Goal: Task Accomplishment & Management: Use online tool/utility

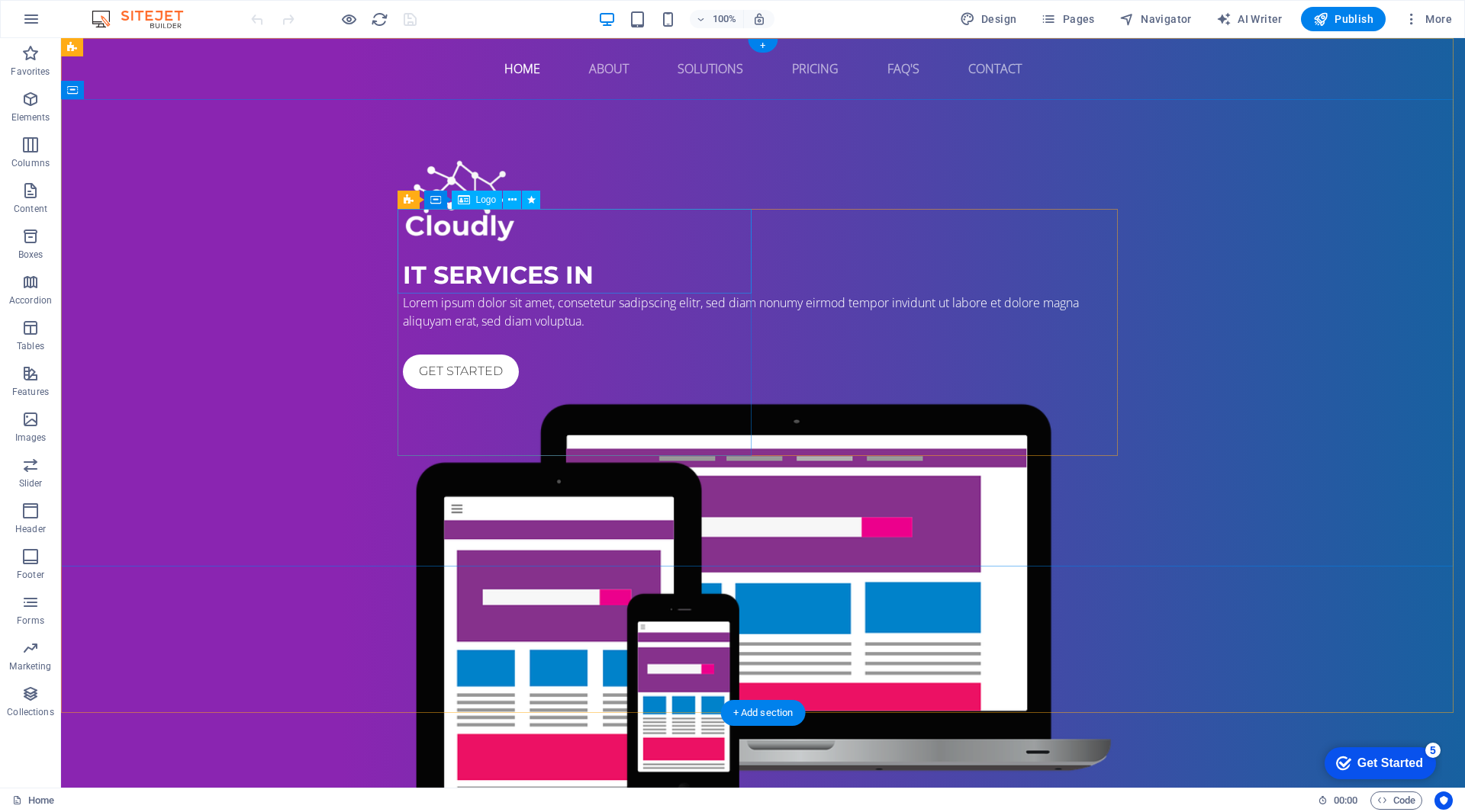
click at [462, 245] on div at bounding box center [762, 203] width 720 height 85
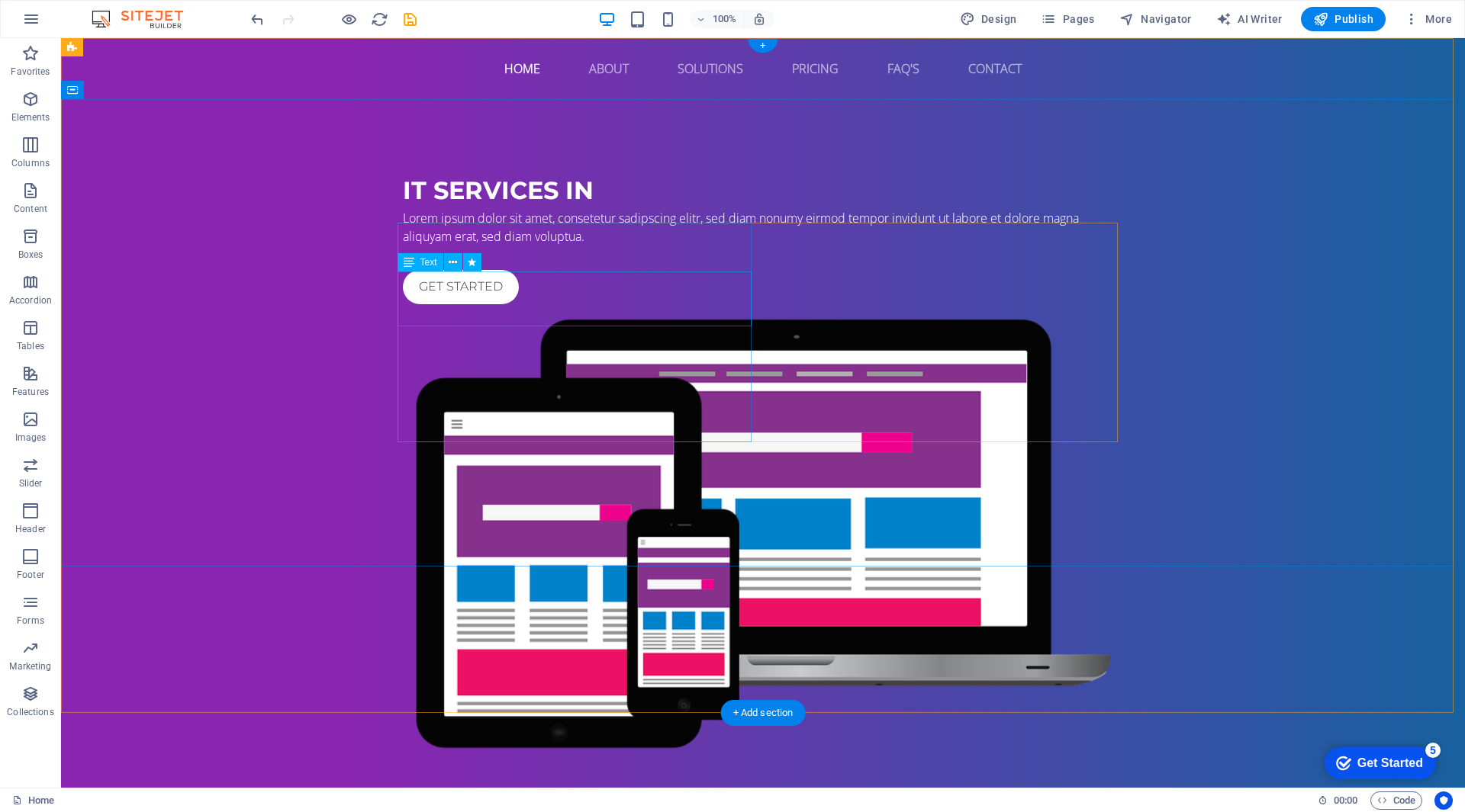
click at [414, 246] on div "Lorem ipsum dolor sit amet, consetetur sadipscing elitr, sed diam nonumy eirmod…" at bounding box center [762, 227] width 720 height 37
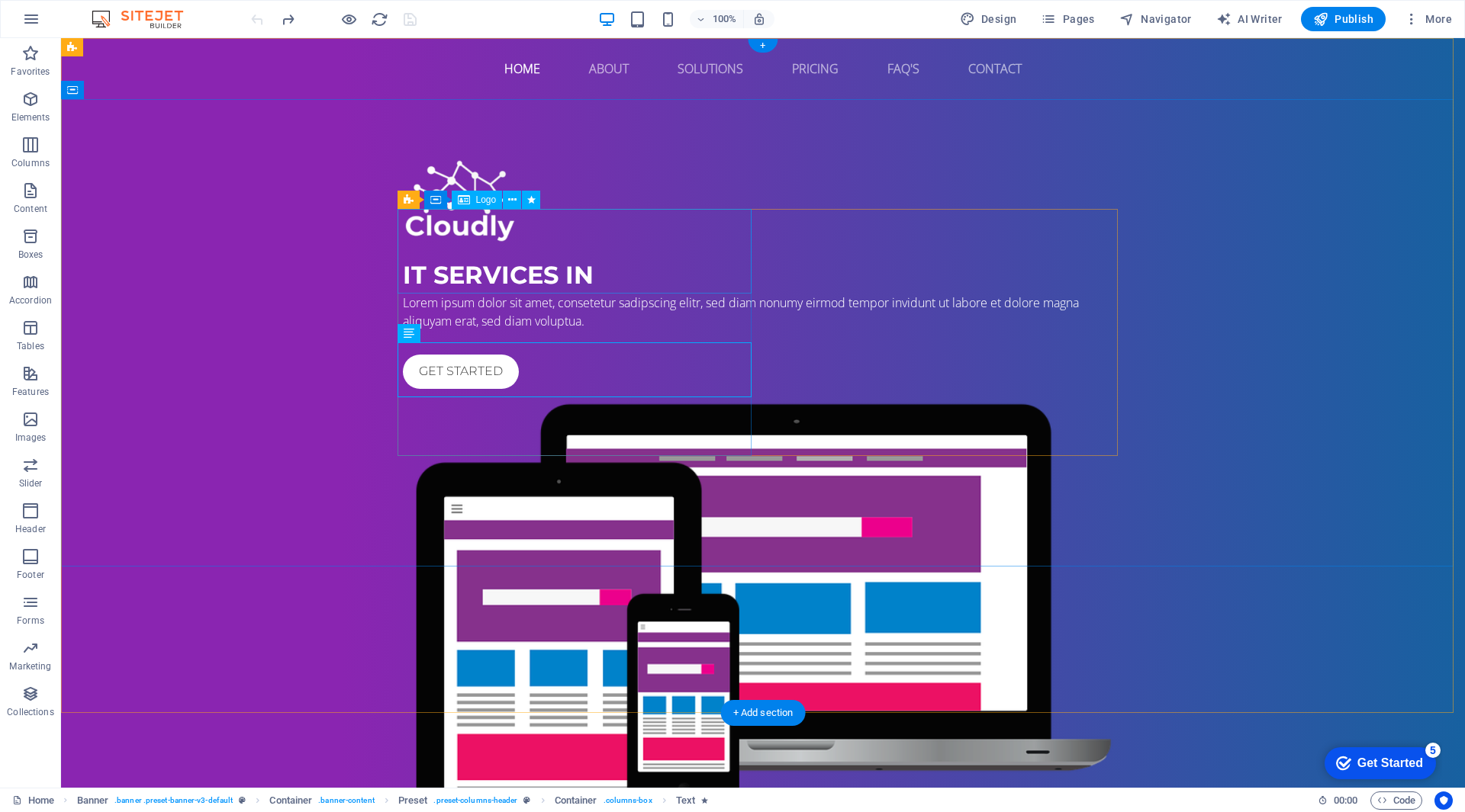
click at [434, 245] on div at bounding box center [762, 203] width 720 height 85
click at [433, 245] on div at bounding box center [762, 203] width 720 height 85
click at [526, 245] on div at bounding box center [762, 203] width 720 height 85
click at [529, 245] on div at bounding box center [762, 203] width 720 height 85
click at [613, 245] on div at bounding box center [762, 203] width 720 height 85
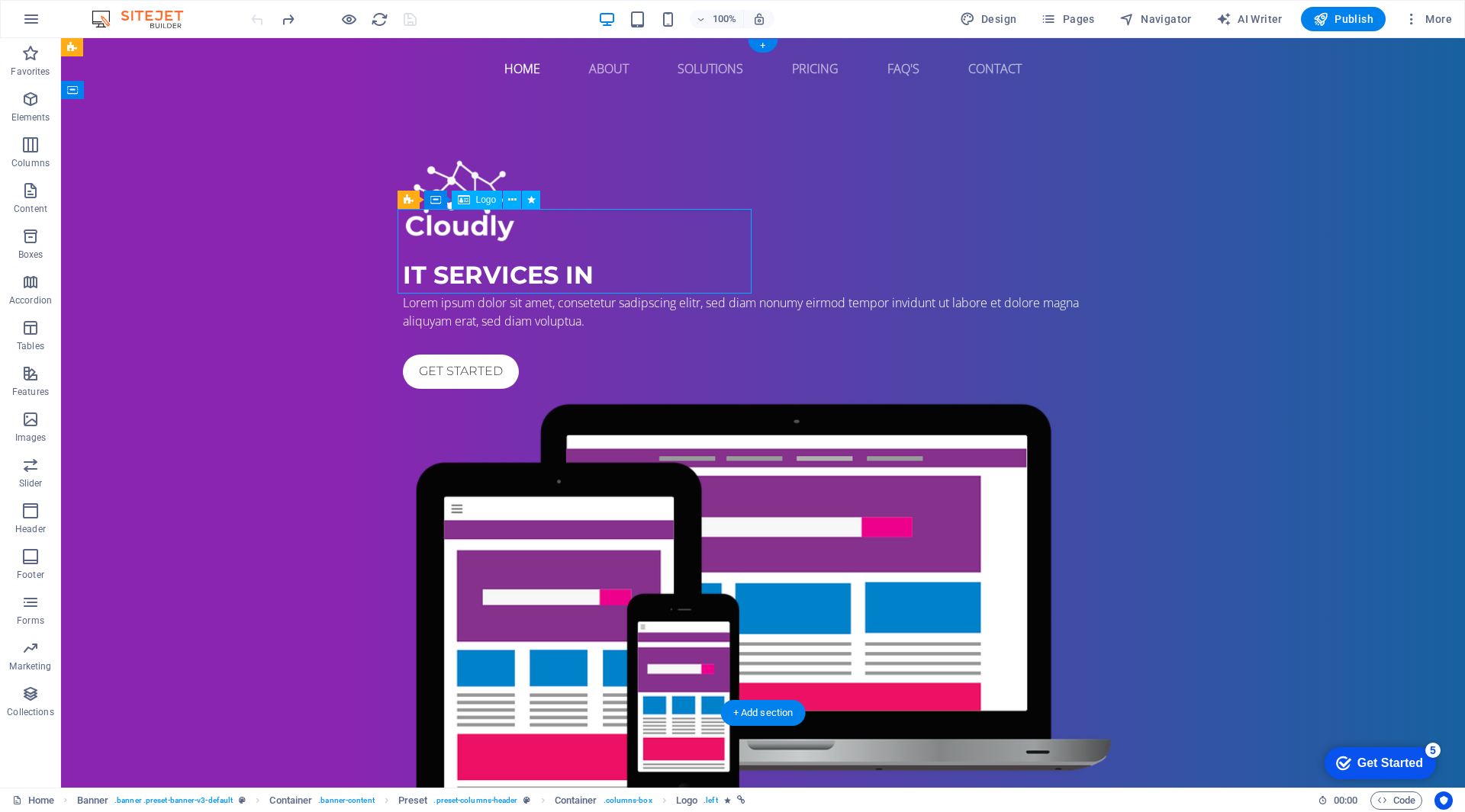
click at [613, 245] on div at bounding box center [762, 203] width 720 height 85
select select "px"
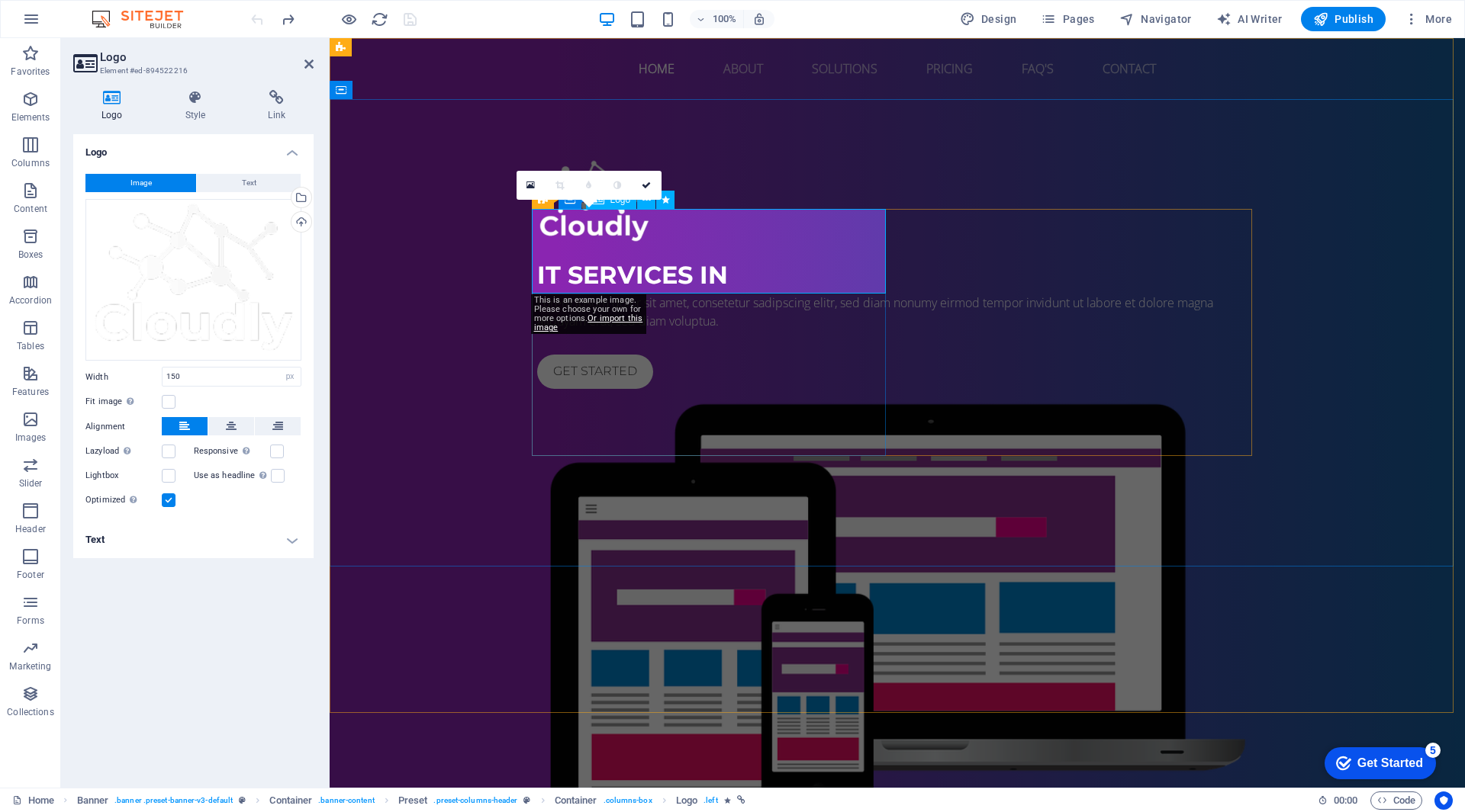
click at [712, 231] on div at bounding box center [896, 203] width 720 height 85
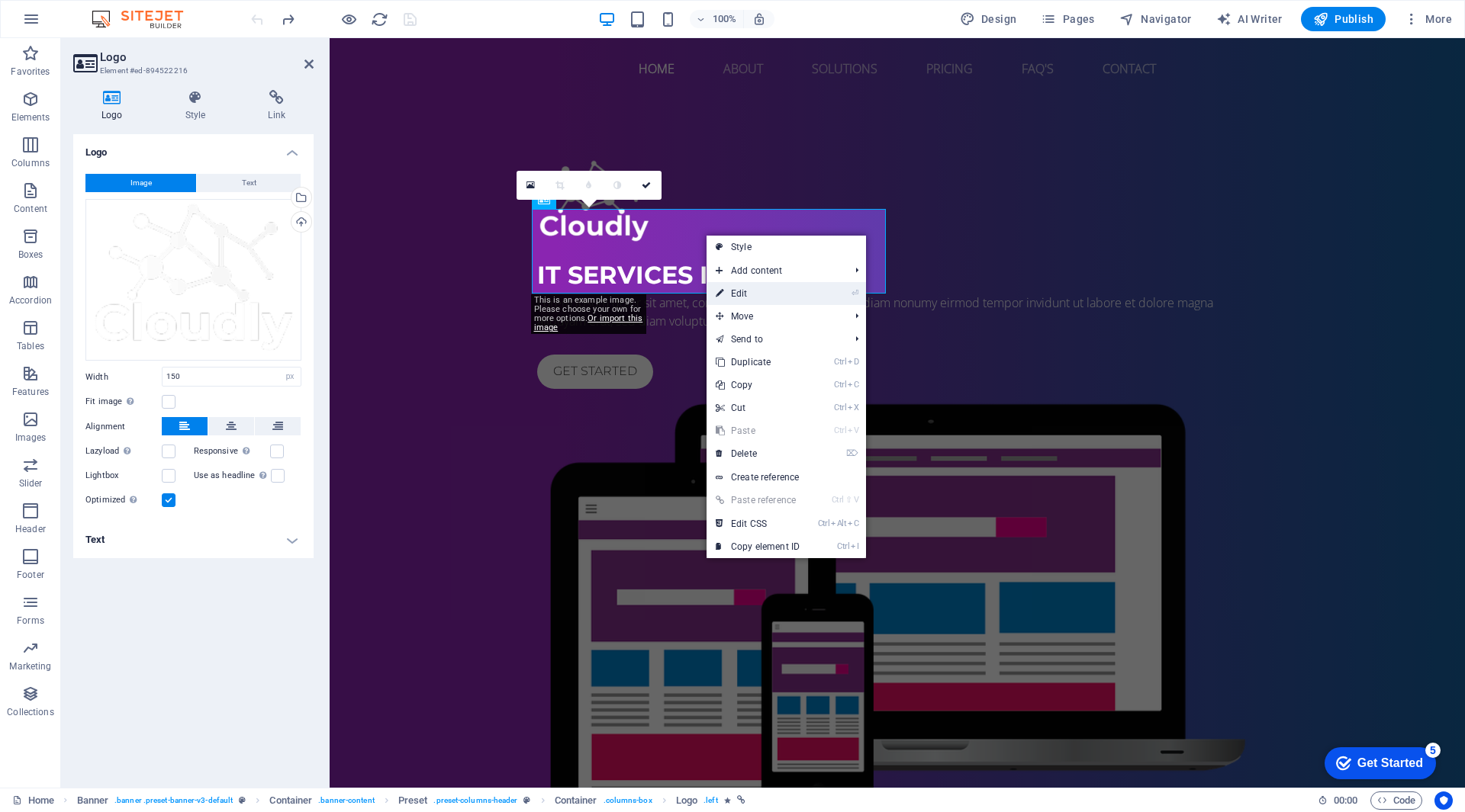
click at [746, 291] on link "⏎ Edit" at bounding box center [757, 293] width 102 height 23
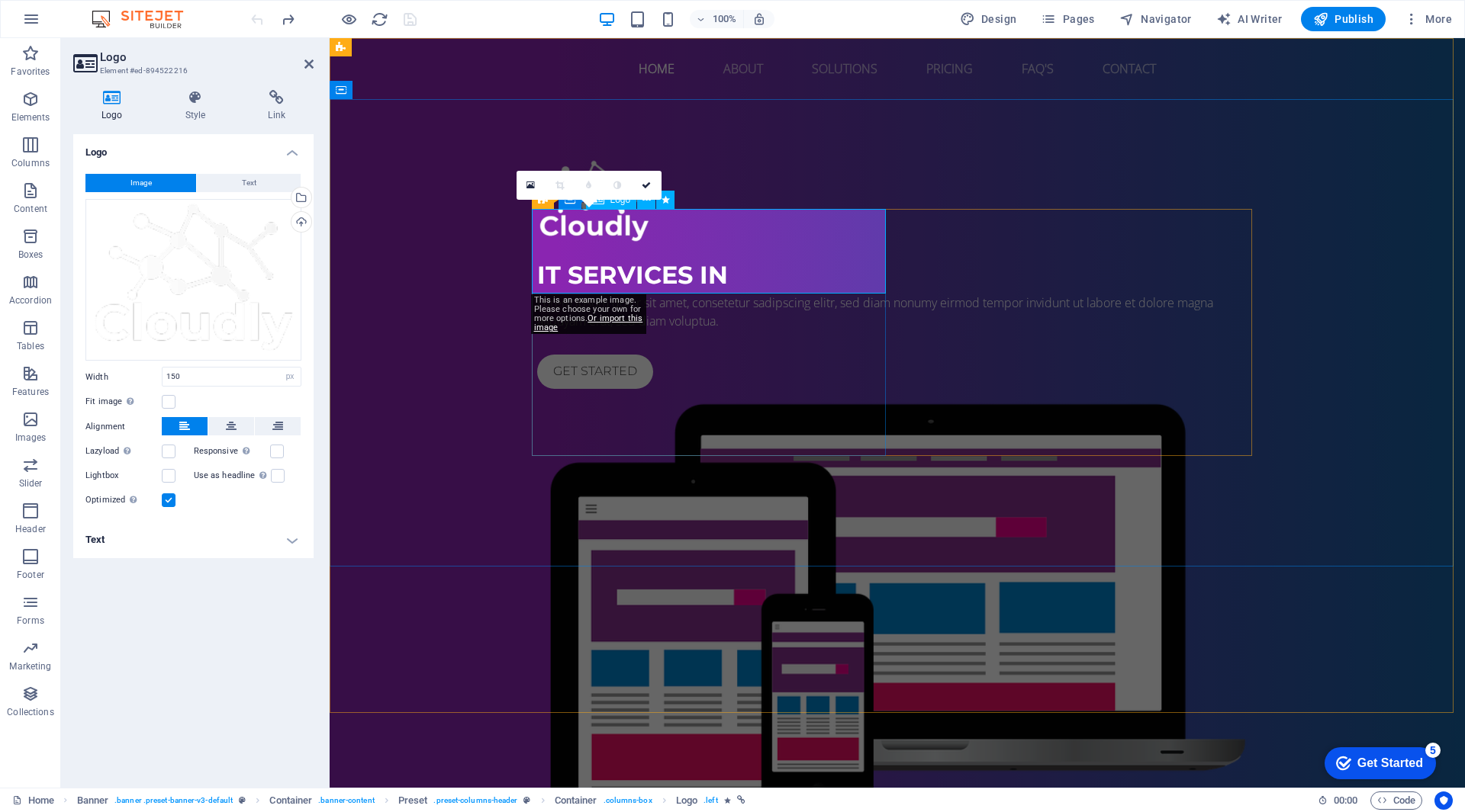
click at [772, 237] on div at bounding box center [896, 203] width 720 height 85
click at [774, 237] on div at bounding box center [896, 203] width 720 height 85
click at [643, 241] on div at bounding box center [896, 203] width 720 height 85
click at [171, 178] on button "Image" at bounding box center [141, 183] width 110 height 18
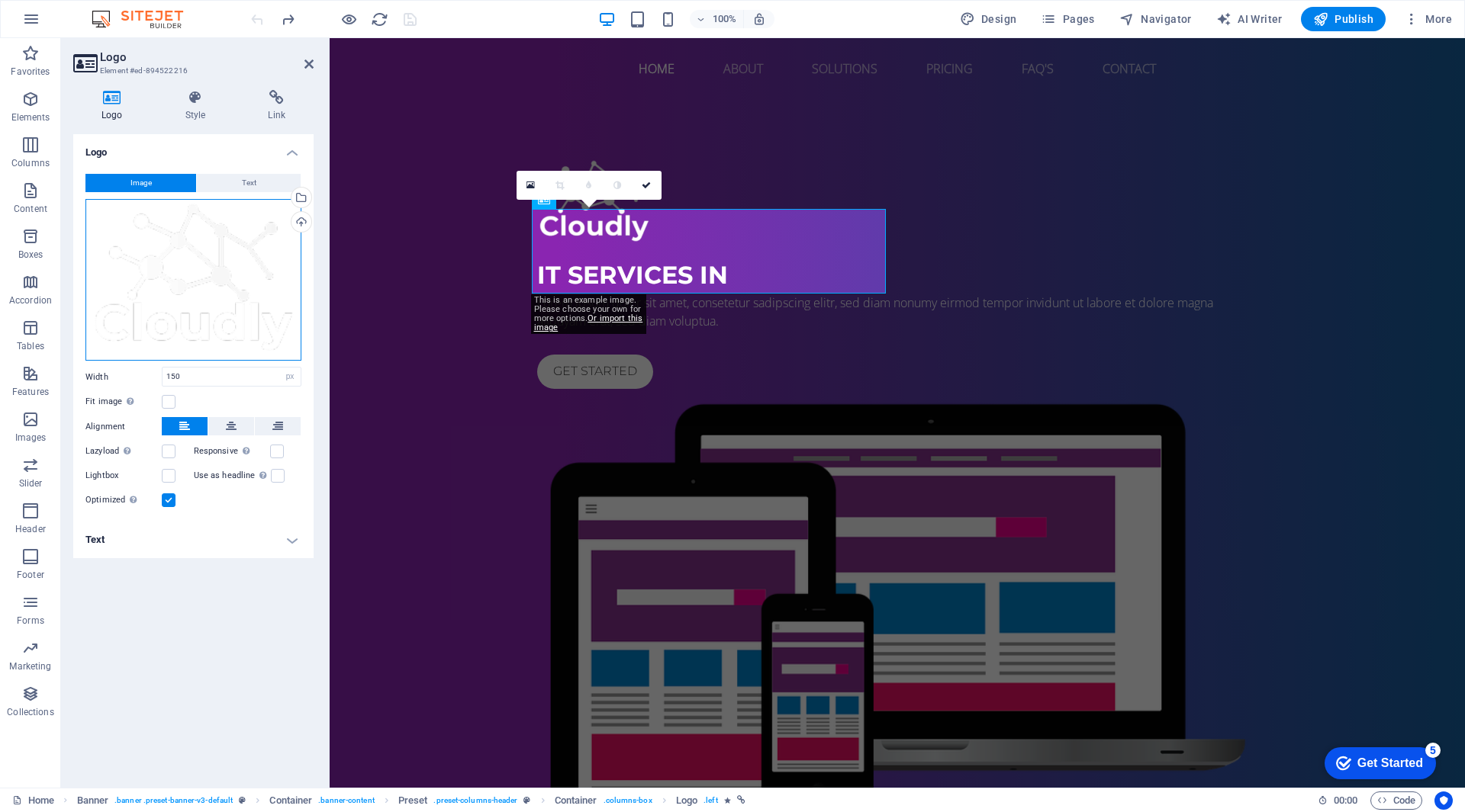
click at [197, 245] on div "Drag files here, click to choose files or select files from Files or our free s…" at bounding box center [194, 280] width 216 height 163
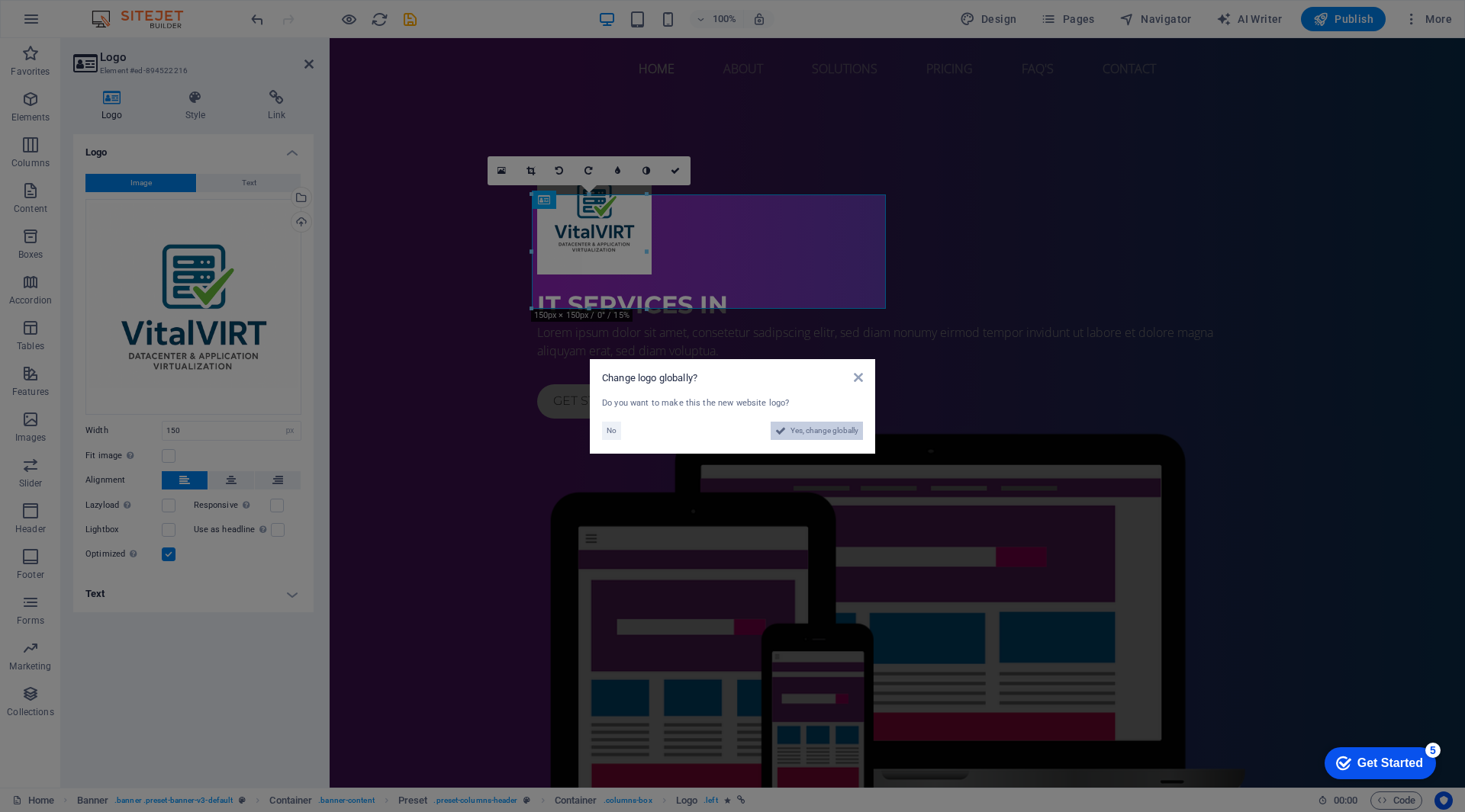
click at [824, 429] on span "Yes, change globally" at bounding box center [824, 431] width 68 height 18
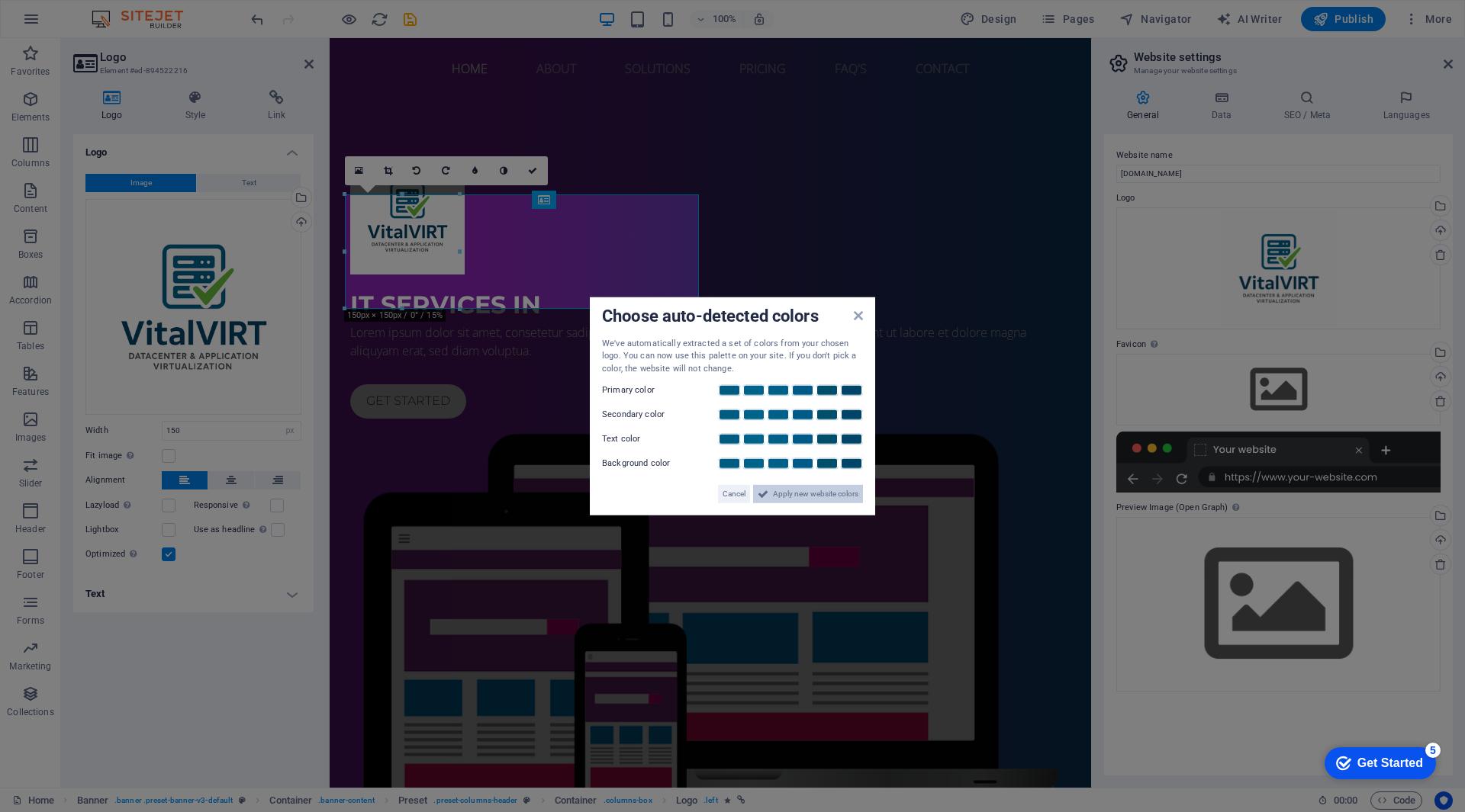
drag, startPoint x: 809, startPoint y: 492, endPoint x: 479, endPoint y: 453, distance: 332.3
click at [809, 492] on span "Apply new website colors" at bounding box center [815, 494] width 86 height 18
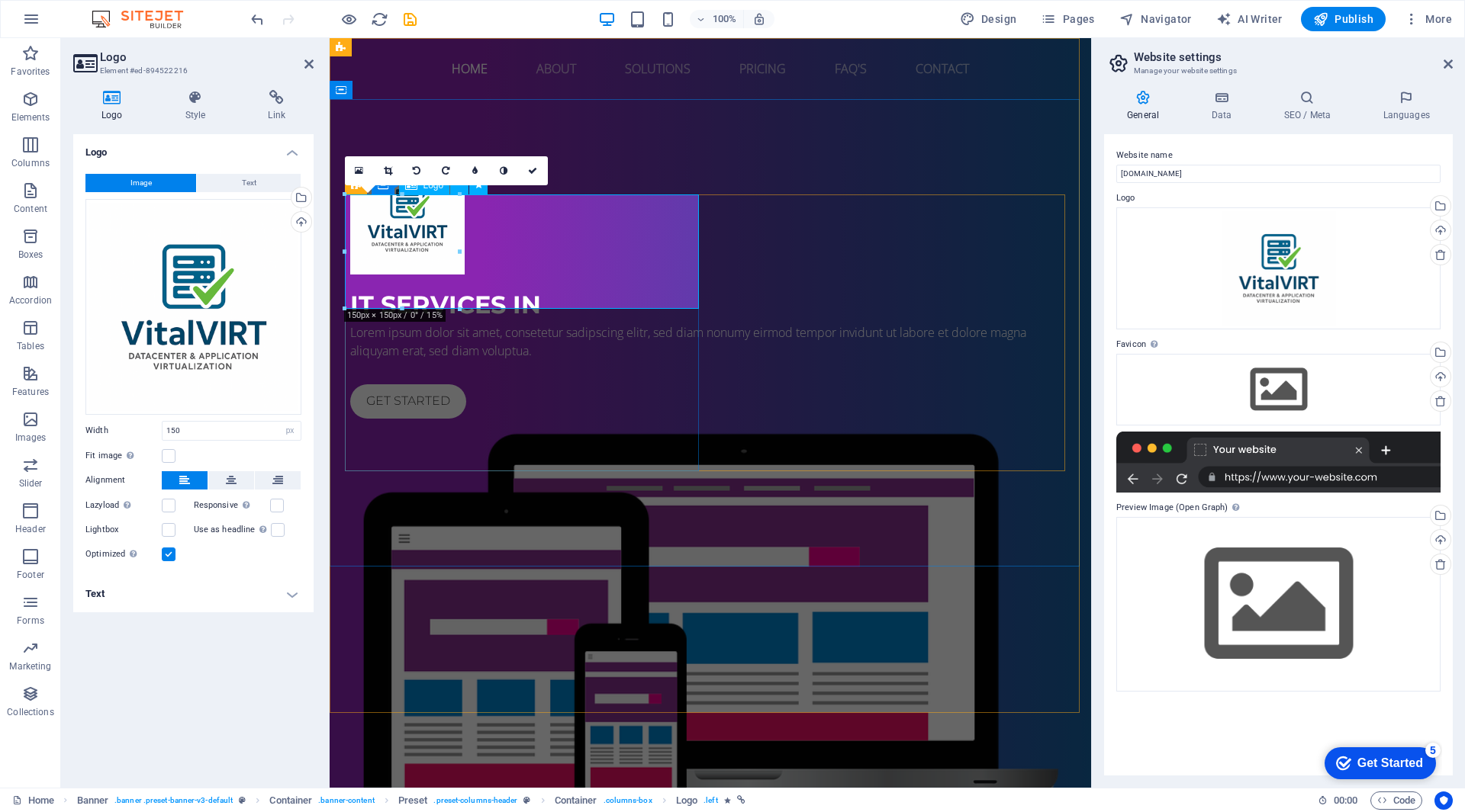
click at [569, 217] on div at bounding box center [710, 217] width 720 height 114
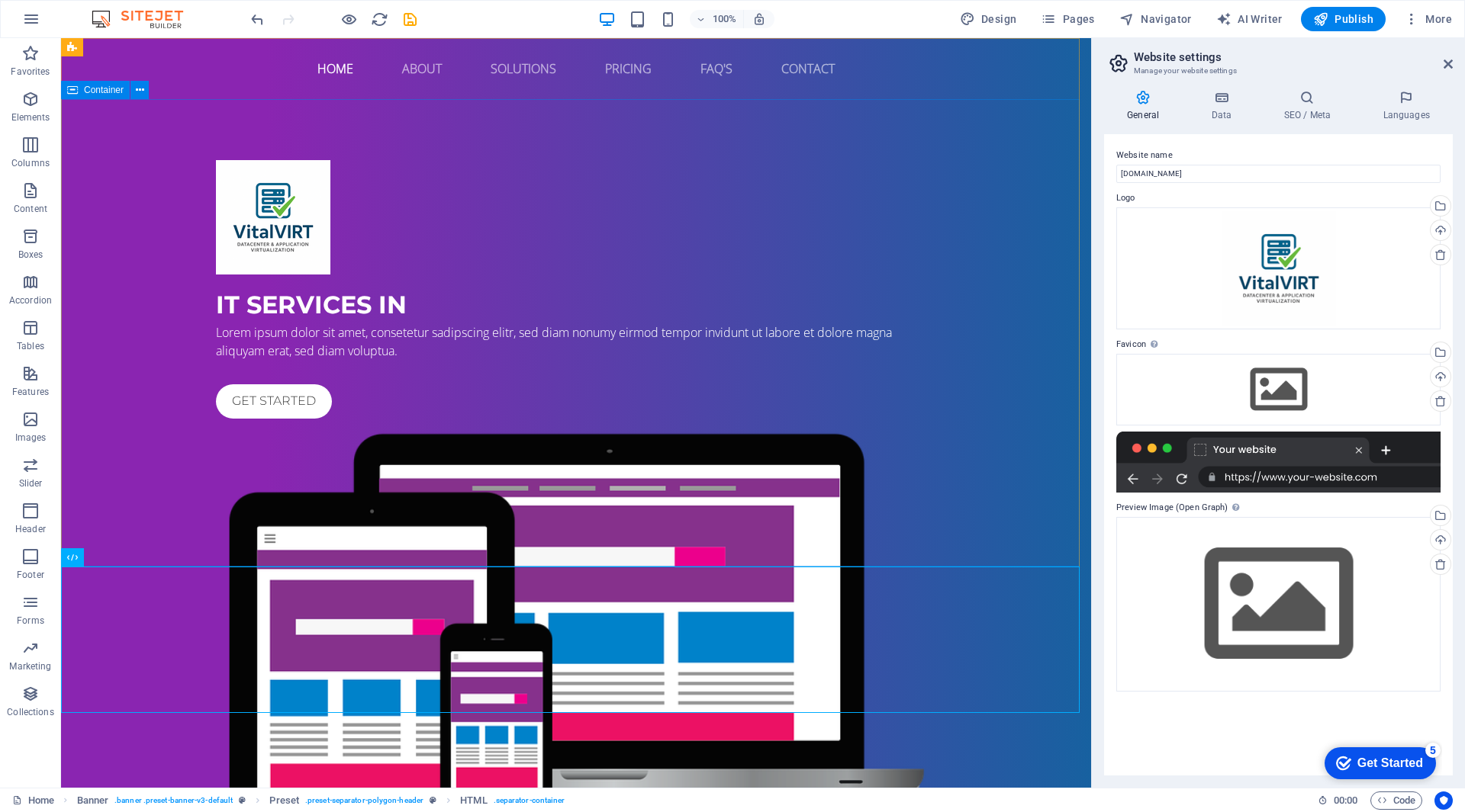
click at [988, 469] on div "IT Services in Lorem ipsum dolor sit amet, consetetur sadipscing elitr, sed dia…" at bounding box center [576, 515] width 1030 height 833
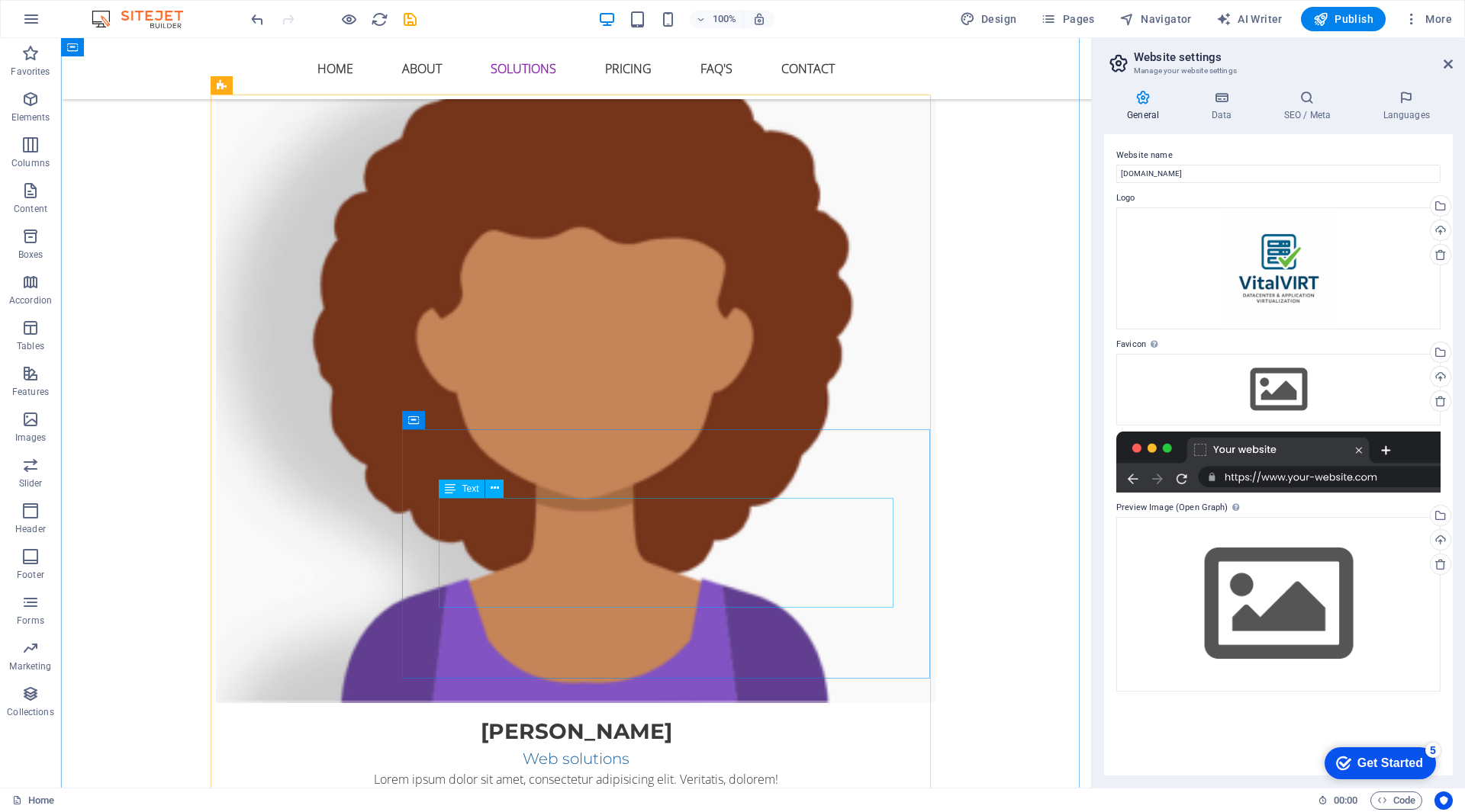
scroll to position [1755, 0]
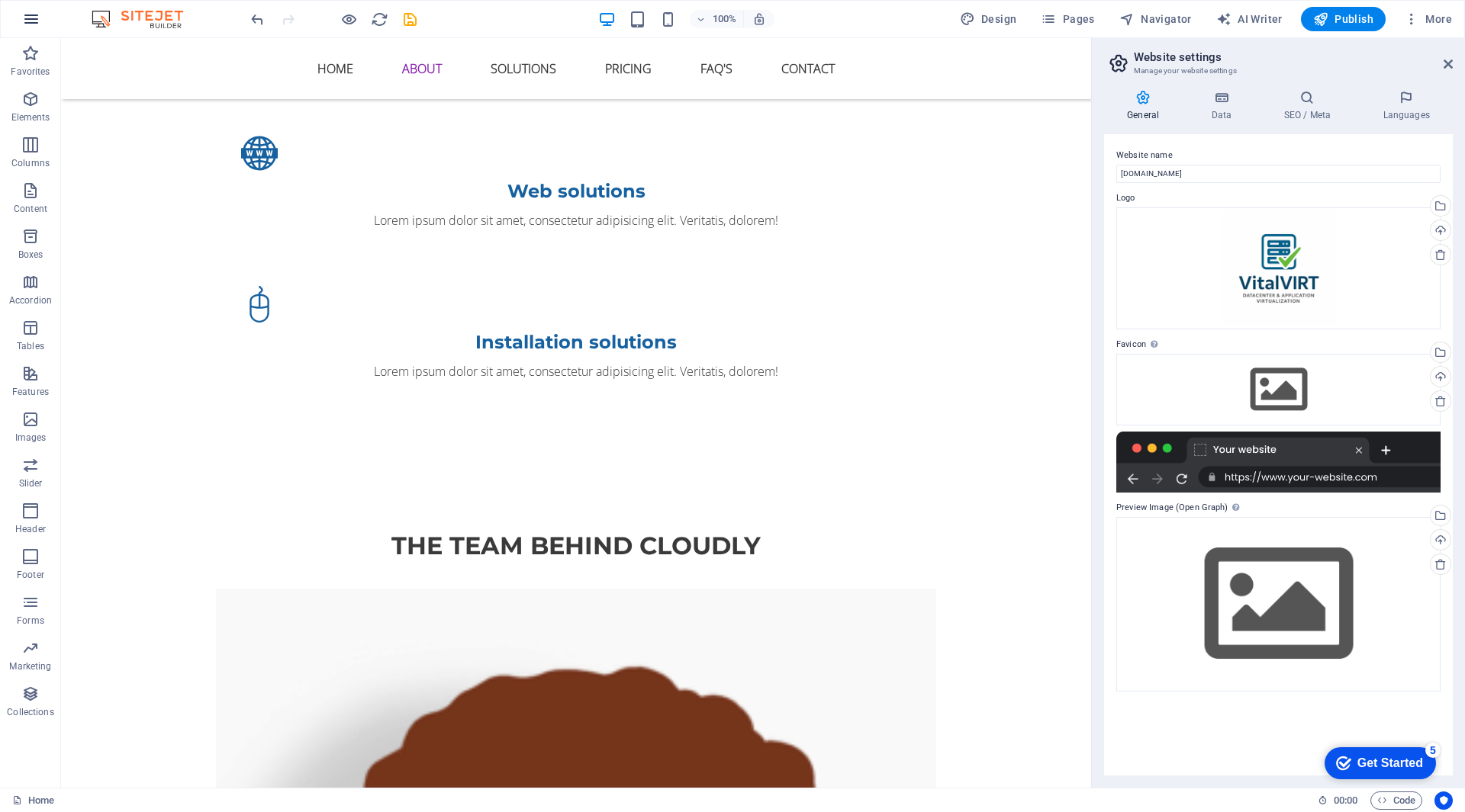
click at [30, 14] on icon "button" at bounding box center [31, 19] width 18 height 18
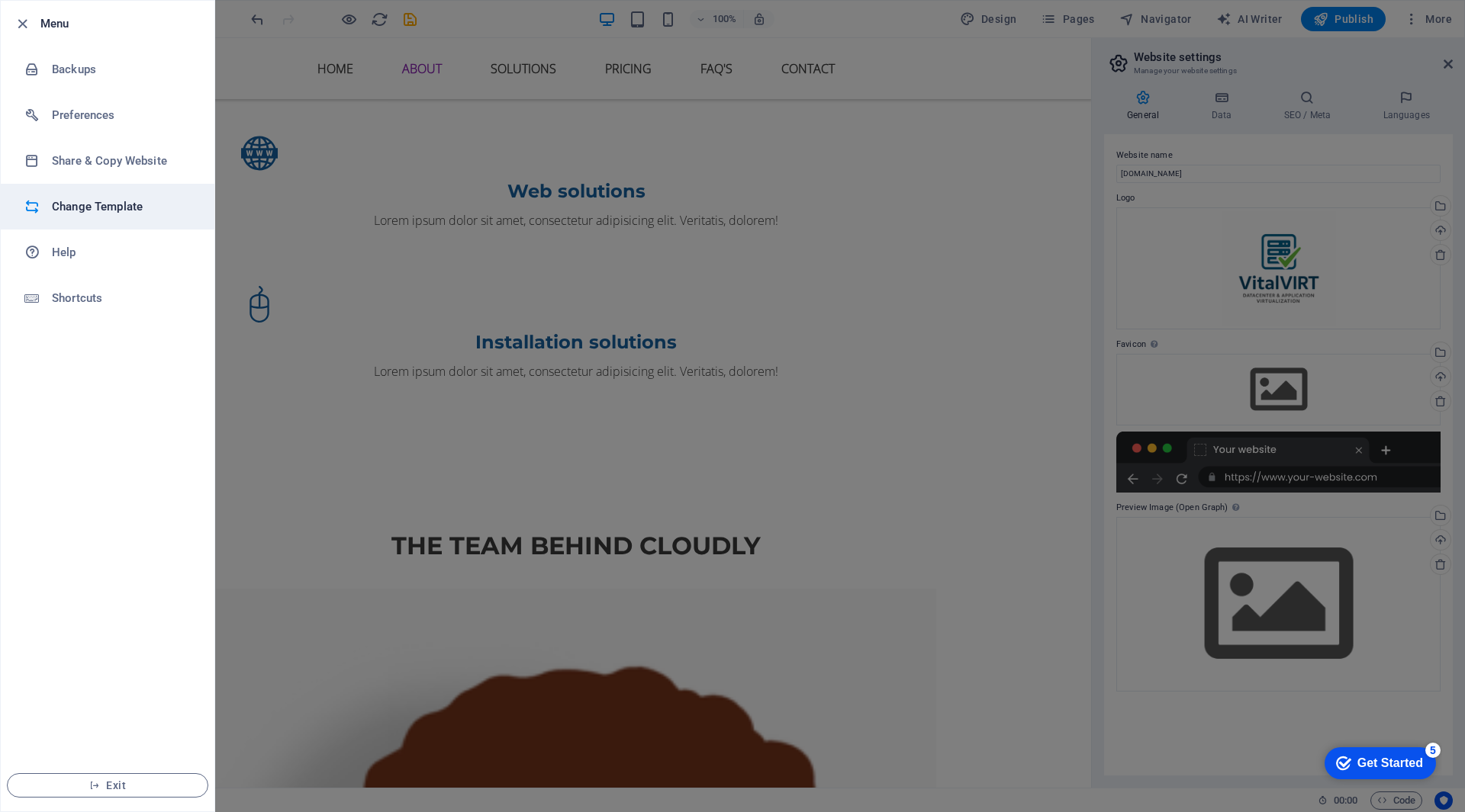
click at [95, 203] on h6 "Change Template" at bounding box center [122, 207] width 141 height 18
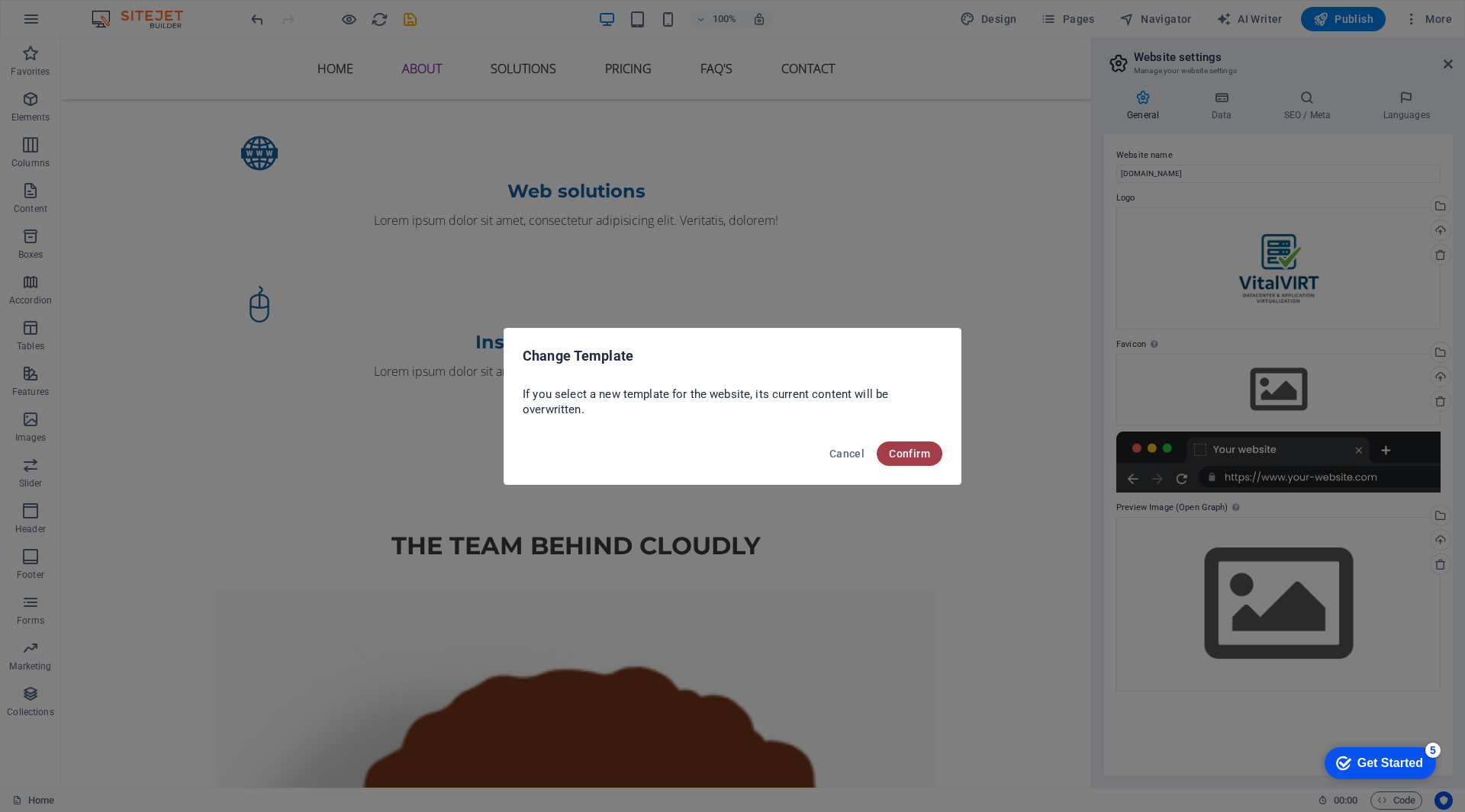
click at [926, 448] on span "Confirm" at bounding box center [909, 453] width 41 height 12
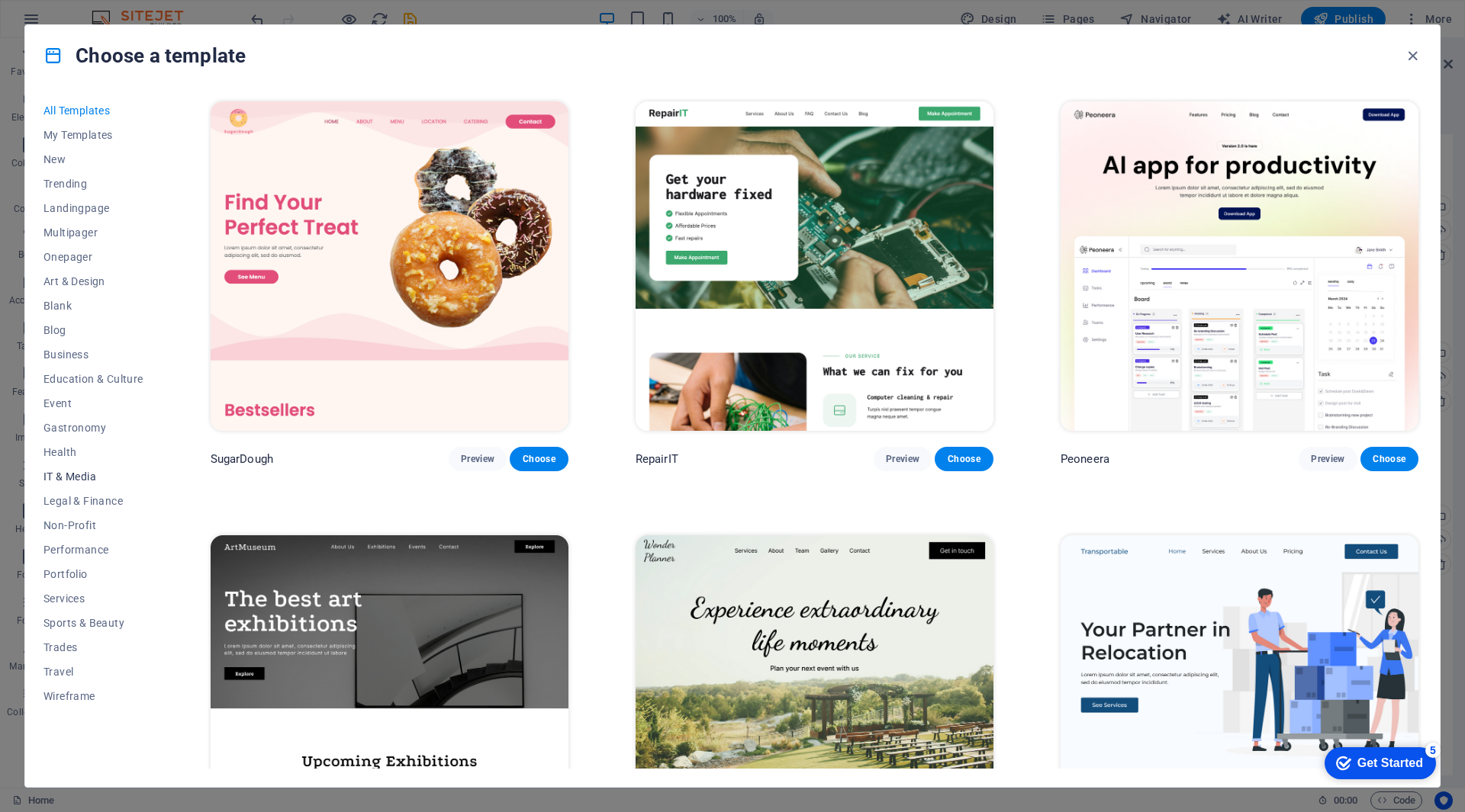
click at [90, 472] on span "IT & Media" at bounding box center [93, 476] width 100 height 12
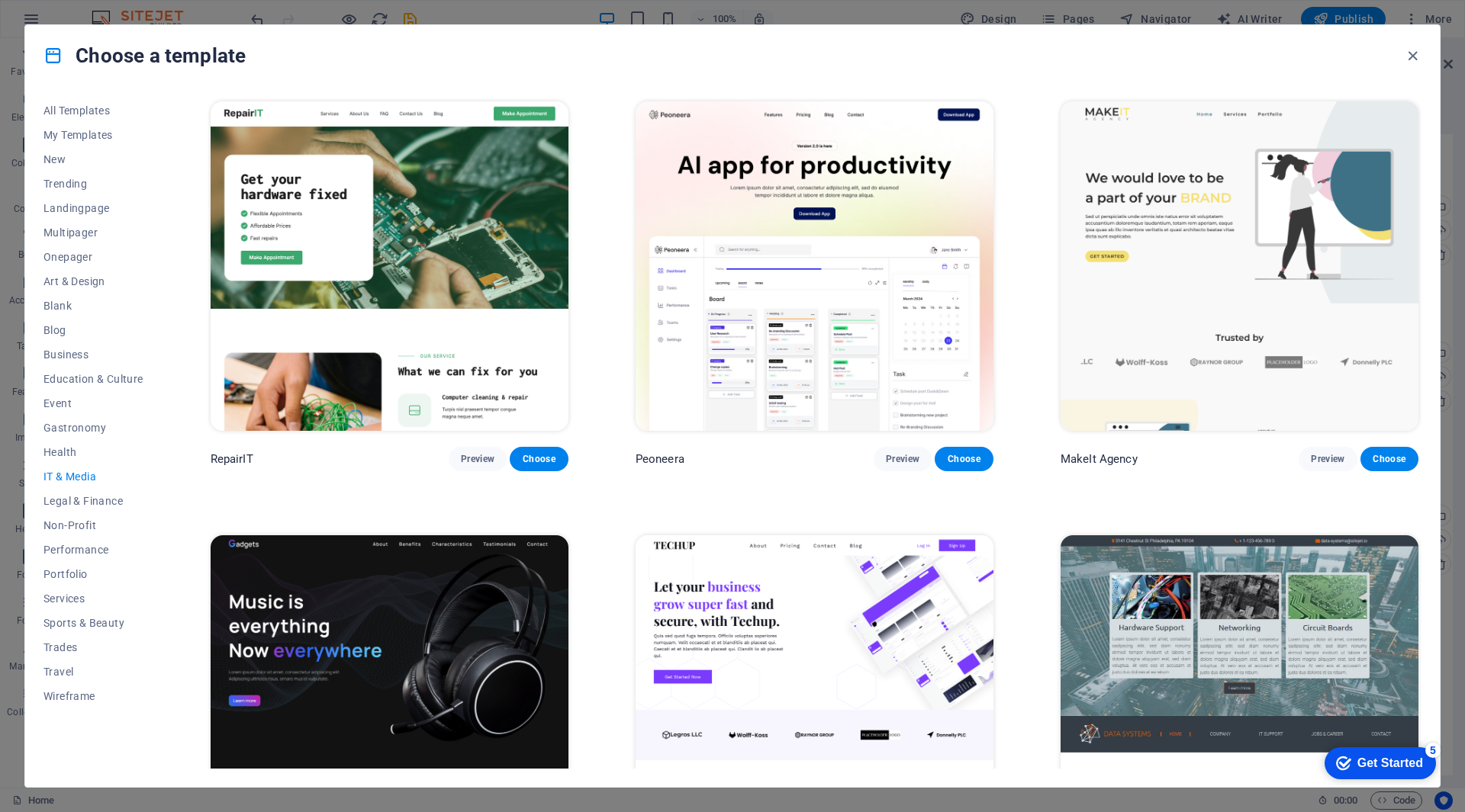
click at [383, 640] on img at bounding box center [390, 699] width 358 height 329
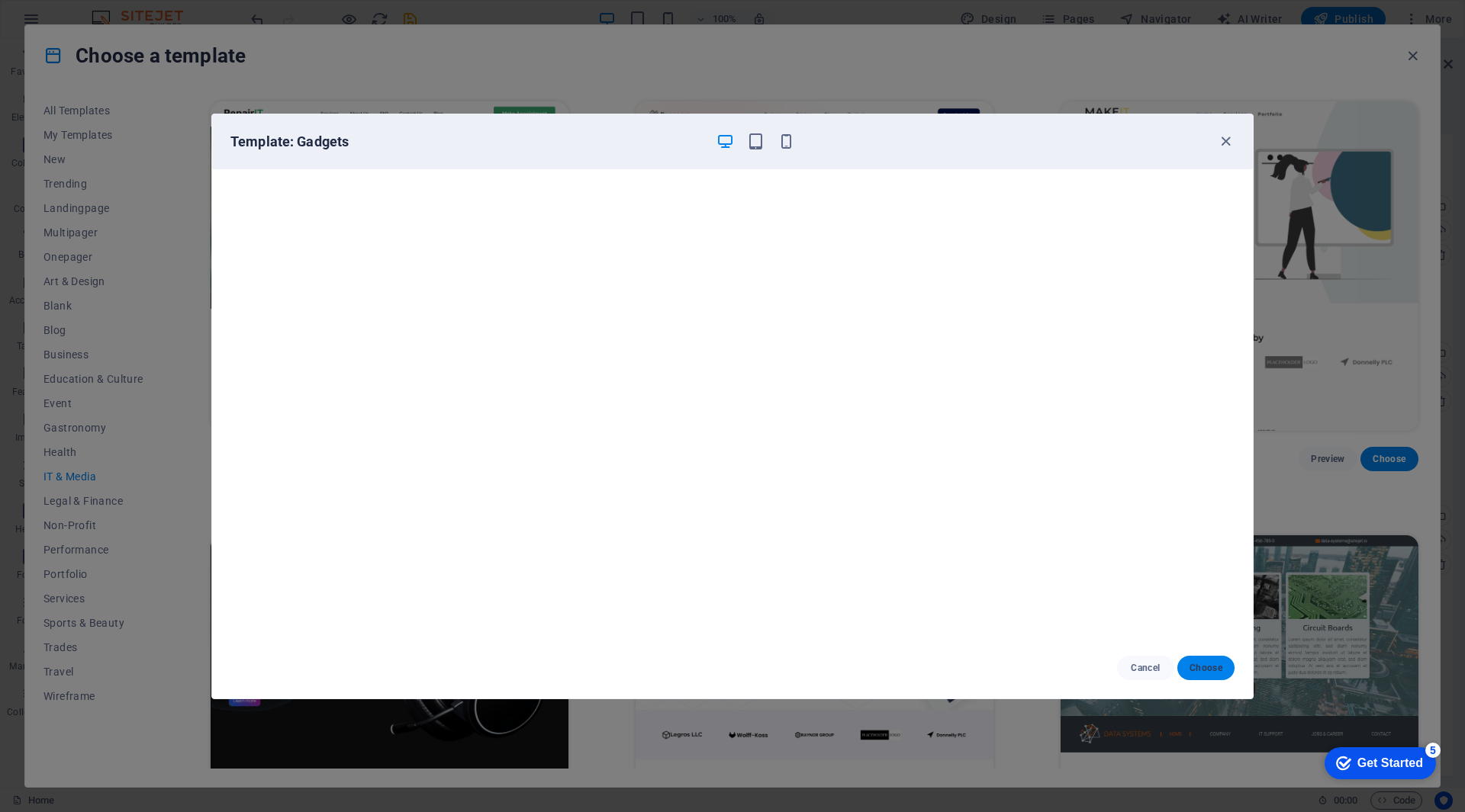
click at [1192, 664] on span "Choose" at bounding box center [1206, 667] width 33 height 12
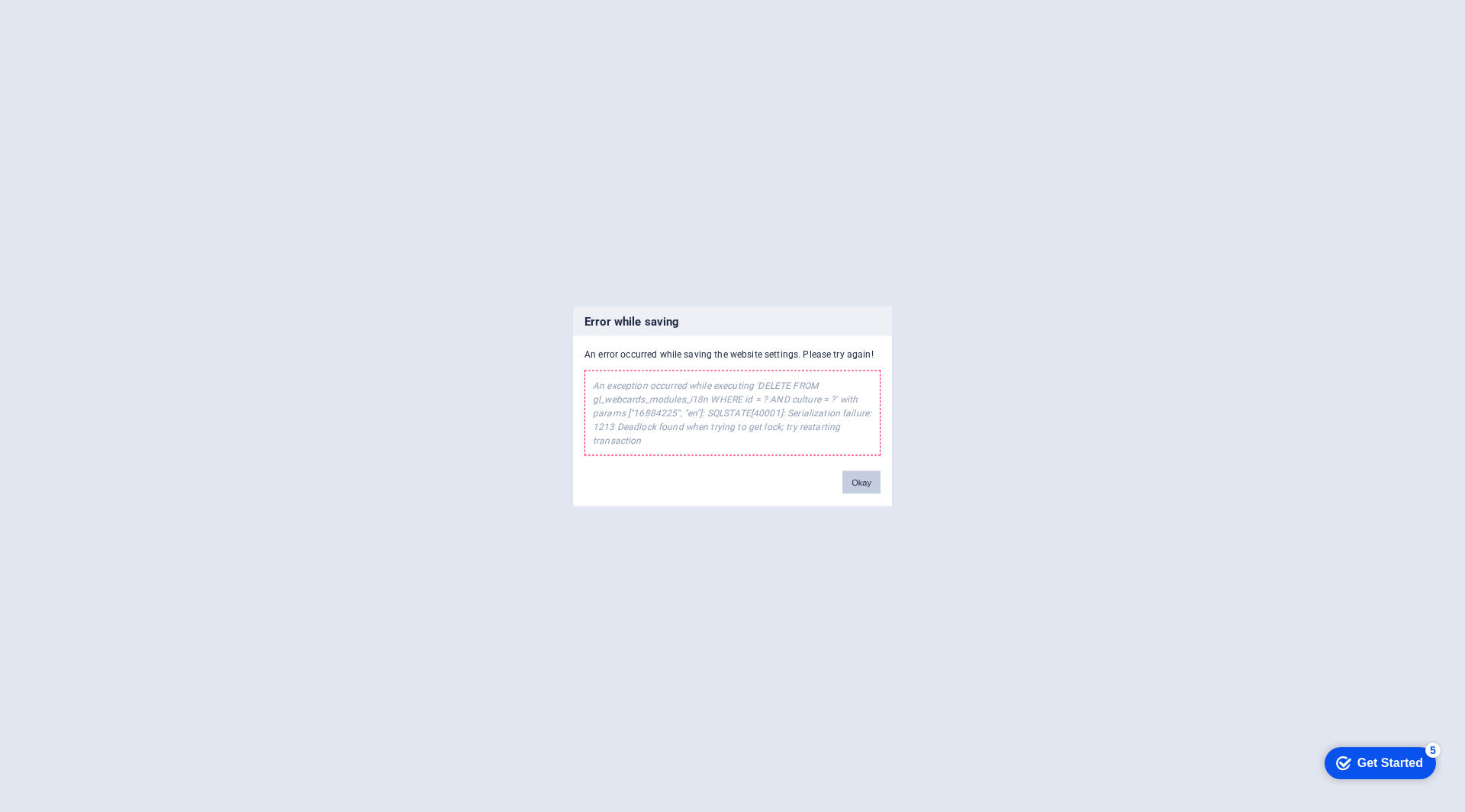
click at [843, 484] on button "Okay" at bounding box center [861, 482] width 38 height 23
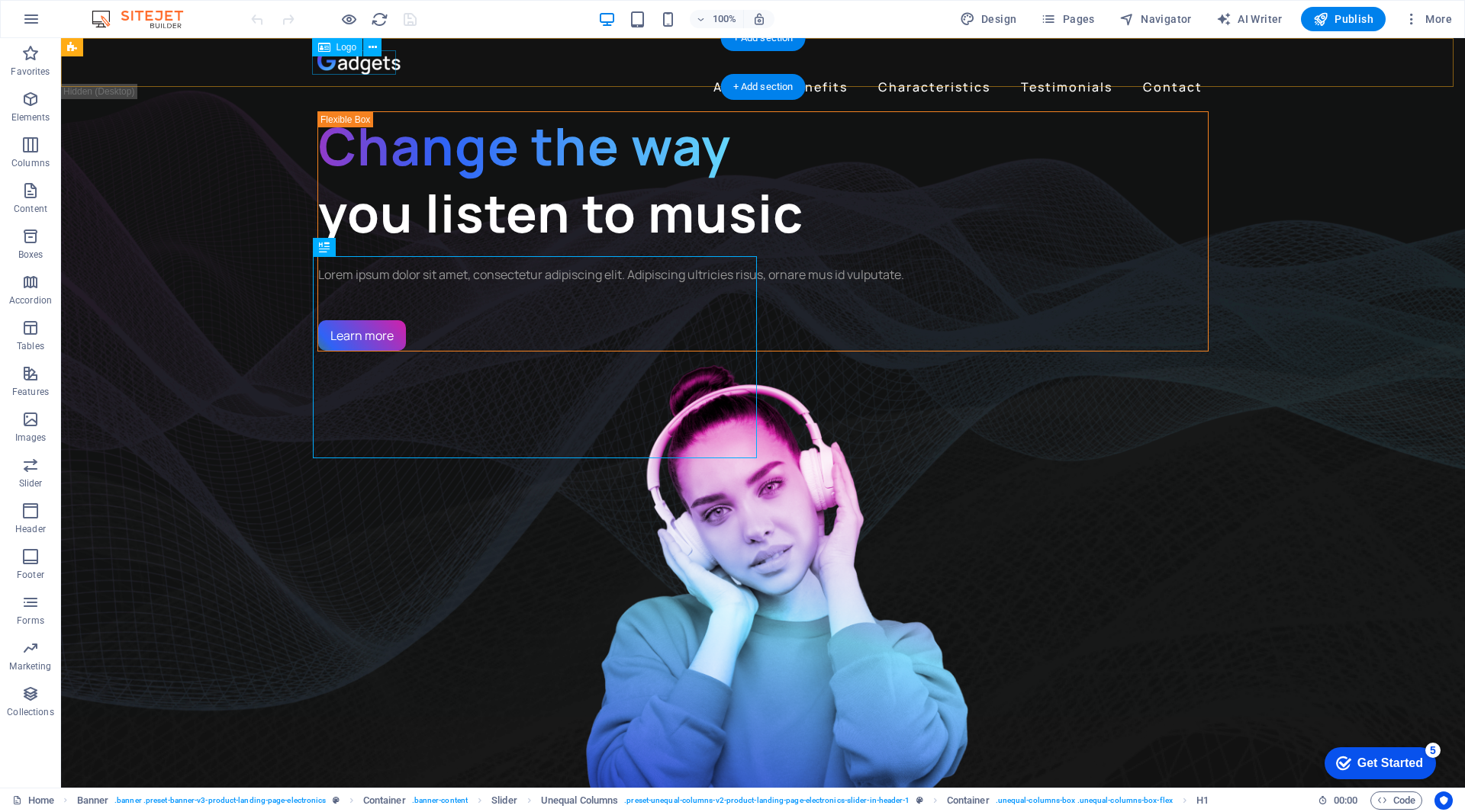
click at [352, 63] on div at bounding box center [762, 63] width 891 height 25
select select "px"
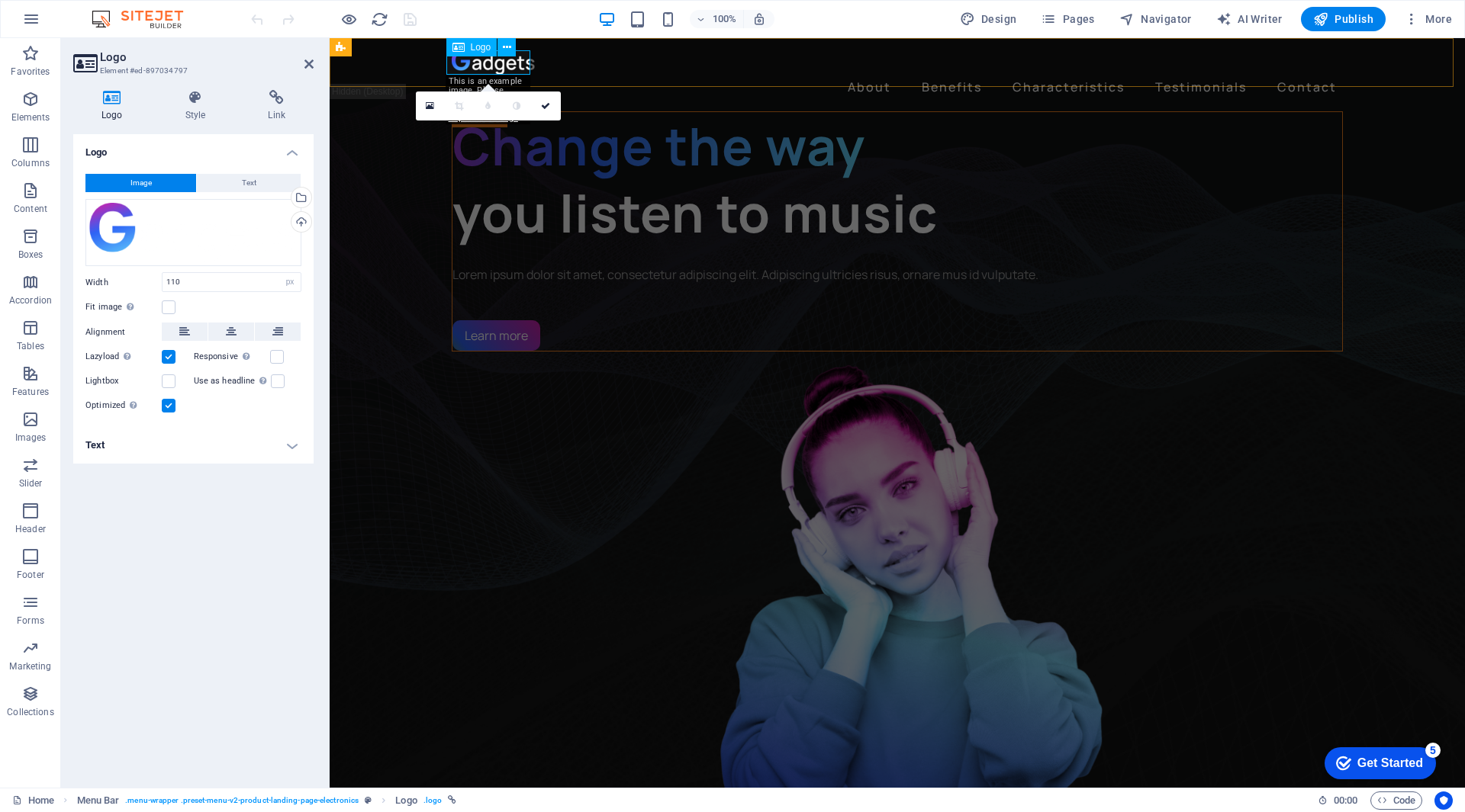
click at [489, 57] on div at bounding box center [897, 63] width 891 height 25
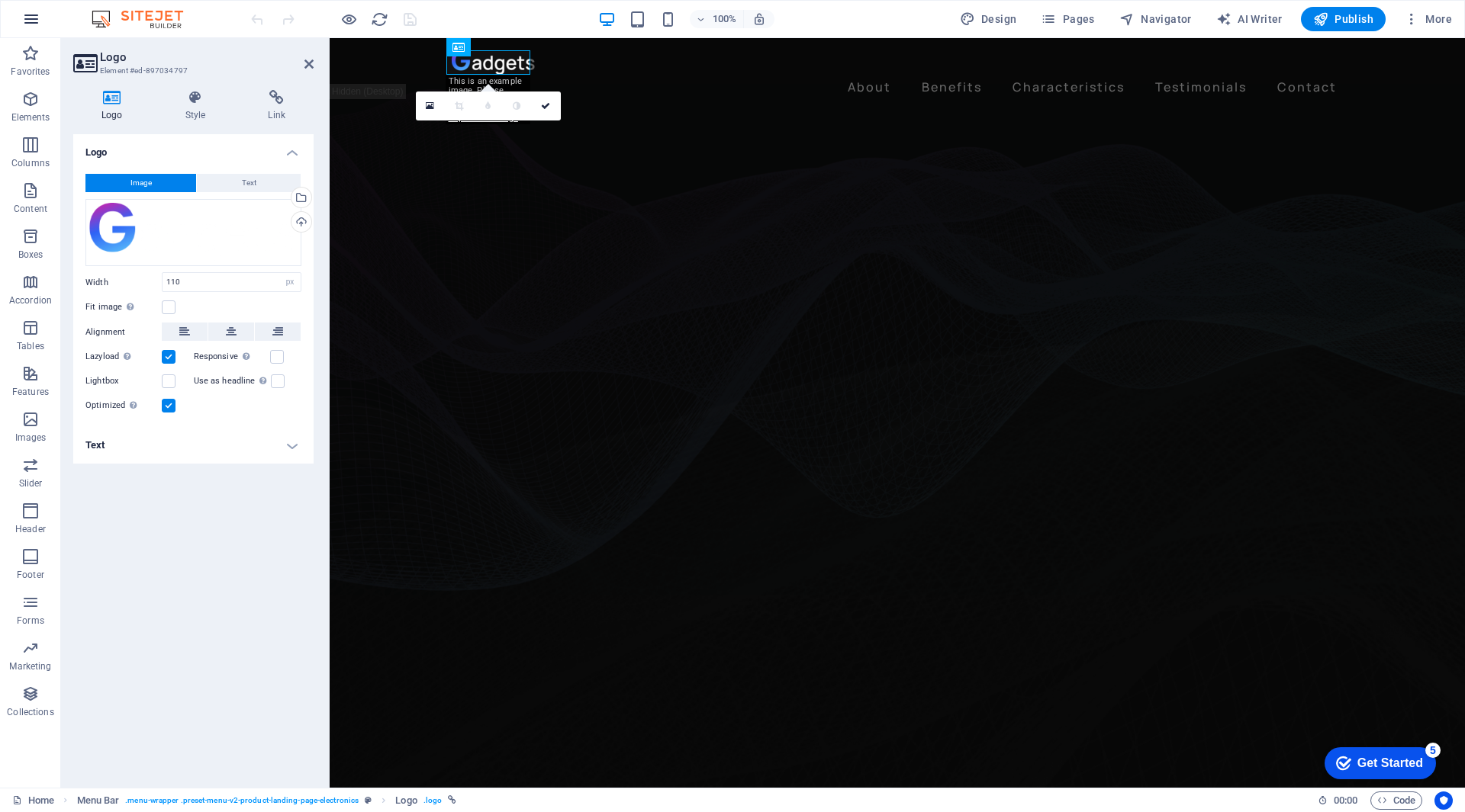
click at [25, 19] on icon "button" at bounding box center [31, 19] width 18 height 18
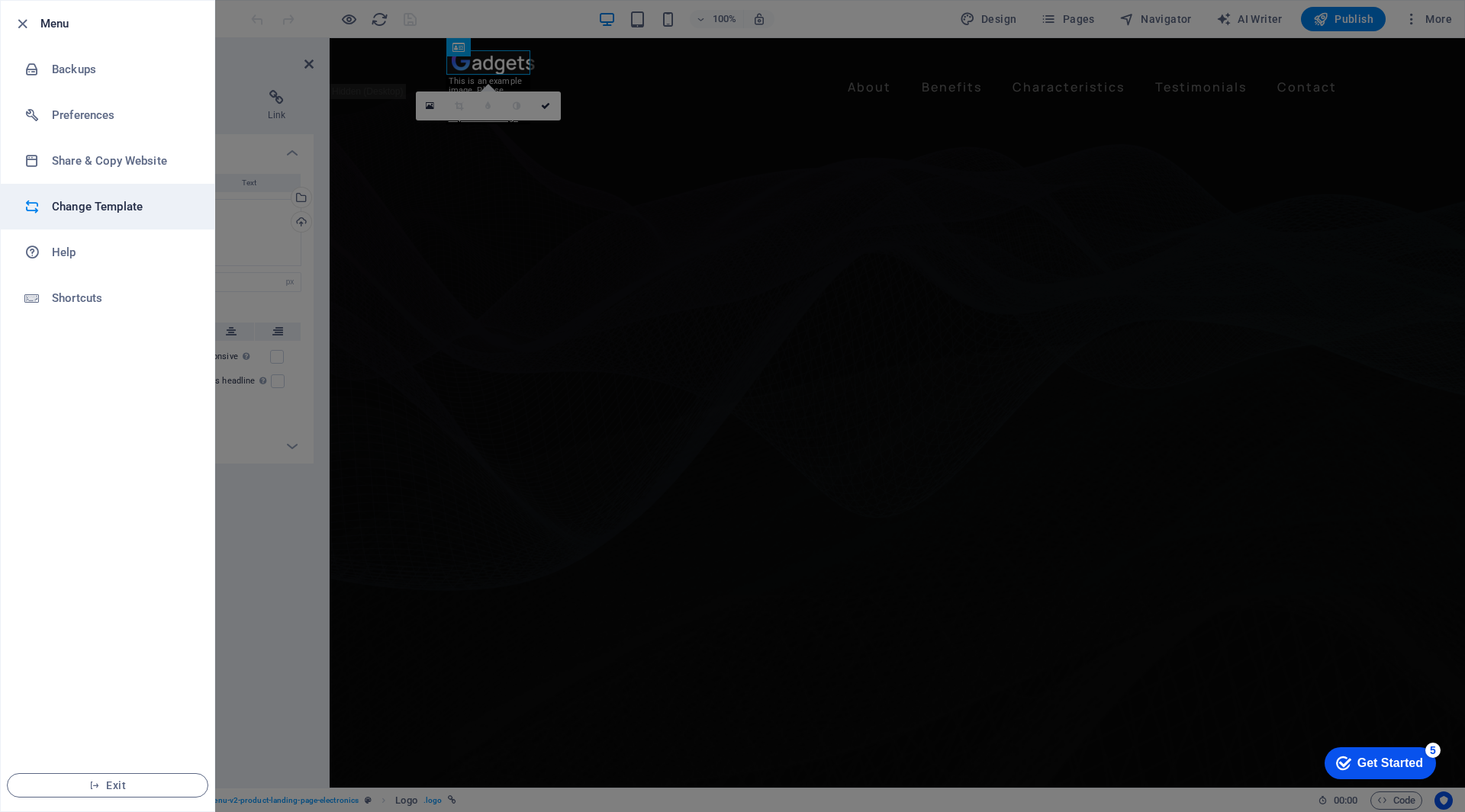
click at [144, 206] on h6 "Change Template" at bounding box center [122, 207] width 141 height 18
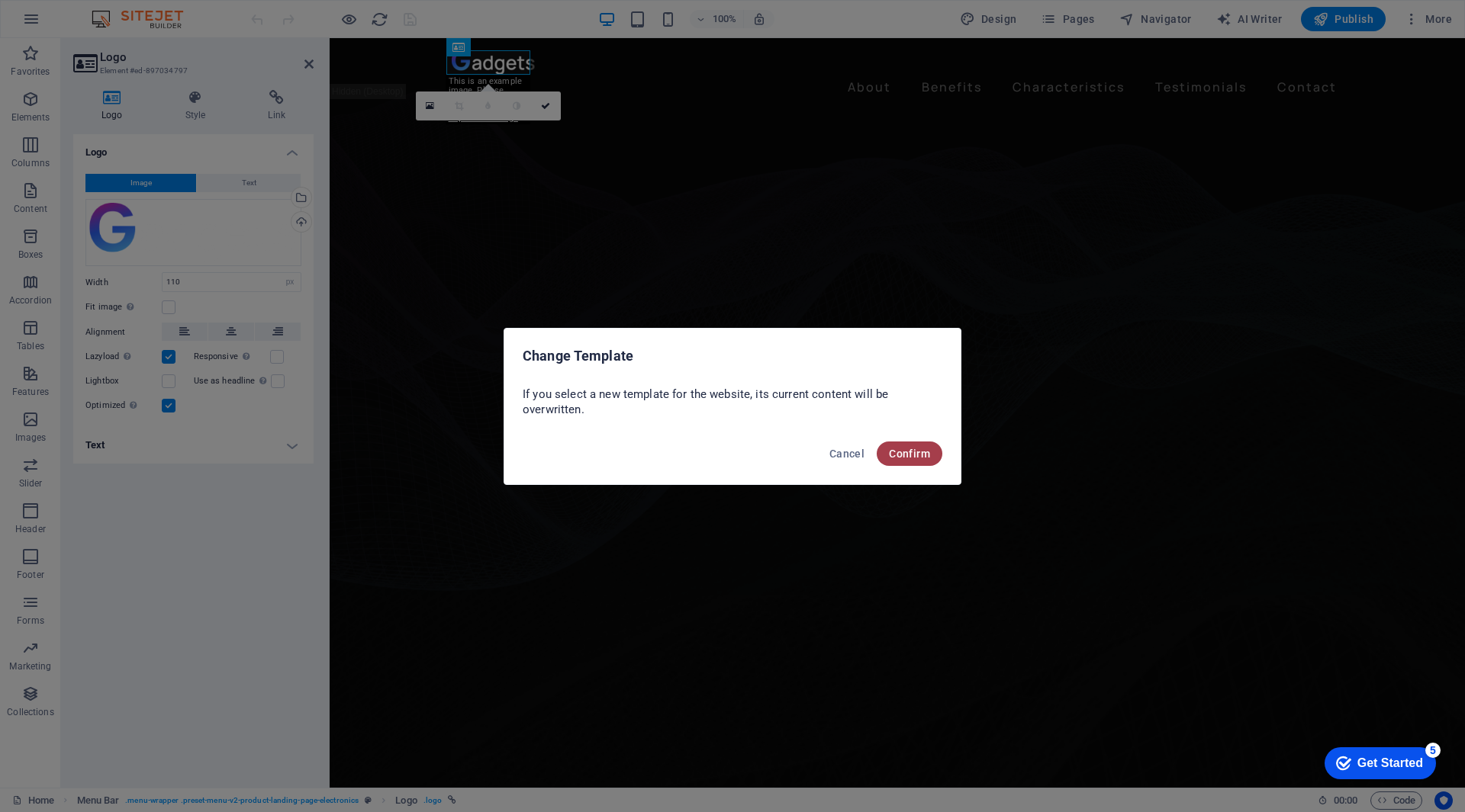
click at [906, 454] on span "Confirm" at bounding box center [909, 453] width 41 height 12
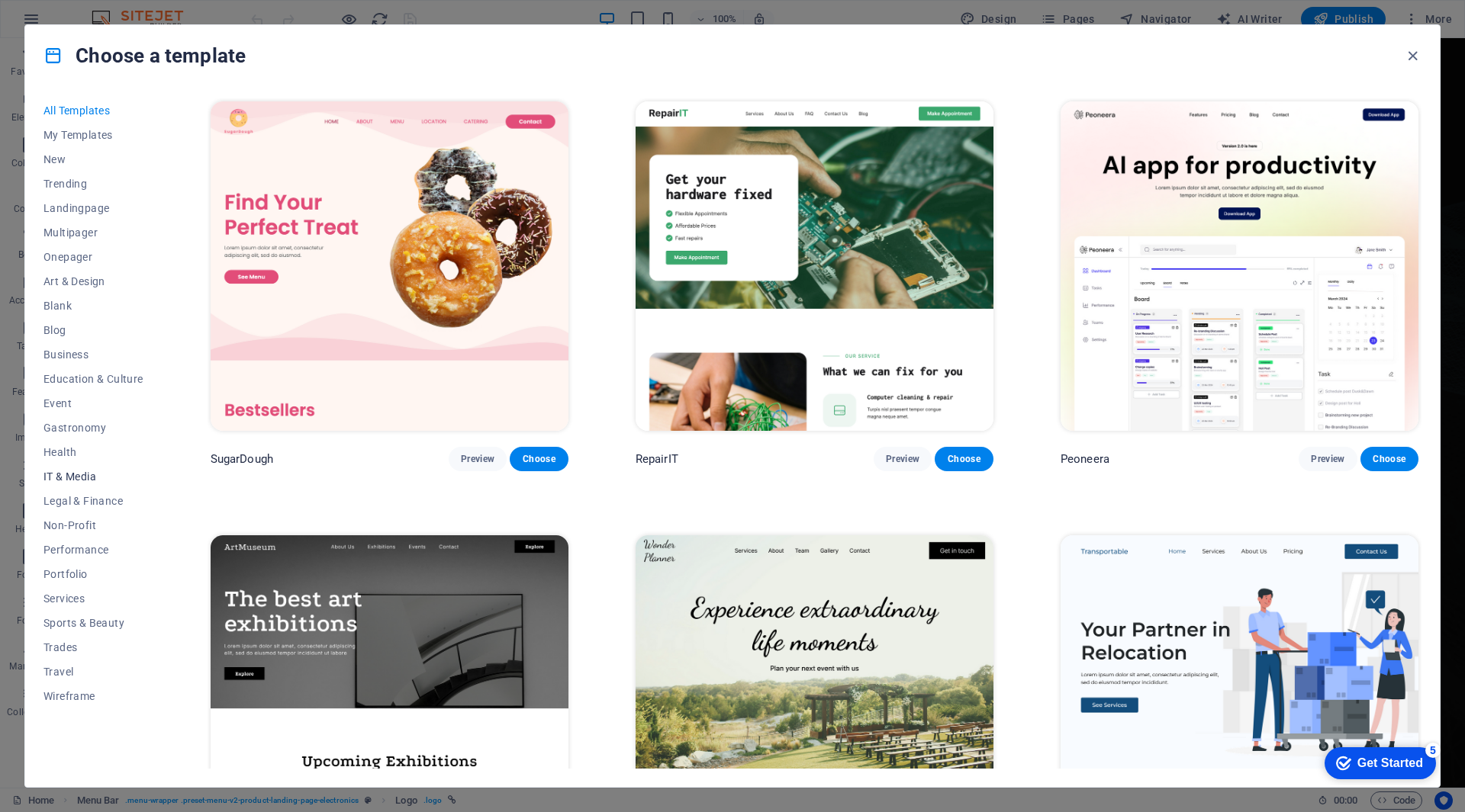
click at [72, 473] on span "IT & Media" at bounding box center [93, 476] width 100 height 12
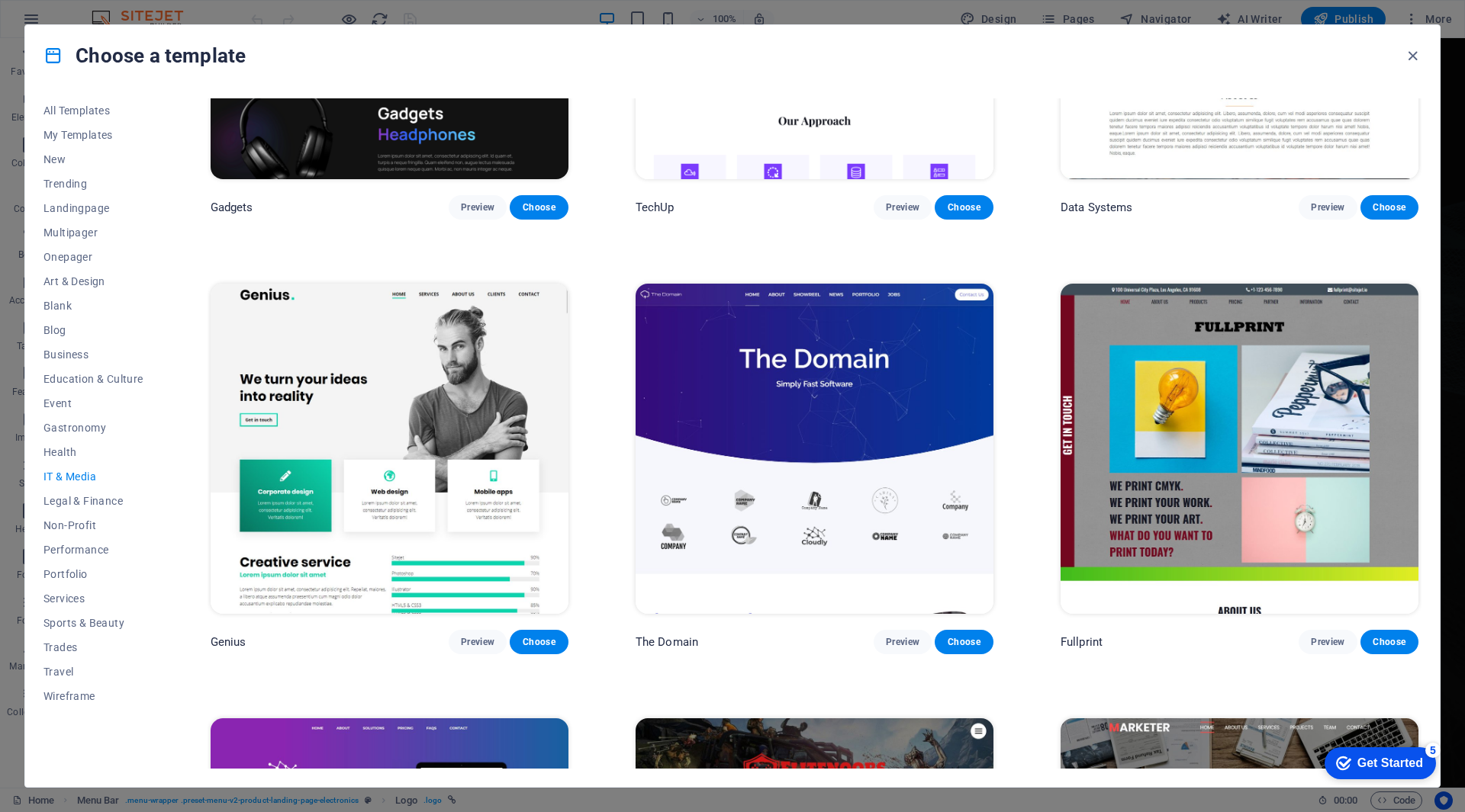
scroll to position [686, 0]
click at [548, 636] on span "Choose" at bounding box center [538, 641] width 33 height 12
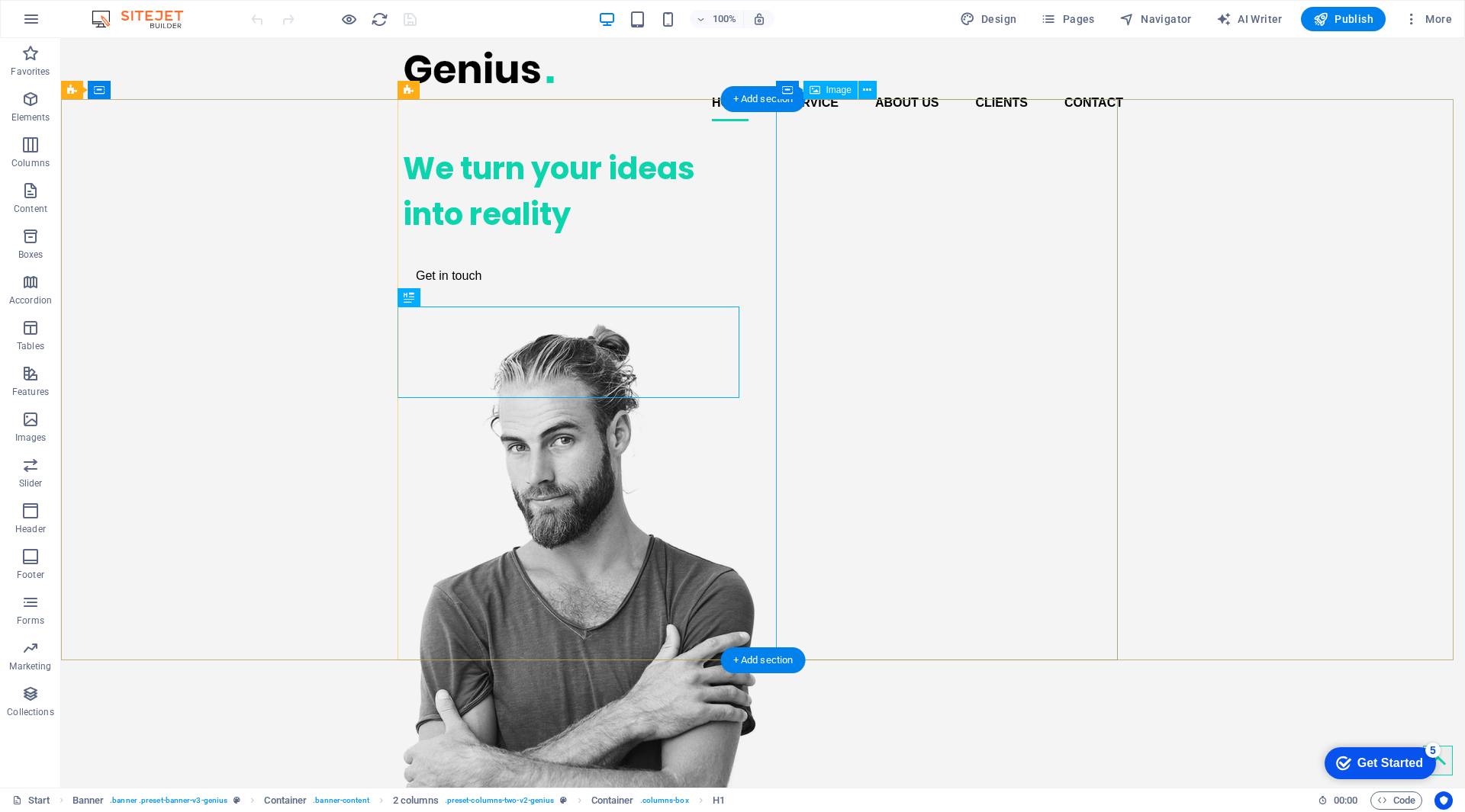
click at [744, 327] on figure at bounding box center [574, 613] width 342 height 581
click at [842, 92] on span "Image" at bounding box center [838, 90] width 25 height 9
click at [842, 87] on span "Image" at bounding box center [838, 90] width 25 height 9
select select "px"
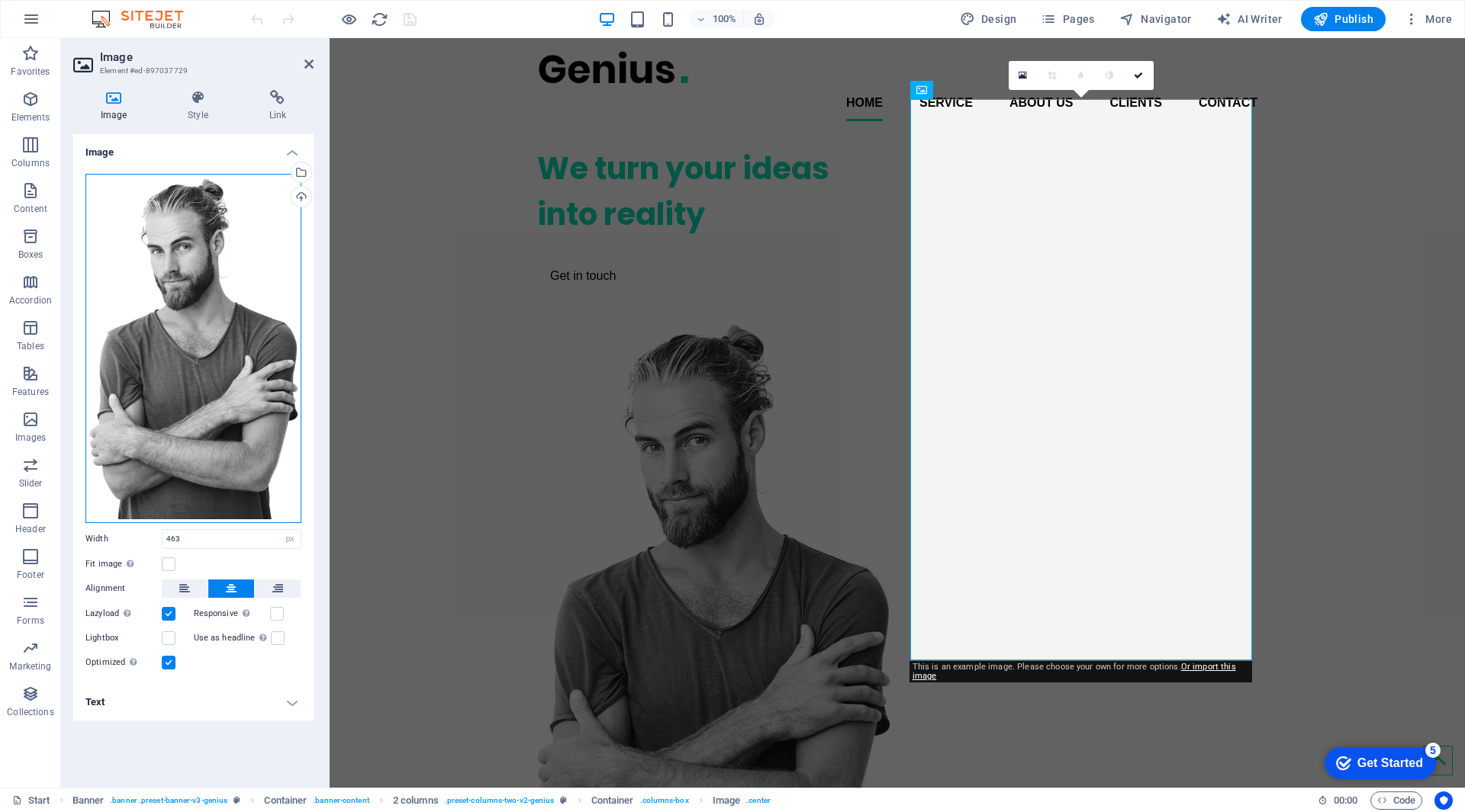
click at [165, 327] on div "Drag files here, click to choose files or select files from Files or our free s…" at bounding box center [194, 349] width 216 height 350
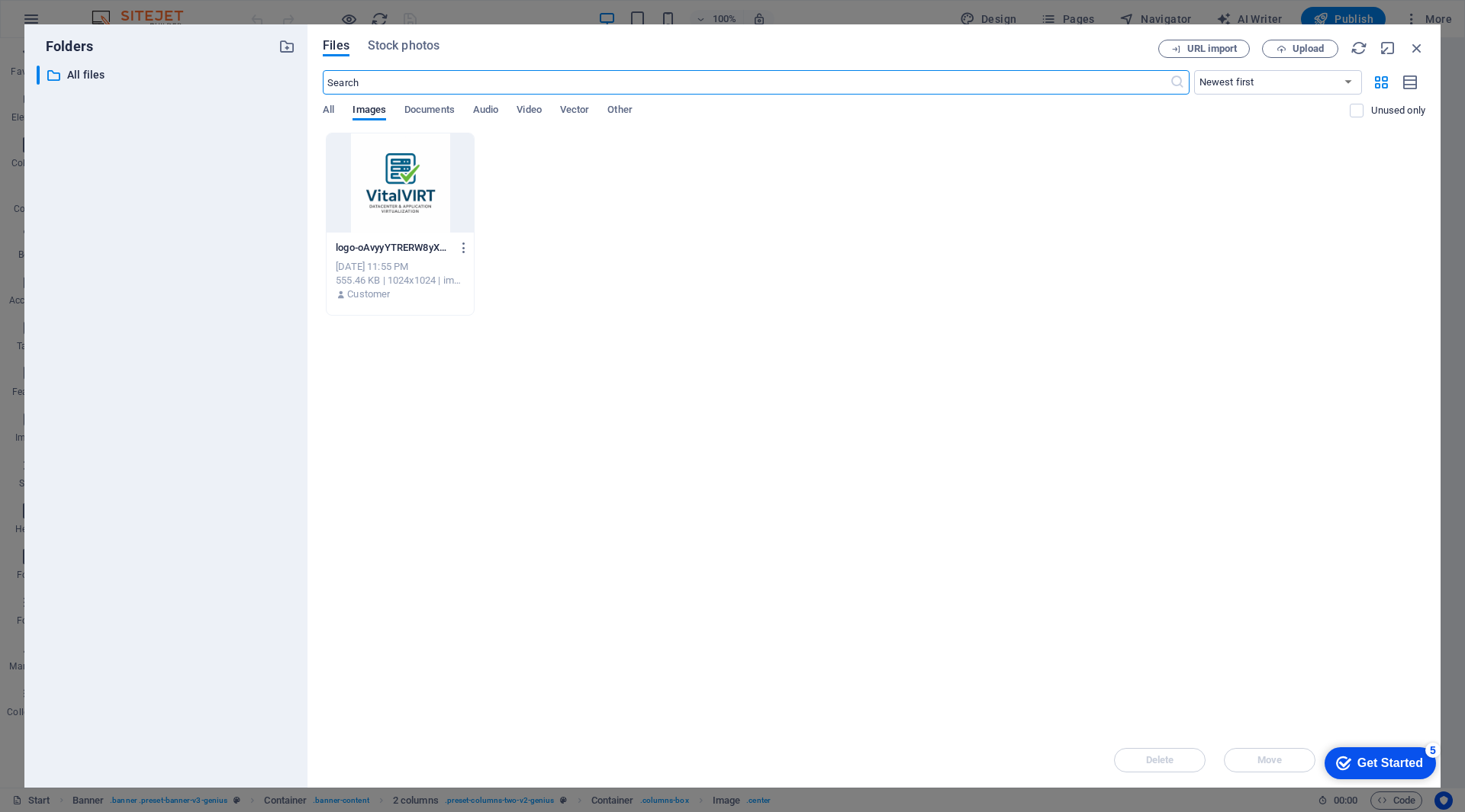
click at [418, 168] on div at bounding box center [400, 182] width 147 height 99
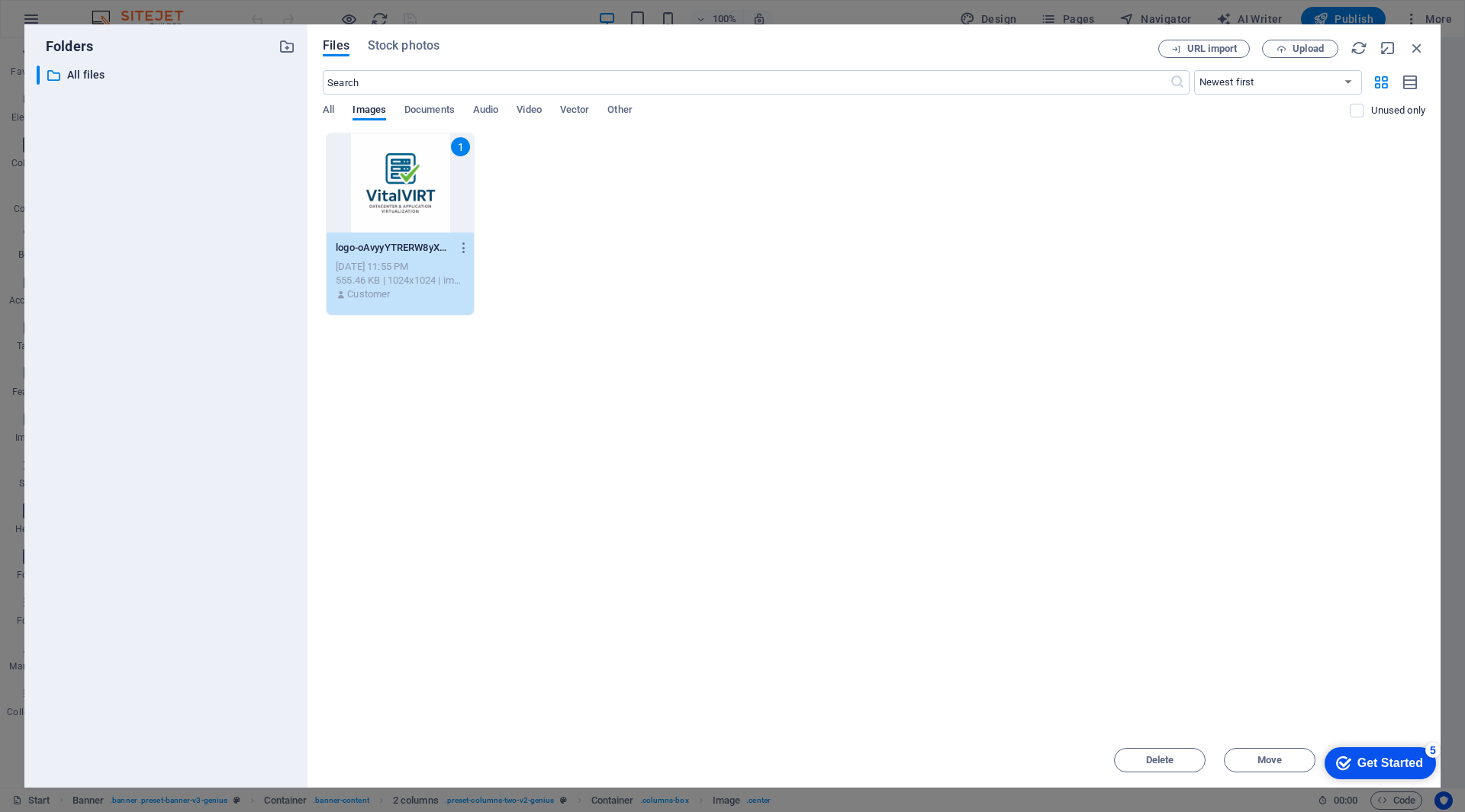
click at [418, 168] on div "1" at bounding box center [400, 182] width 147 height 99
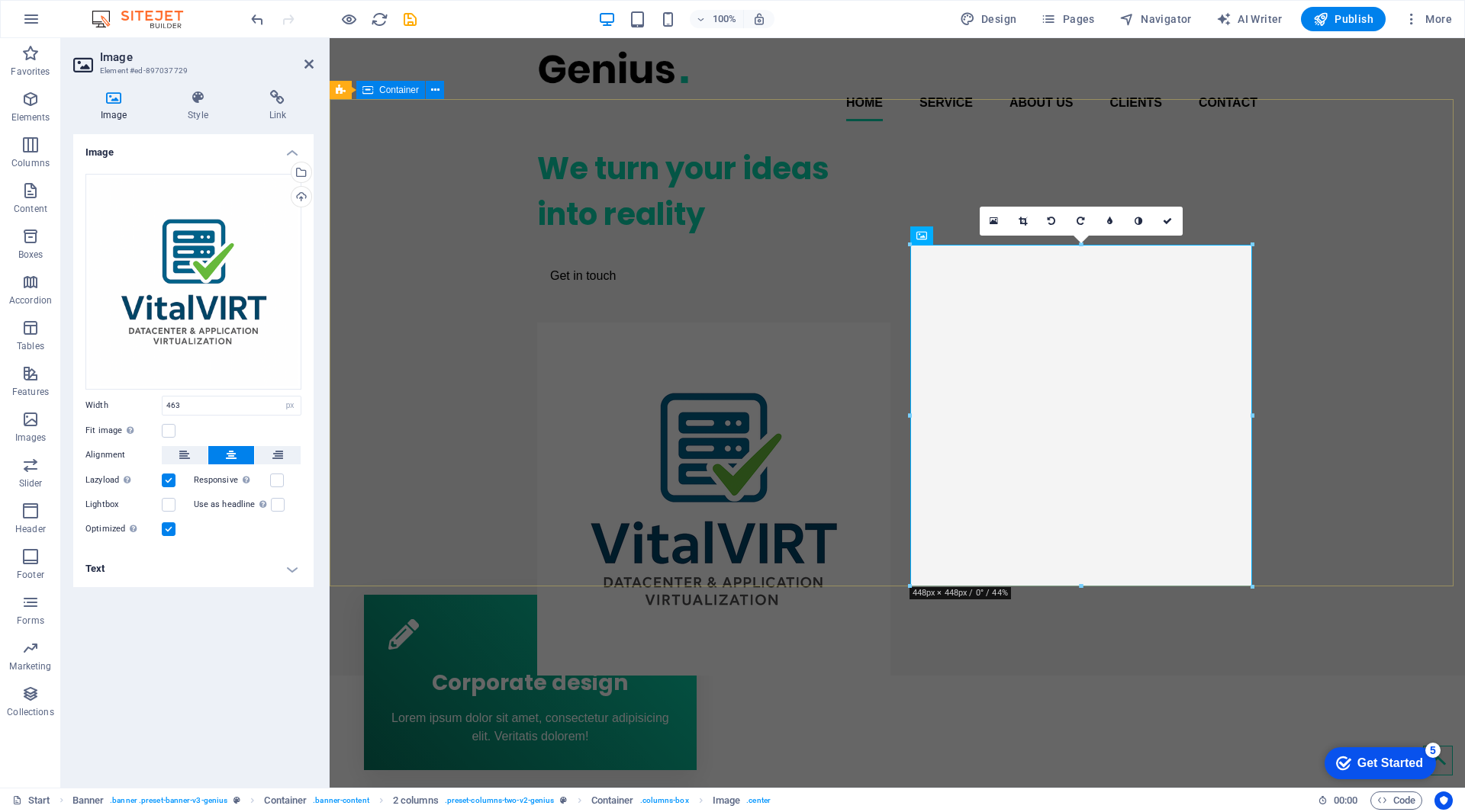
click at [1413, 292] on div "We turn your ideas into reality Get in touch" at bounding box center [896, 404] width 1135 height 542
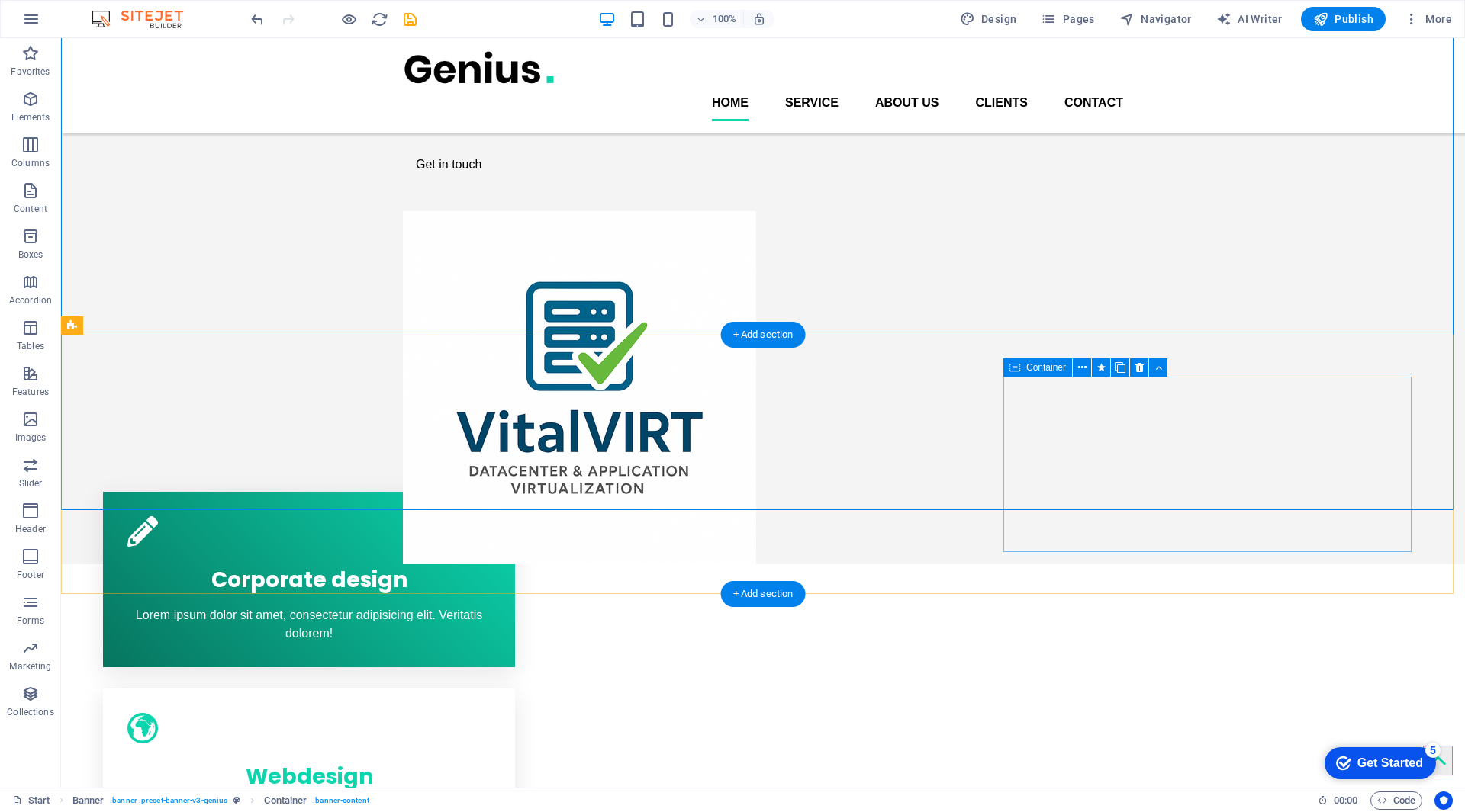
scroll to position [76, 0]
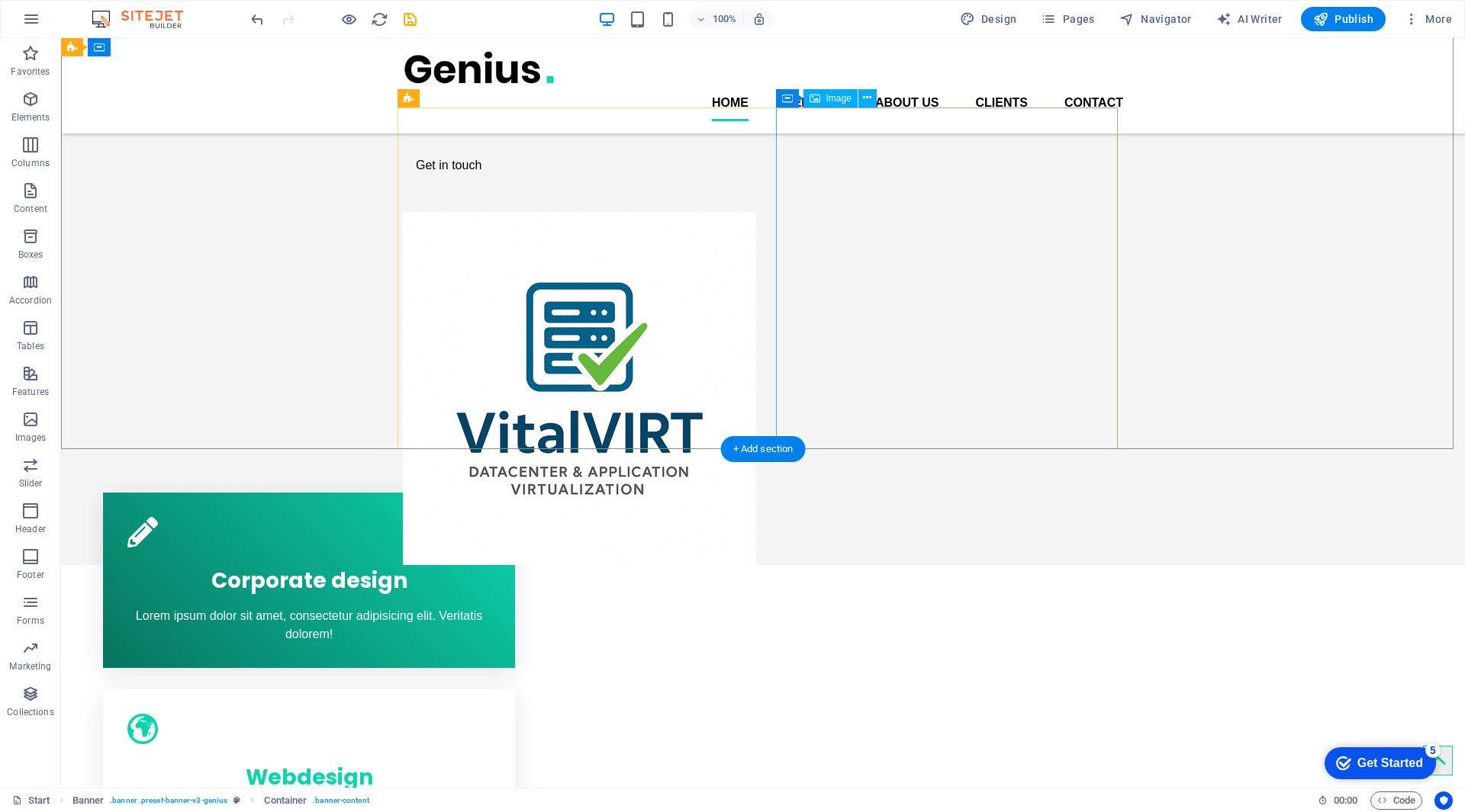
click at [744, 259] on figure at bounding box center [574, 389] width 342 height 353
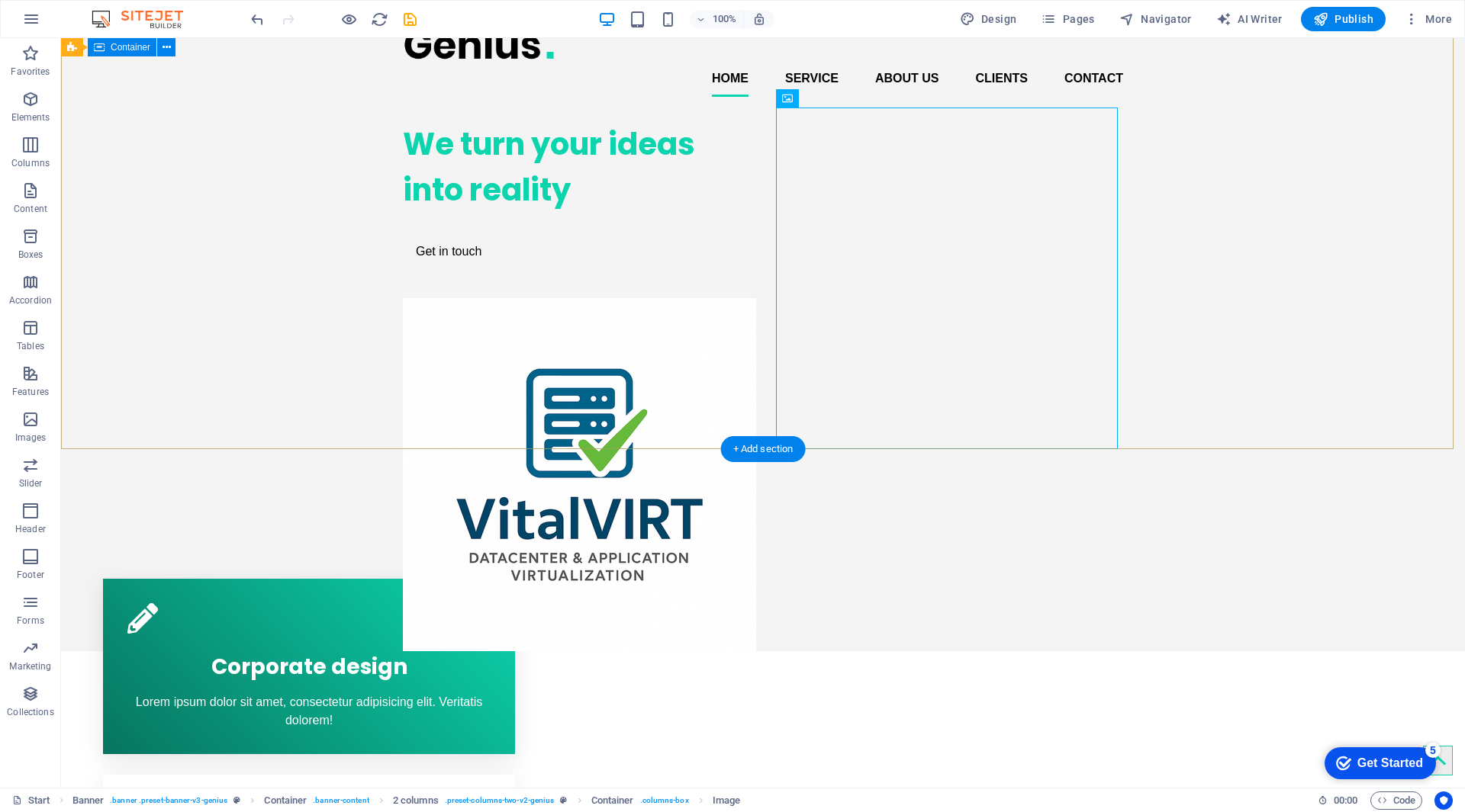
scroll to position [0, 0]
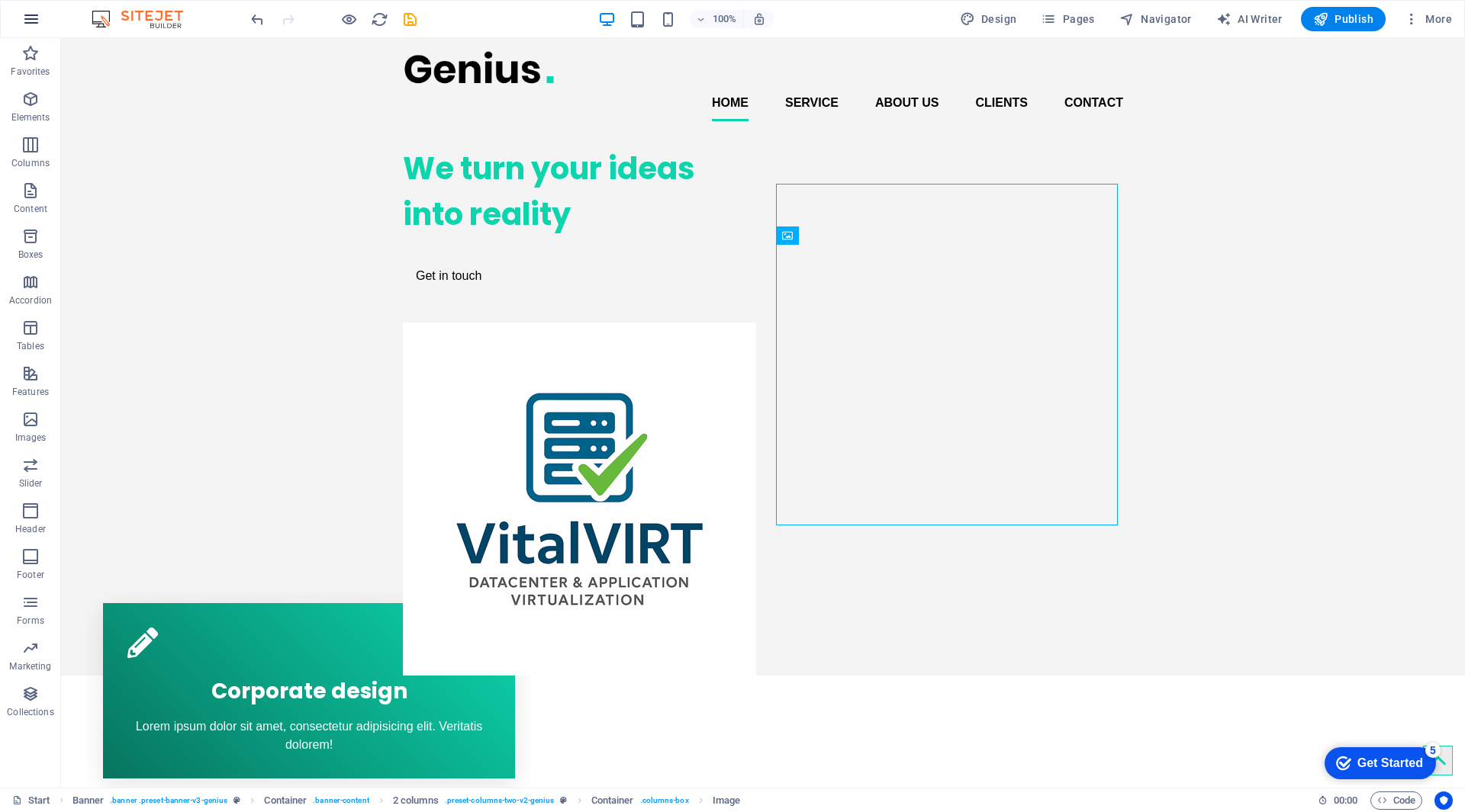
click at [20, 10] on button "button" at bounding box center [31, 19] width 37 height 37
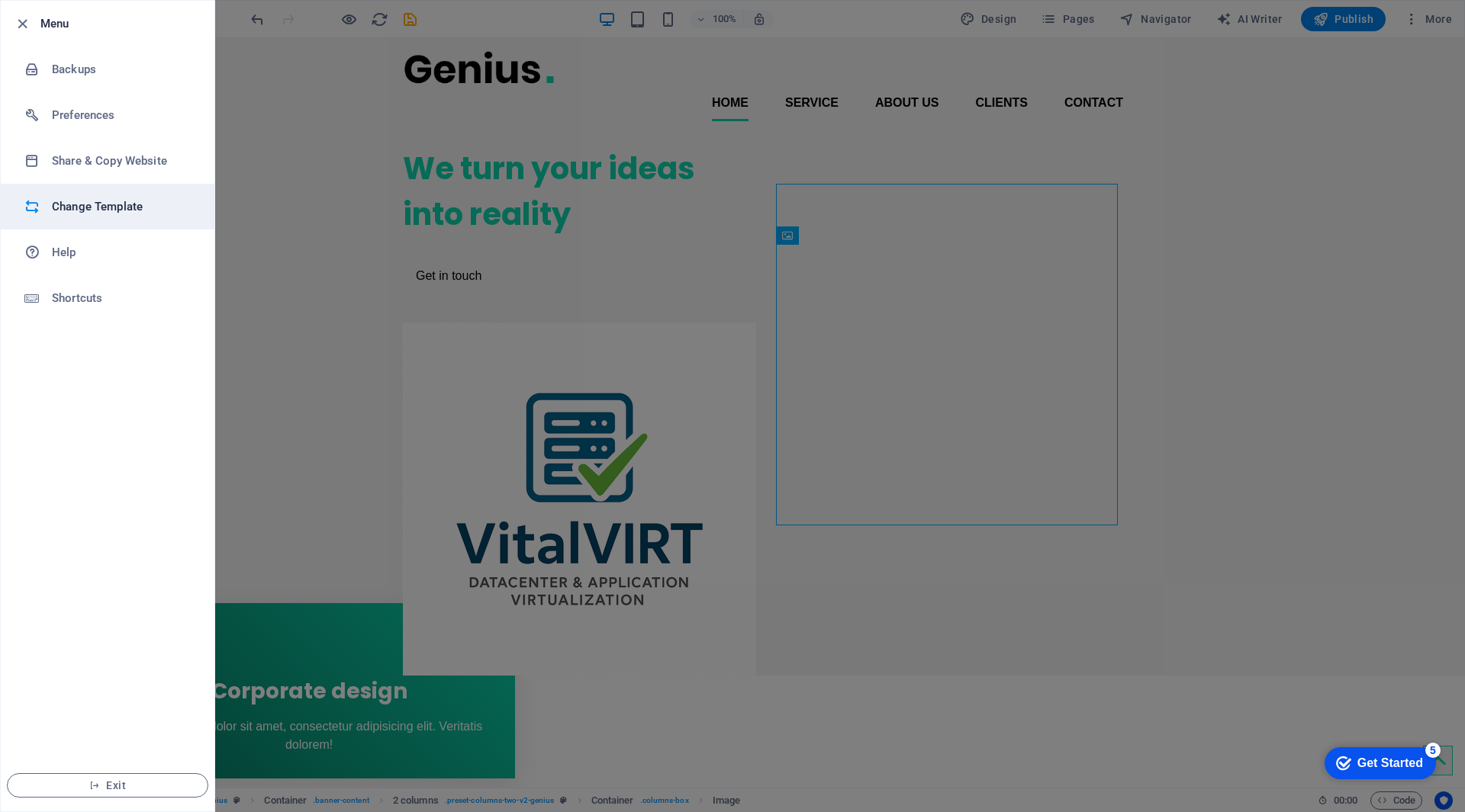
click at [123, 207] on h6 "Change Template" at bounding box center [122, 207] width 141 height 18
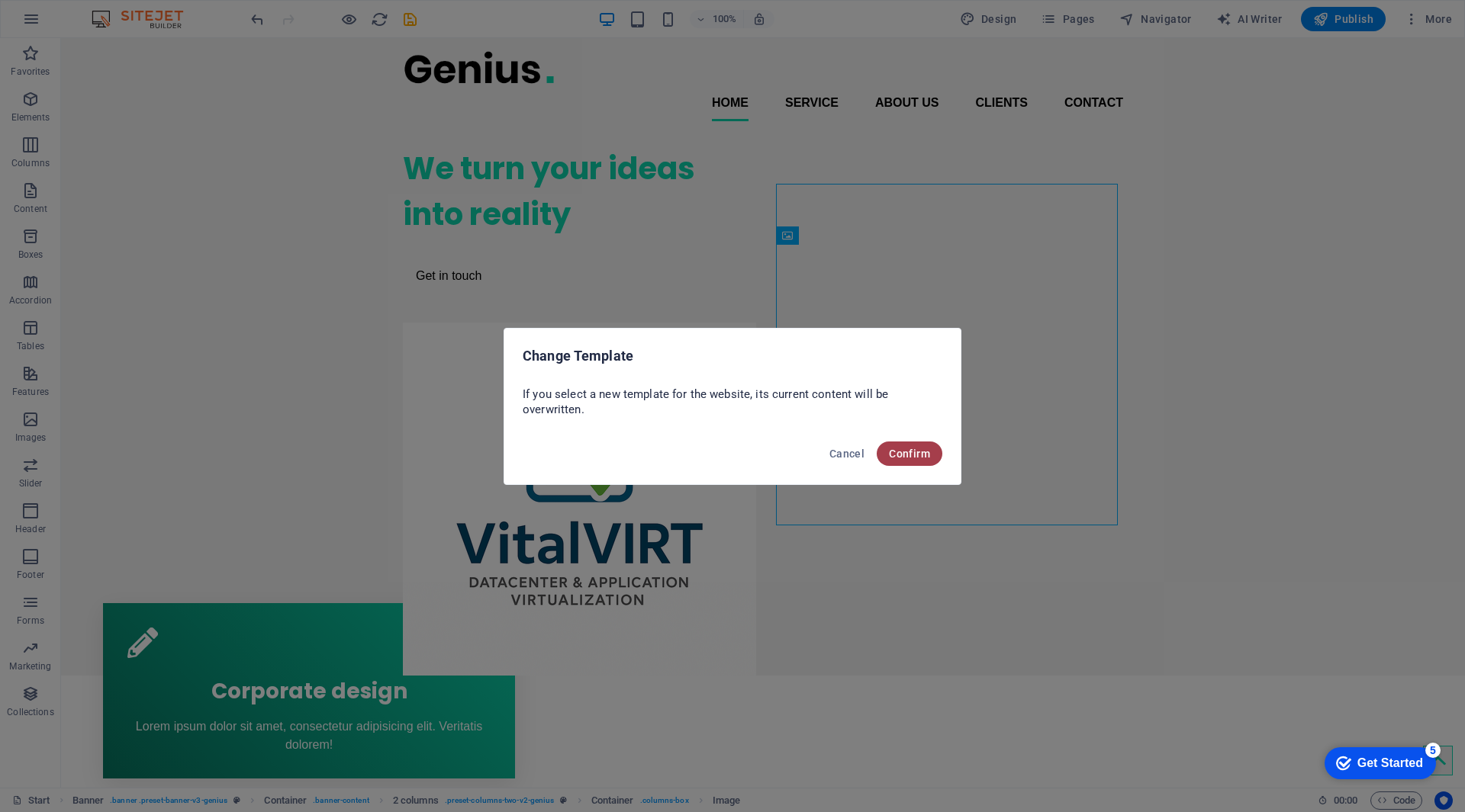
click at [926, 463] on button "Confirm" at bounding box center [909, 454] width 65 height 25
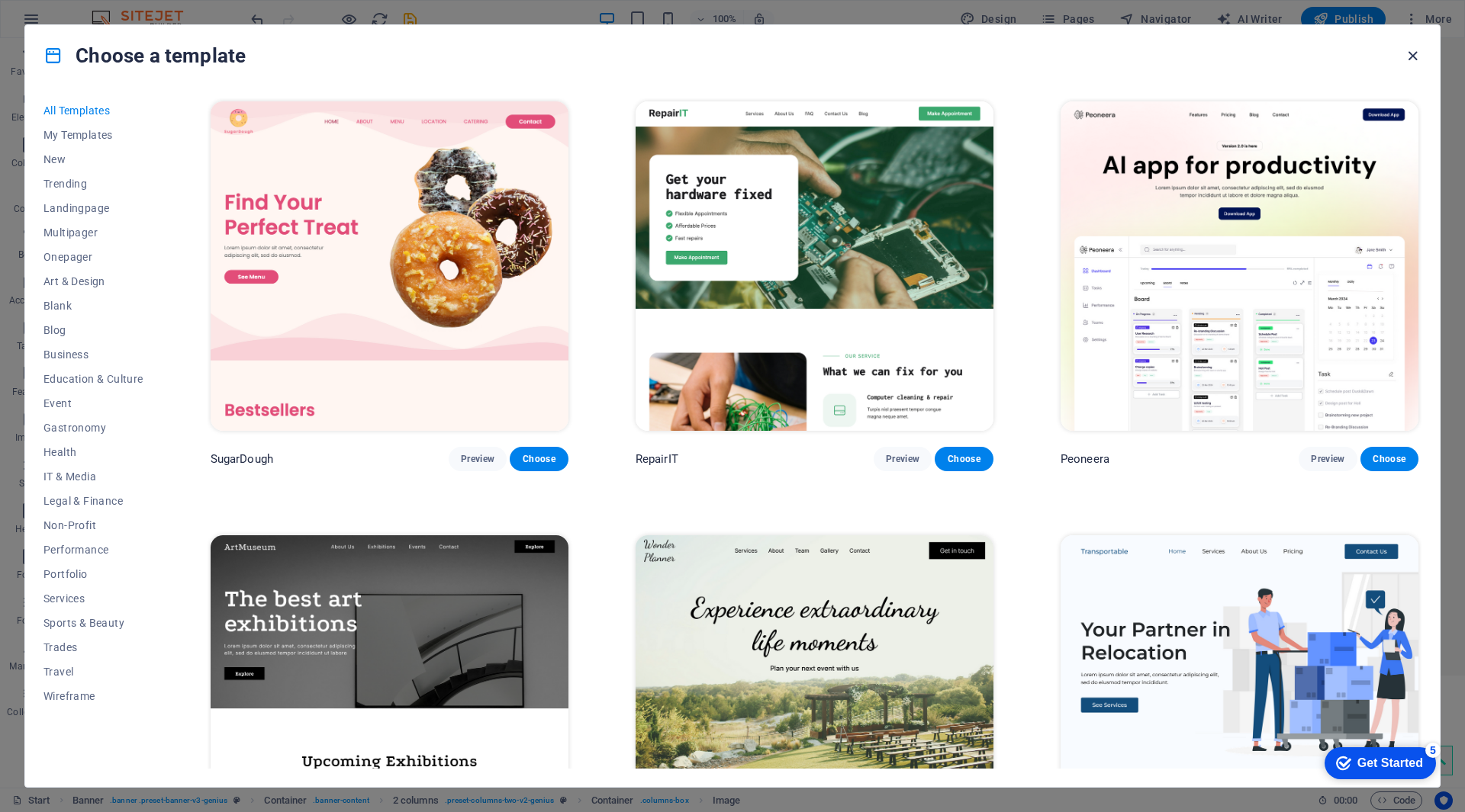
click at [1414, 57] on icon "button" at bounding box center [1412, 56] width 17 height 17
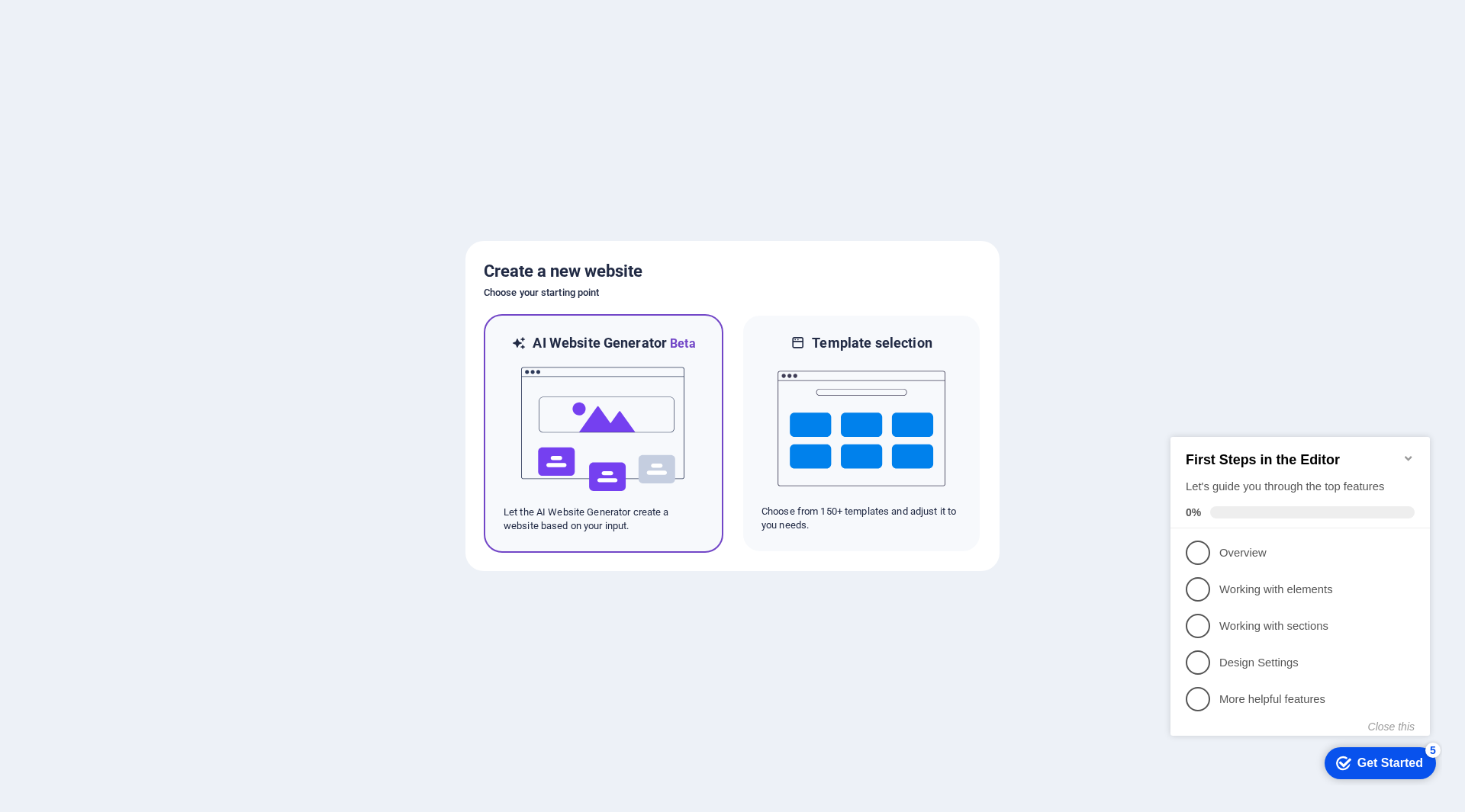
click at [614, 417] on img at bounding box center [603, 429] width 167 height 153
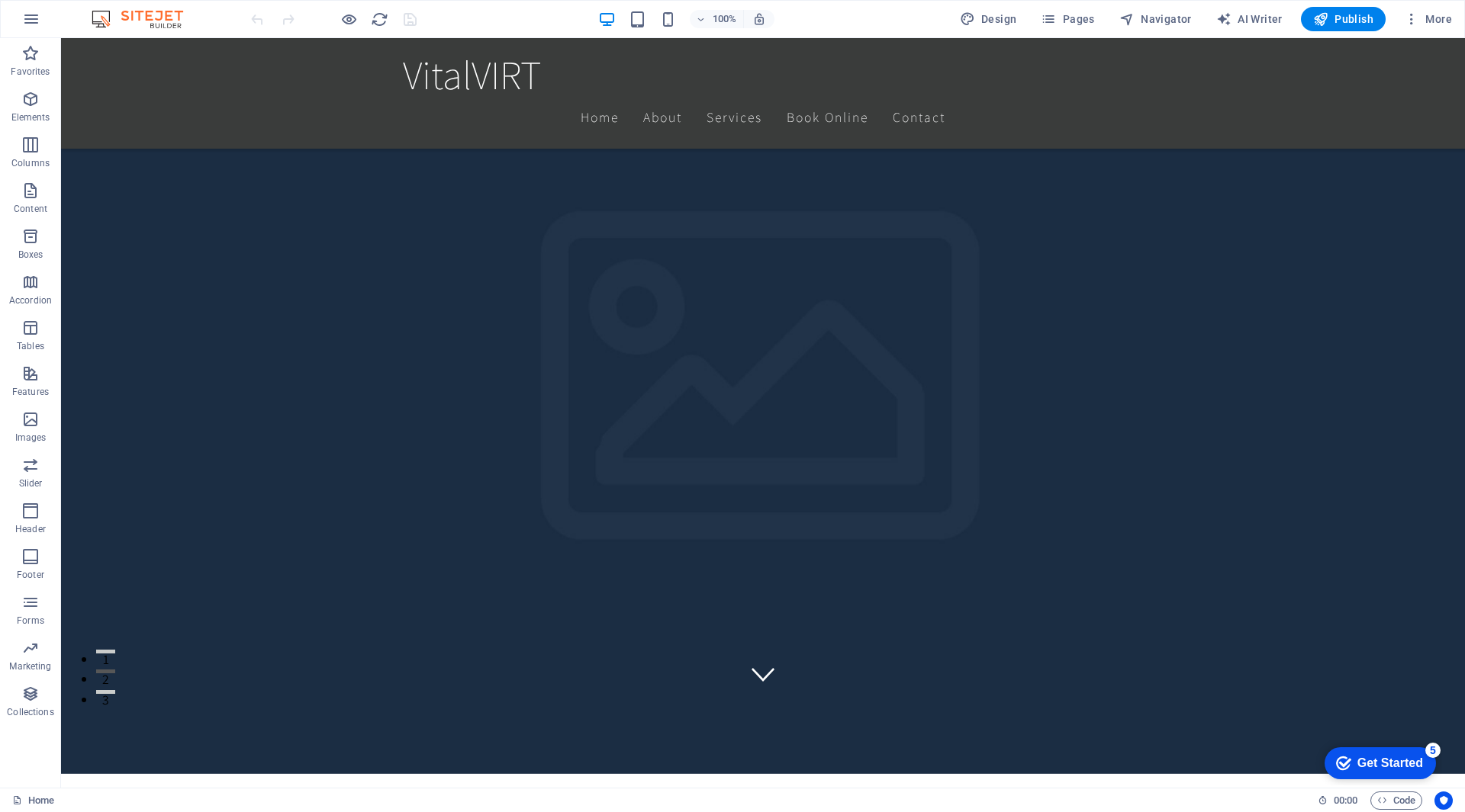
scroll to position [229, 0]
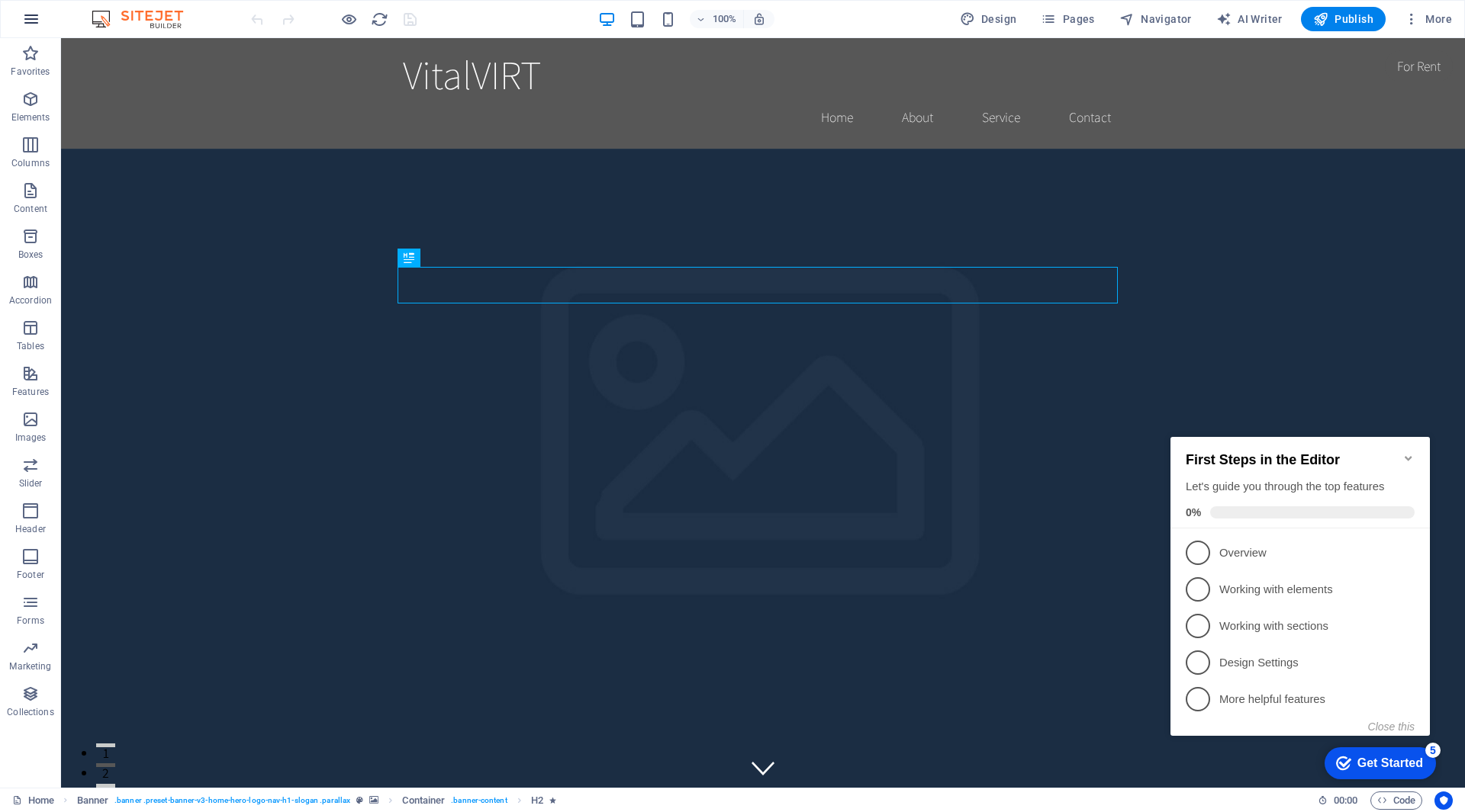
click at [33, 23] on icon "button" at bounding box center [31, 19] width 18 height 18
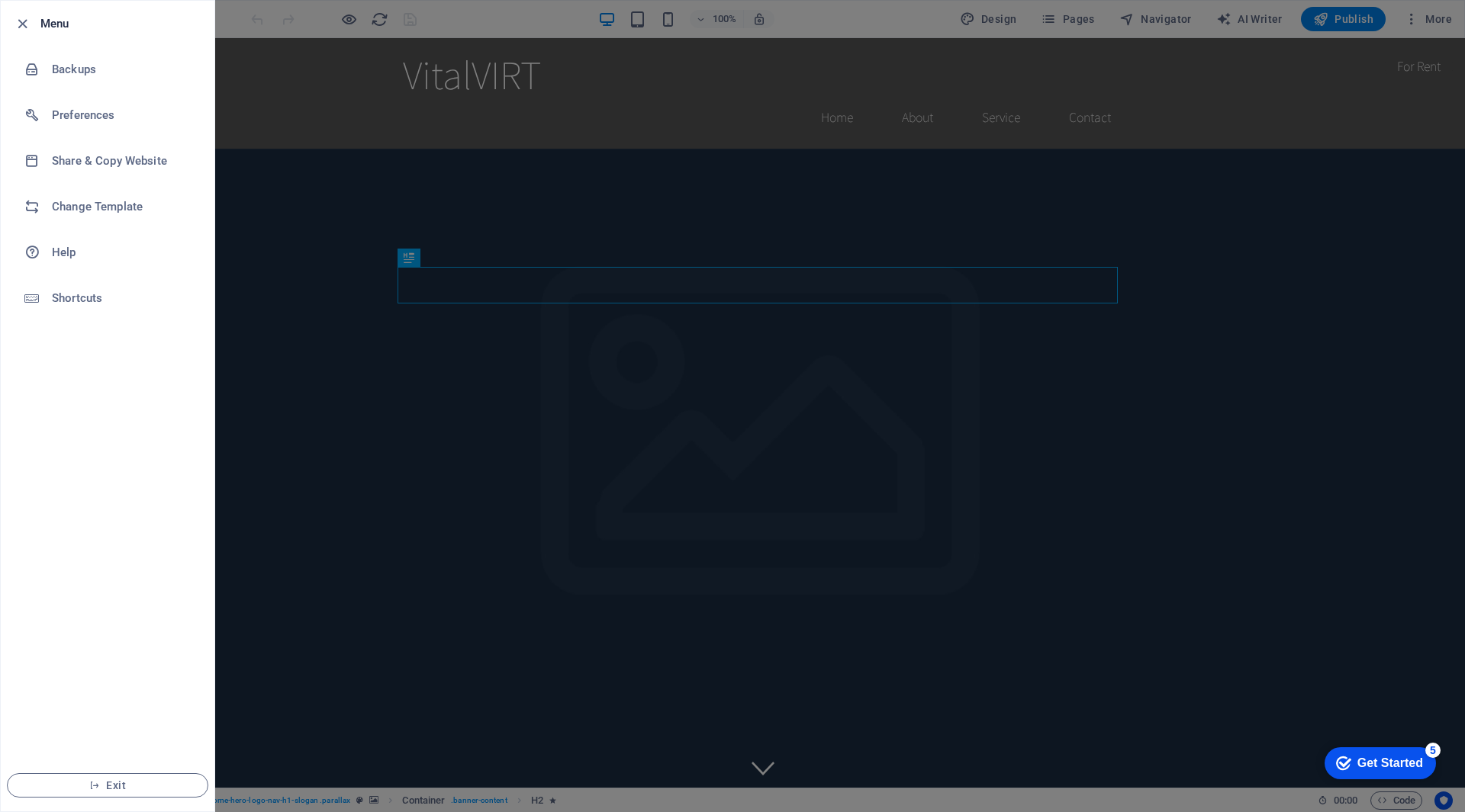
click at [1333, 207] on div at bounding box center [732, 406] width 1465 height 812
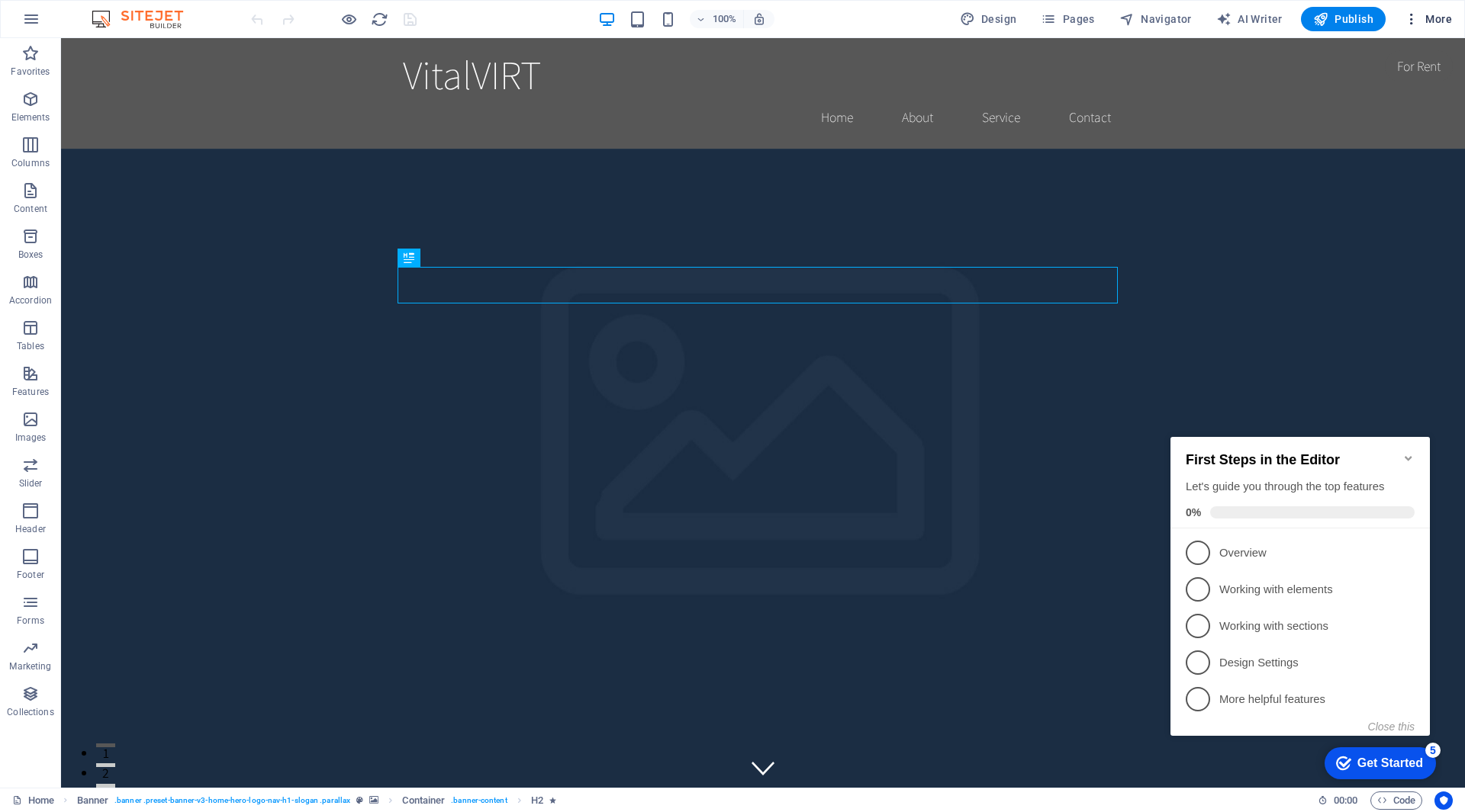
click at [1455, 18] on button "More" at bounding box center [1428, 19] width 60 height 25
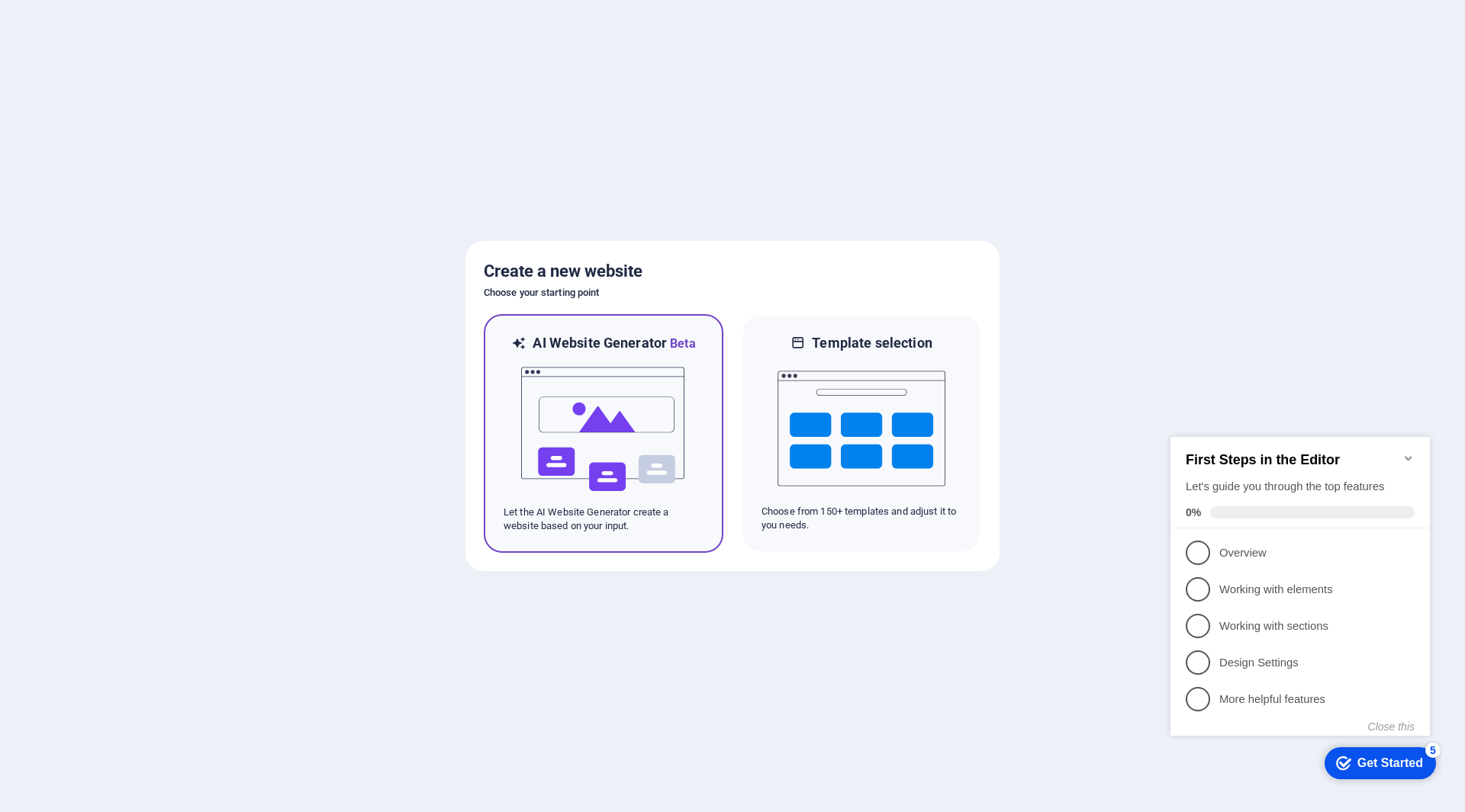
click at [628, 408] on img at bounding box center [603, 429] width 167 height 153
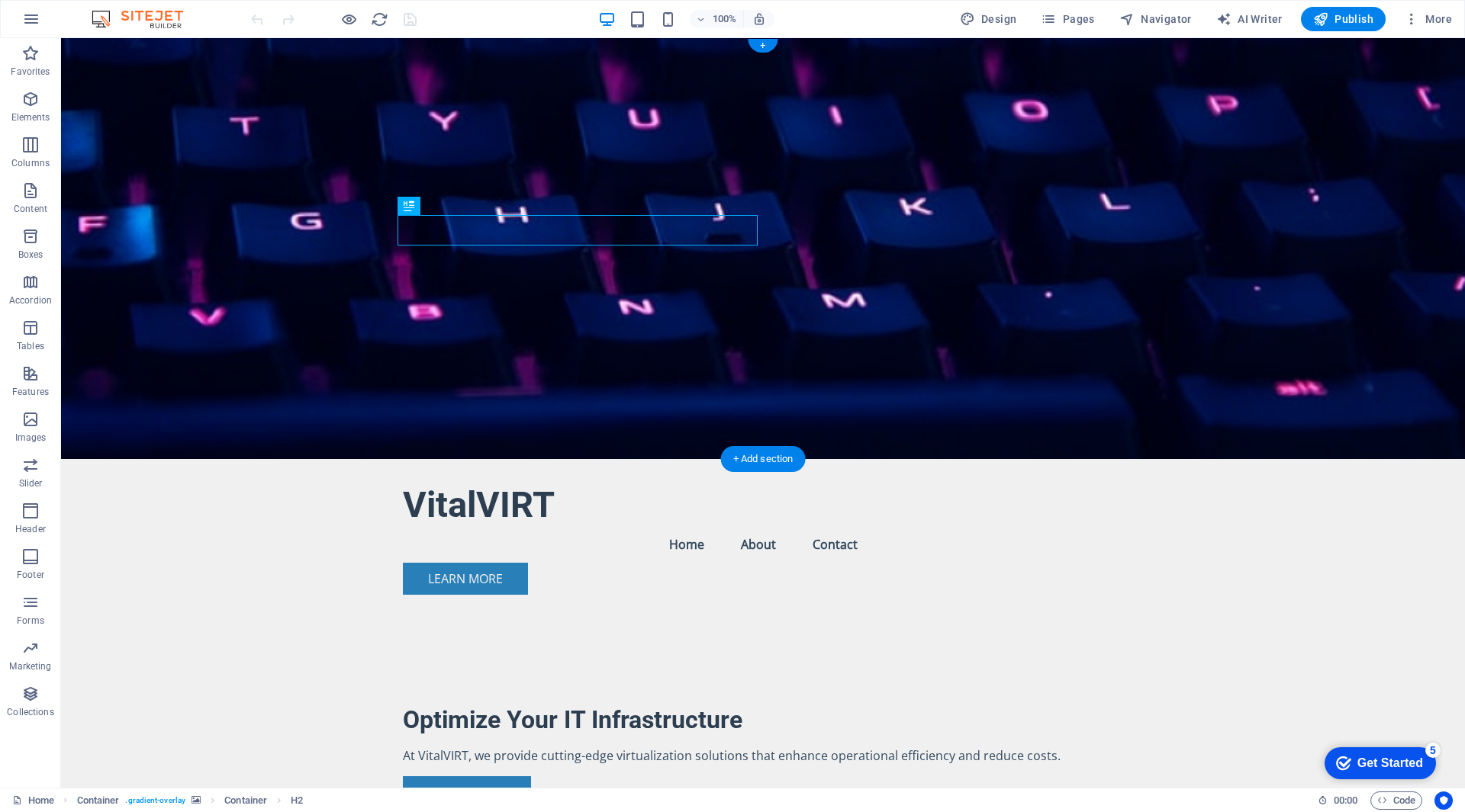
click at [972, 250] on figure at bounding box center [763, 248] width 1404 height 421
click at [1086, 236] on figure at bounding box center [763, 248] width 1404 height 421
select select "header"
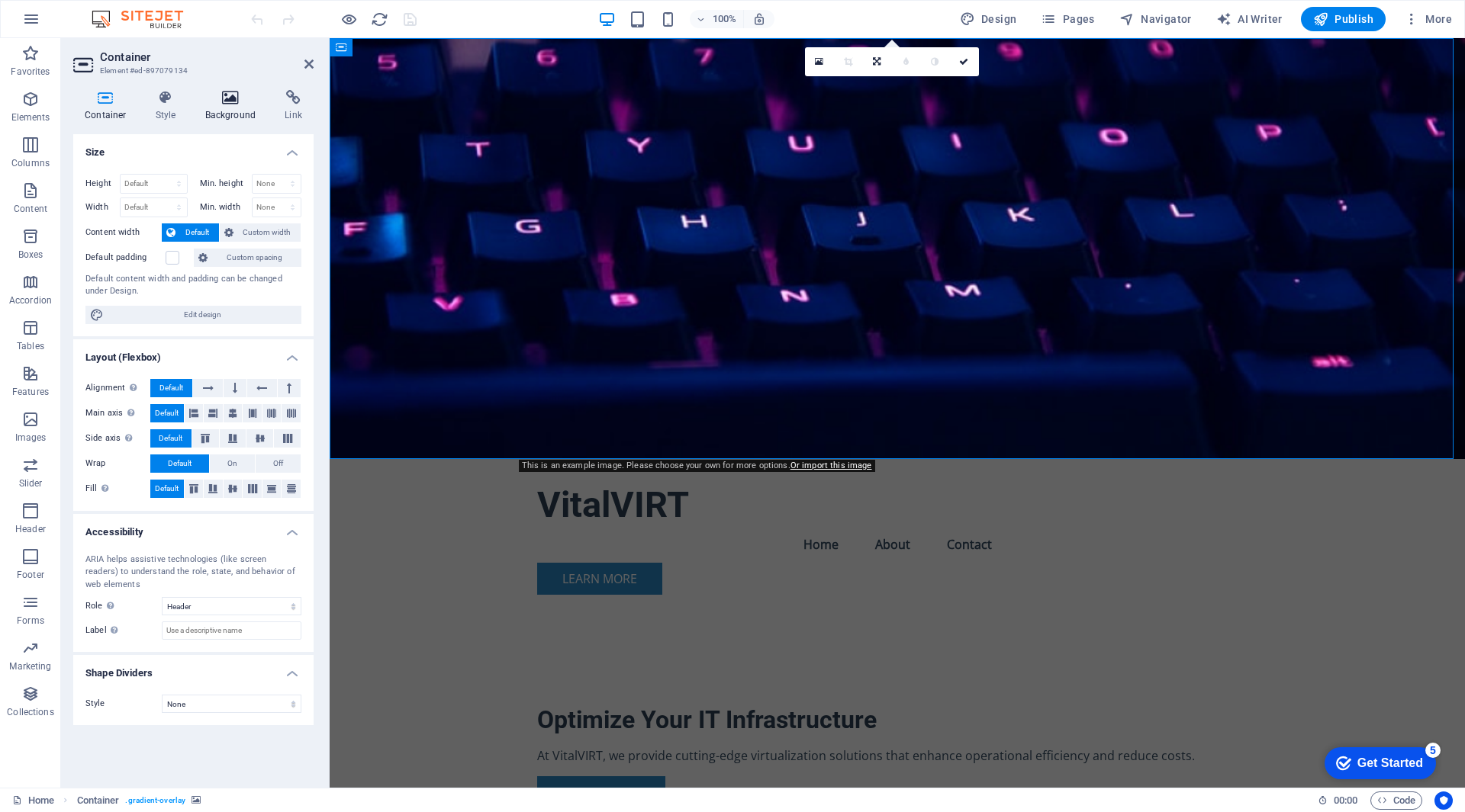
click at [226, 97] on icon at bounding box center [230, 97] width 74 height 16
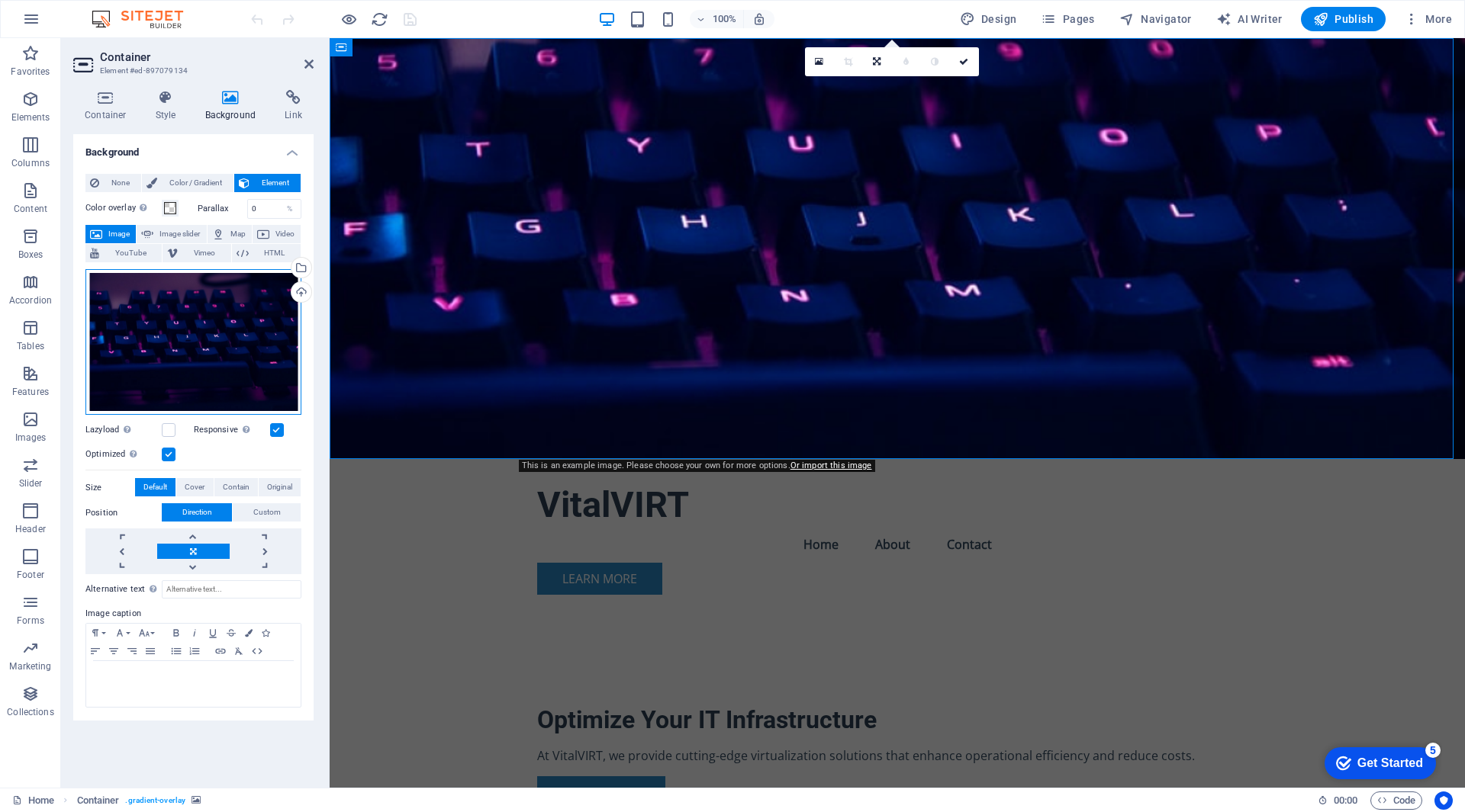
click at [202, 299] on div "Drag files here, click to choose files or select files from Files or our free s…" at bounding box center [194, 342] width 216 height 146
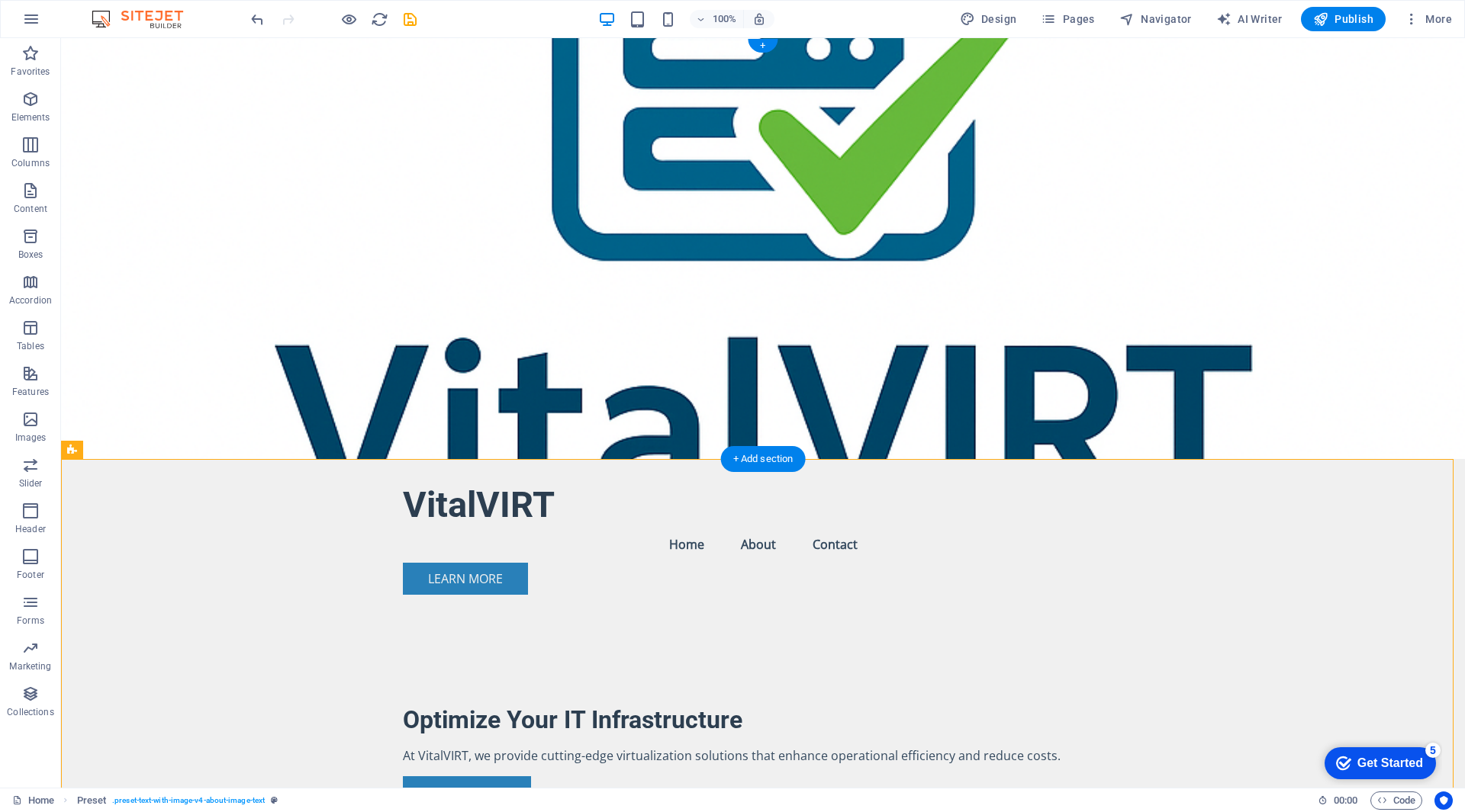
click at [1096, 225] on figure at bounding box center [763, 248] width 1404 height 421
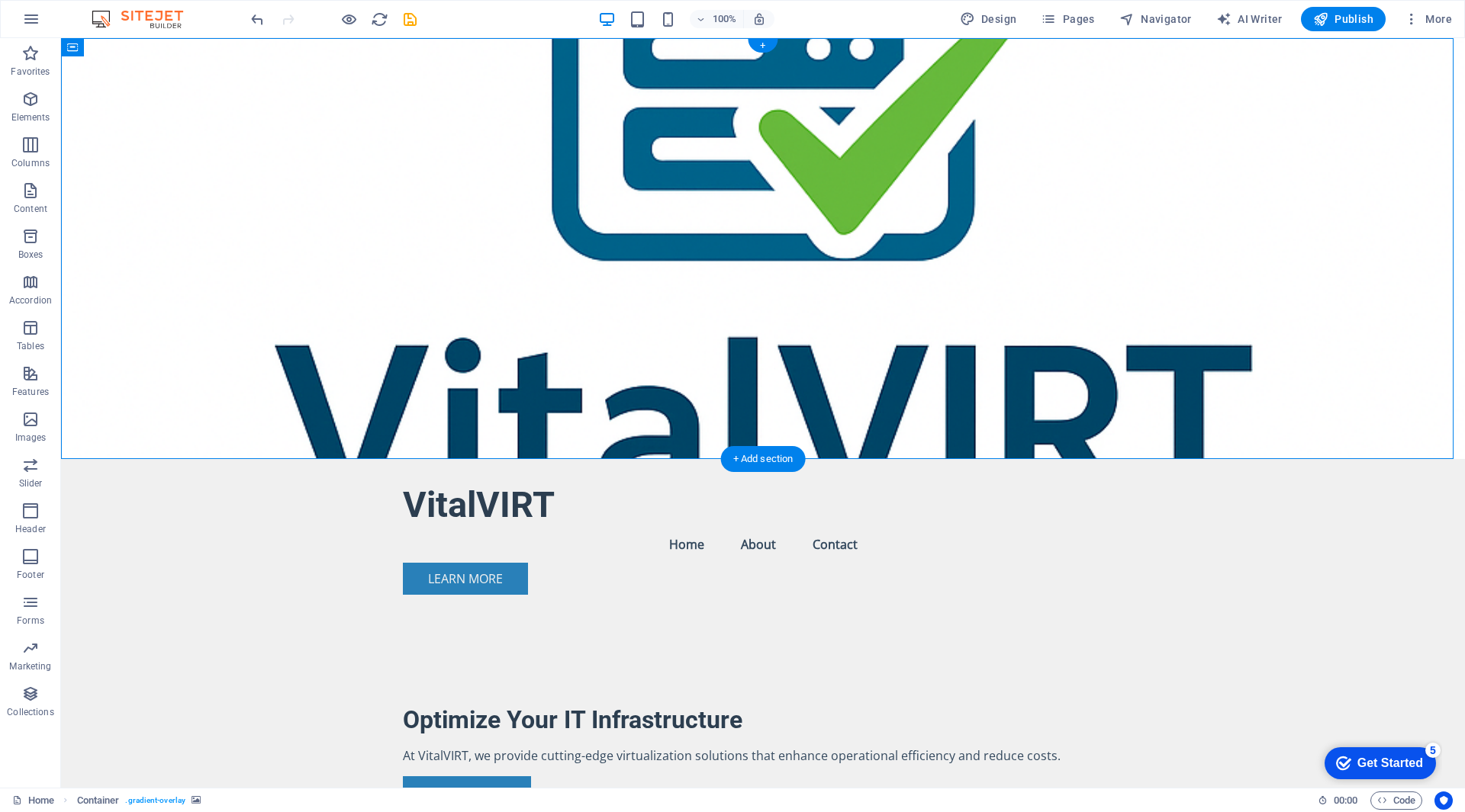
drag, startPoint x: 991, startPoint y: 248, endPoint x: 1029, endPoint y: 288, distance: 55.2
click at [1029, 288] on figure at bounding box center [763, 248] width 1404 height 421
click at [910, 282] on figure at bounding box center [763, 248] width 1404 height 421
click at [965, 290] on figure at bounding box center [763, 248] width 1404 height 421
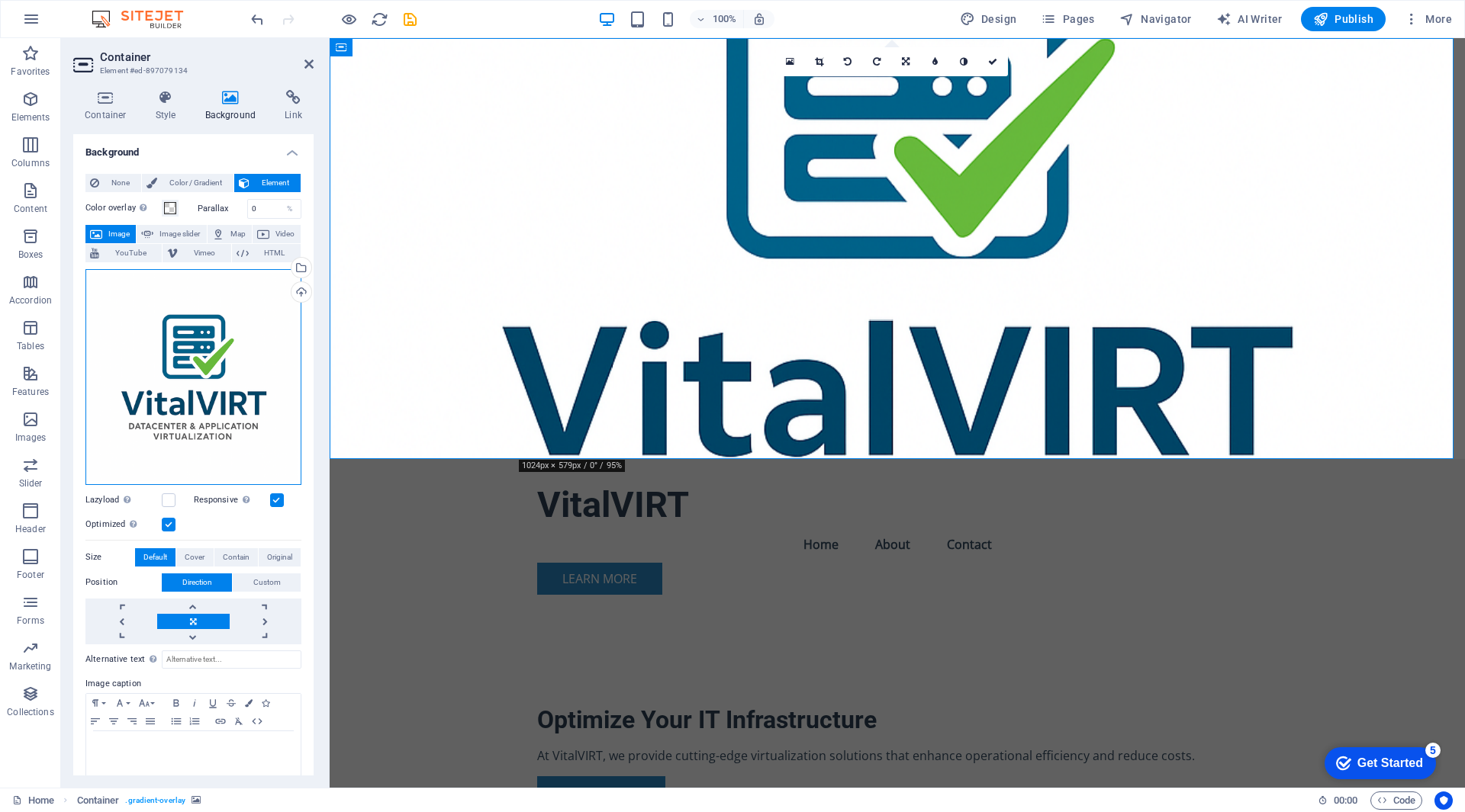
click at [166, 370] on div "Drag files here, click to choose files or select files from Files or our free s…" at bounding box center [194, 377] width 216 height 216
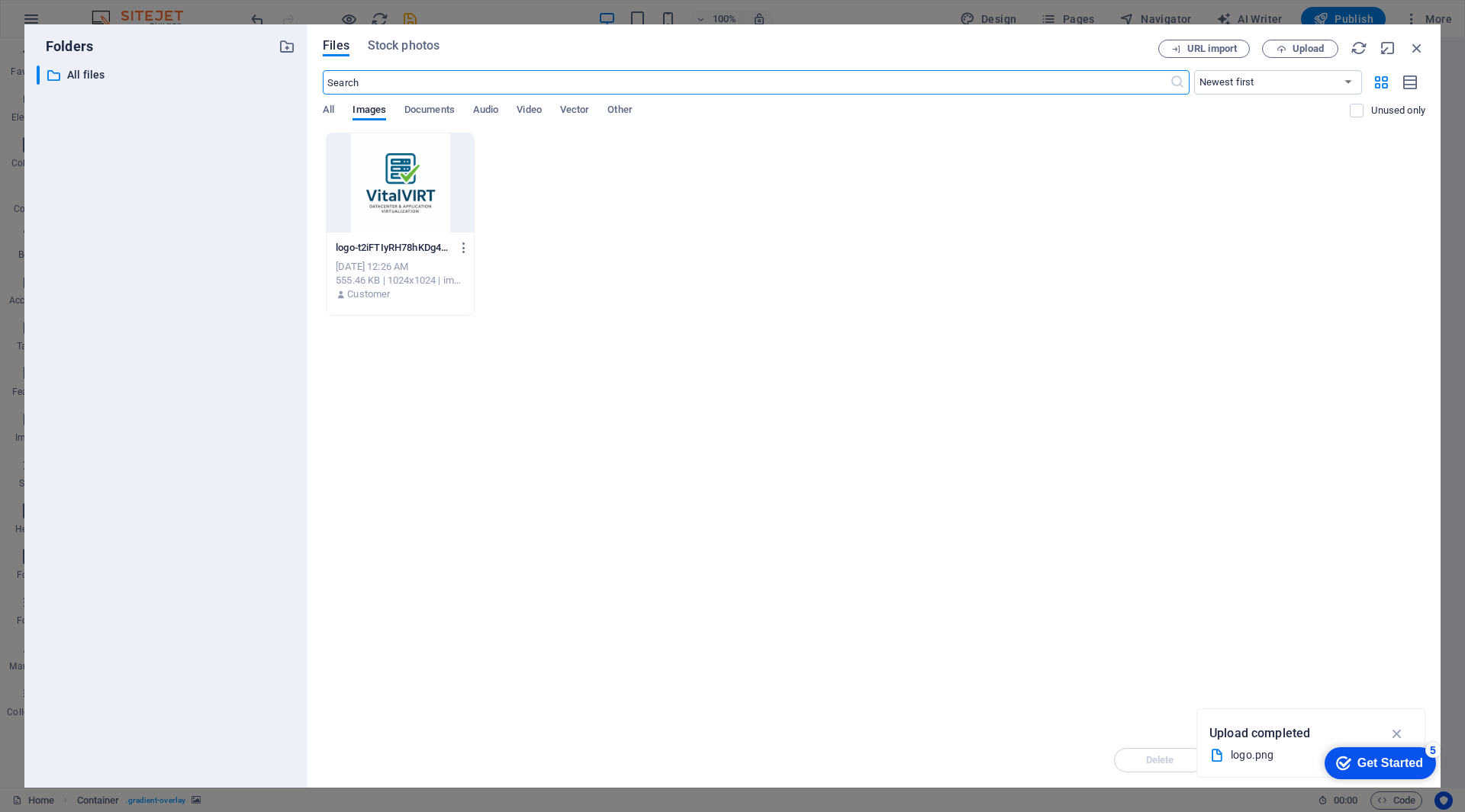
click at [397, 193] on div at bounding box center [400, 182] width 147 height 99
click at [397, 193] on div "1" at bounding box center [400, 182] width 147 height 99
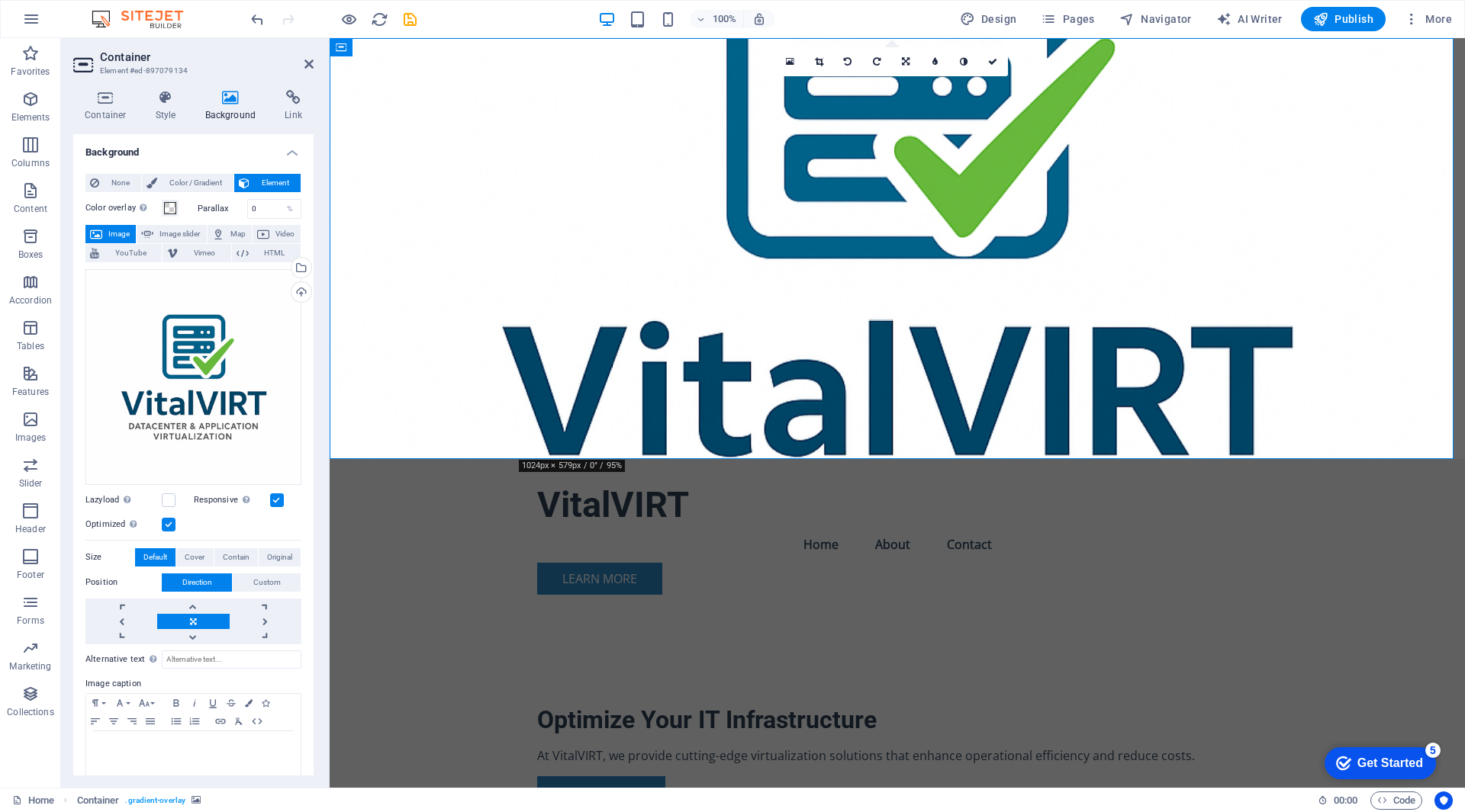
click at [1078, 294] on figure at bounding box center [896, 248] width 1135 height 421
click at [1114, 341] on figure at bounding box center [896, 248] width 1135 height 421
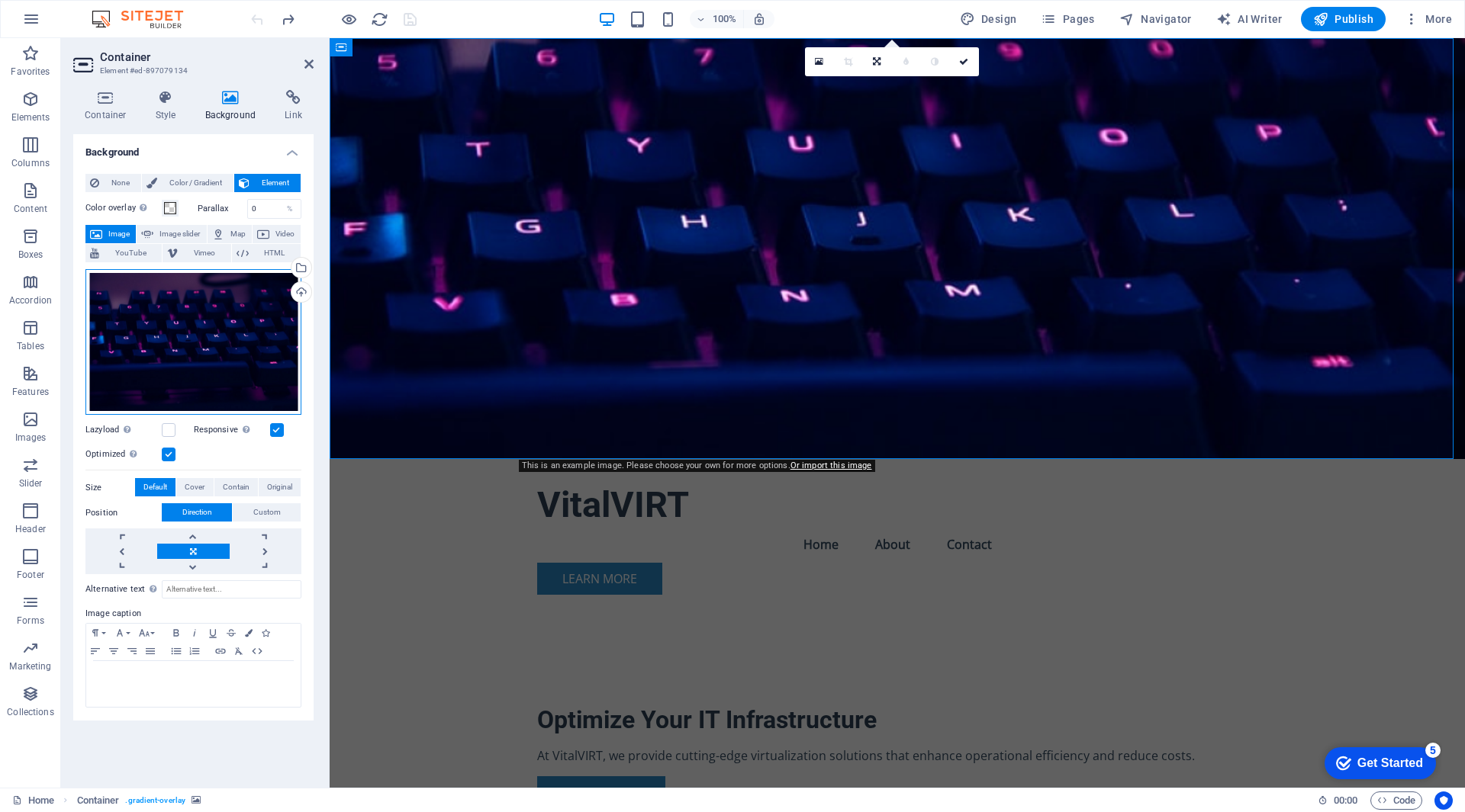
click at [210, 338] on div "Drag files here, click to choose files or select files from Files or our free s…" at bounding box center [194, 342] width 216 height 146
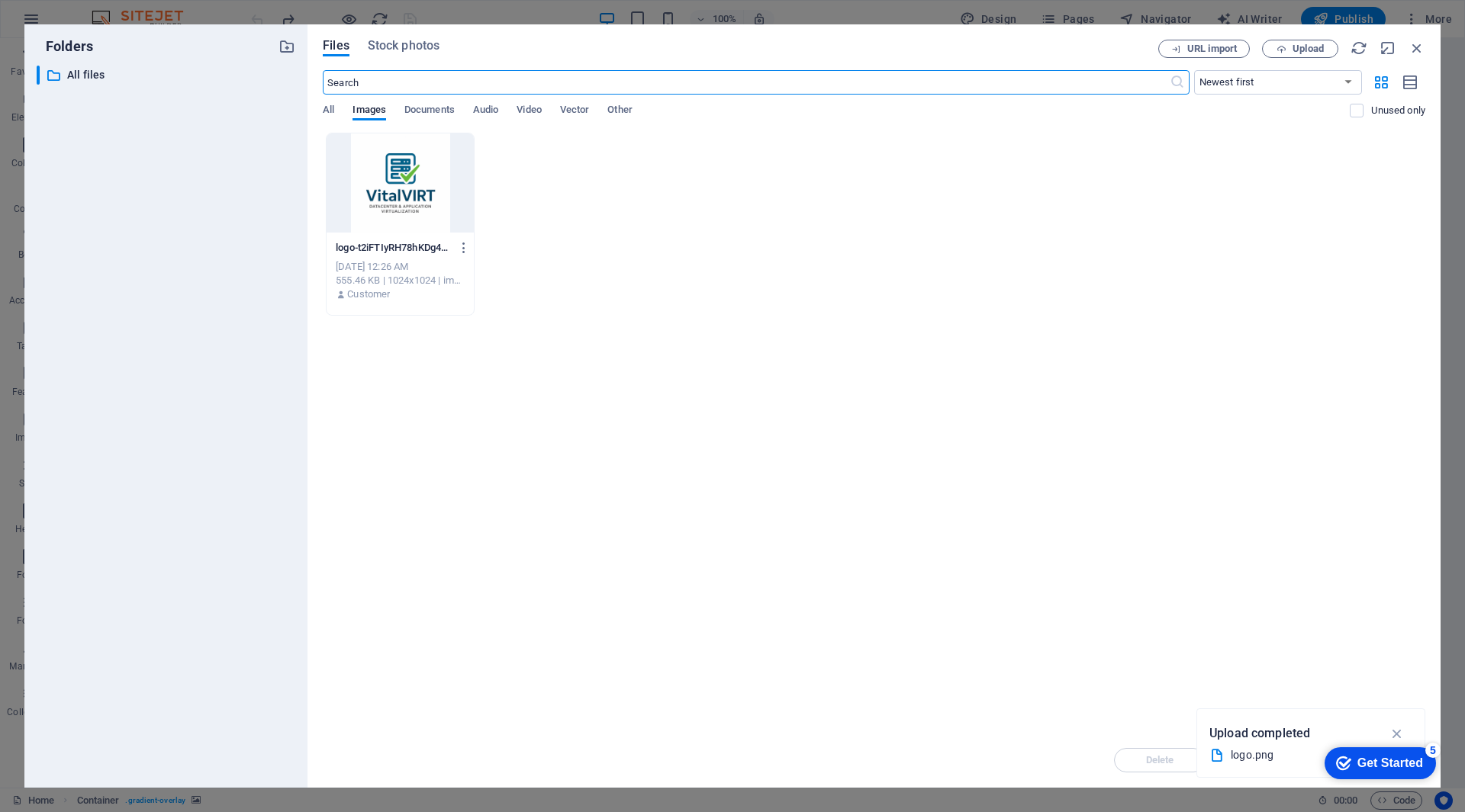
click at [614, 243] on div "logo-t2iFTIyRH78hKDg4EWXKQQ.png logo-t2iFTIyRH78hKDg4EWXKQQ.png [DATE] 12:26 AM…" at bounding box center [873, 224] width 1102 height 183
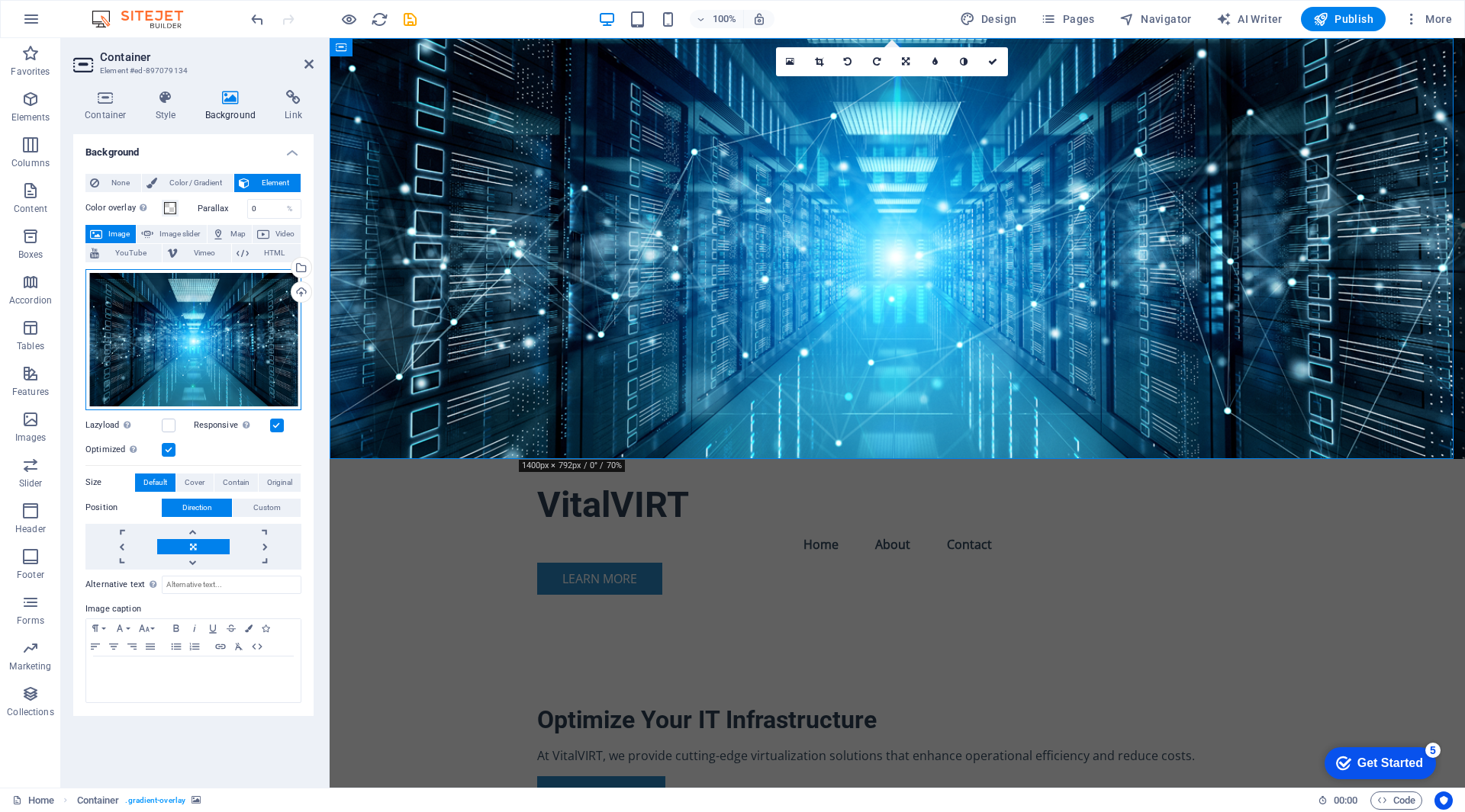
click at [240, 354] on div "Drag files here, click to choose files or select files from Files or our free s…" at bounding box center [194, 340] width 216 height 141
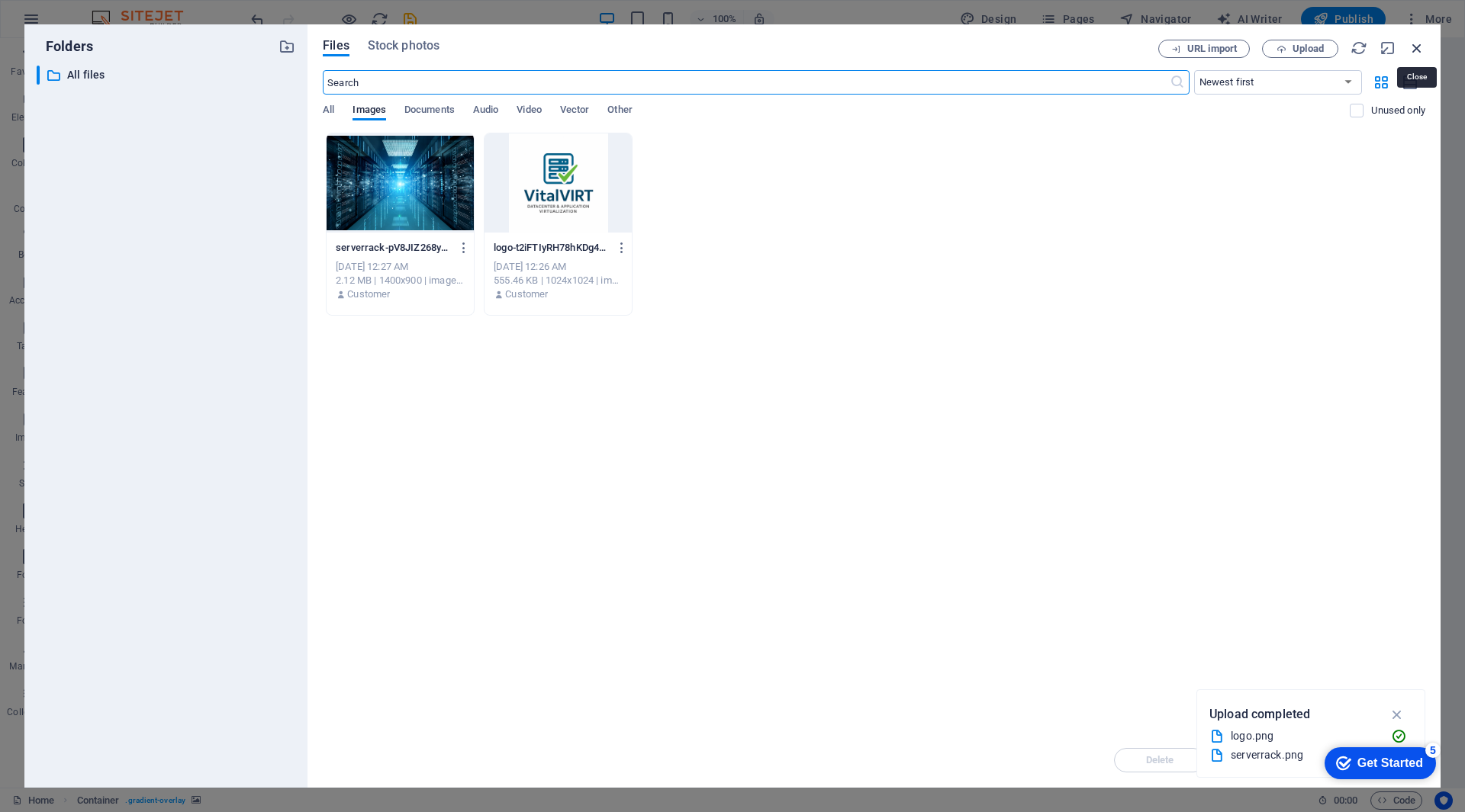
click at [1418, 42] on icon "button" at bounding box center [1417, 48] width 17 height 17
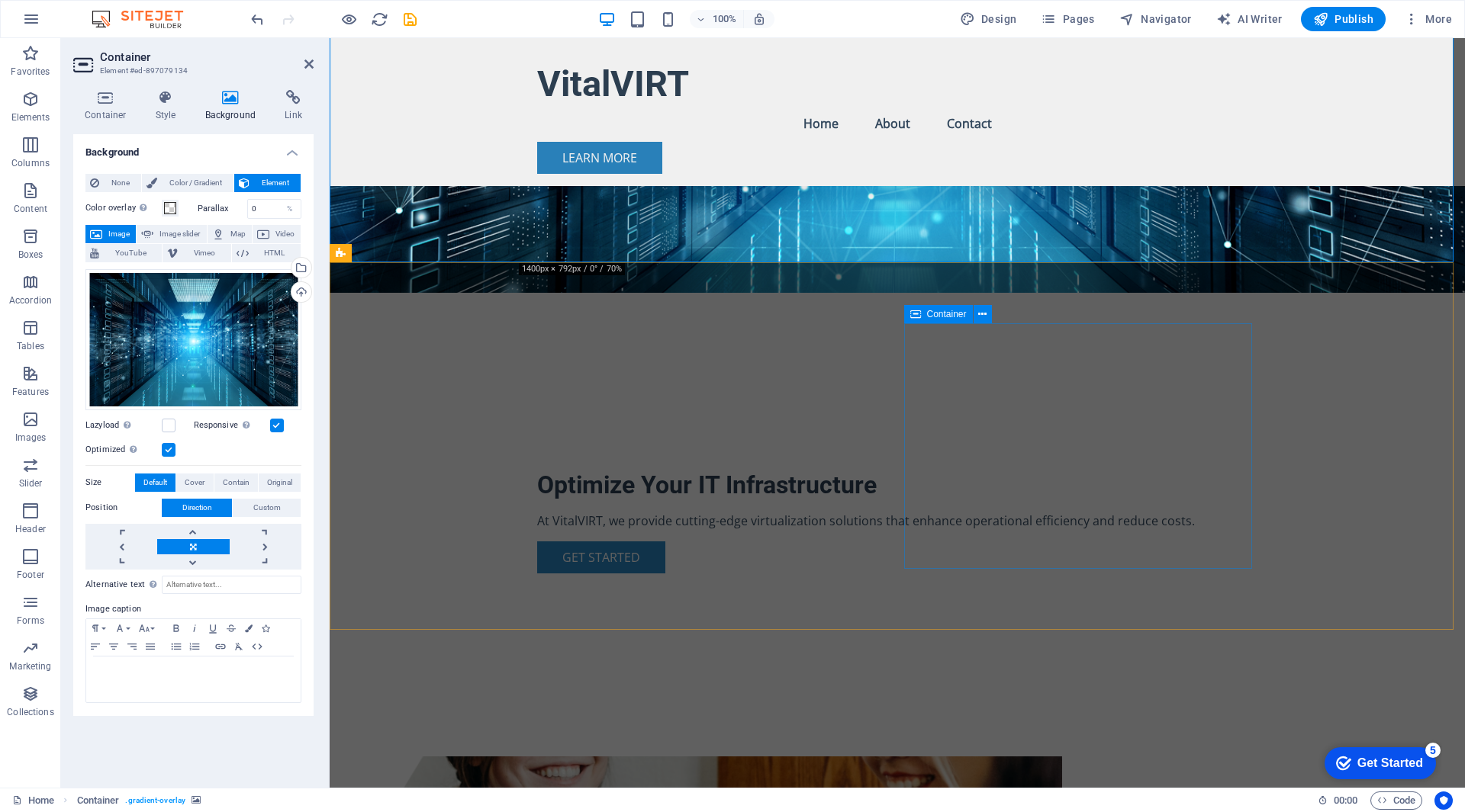
scroll to position [229, 0]
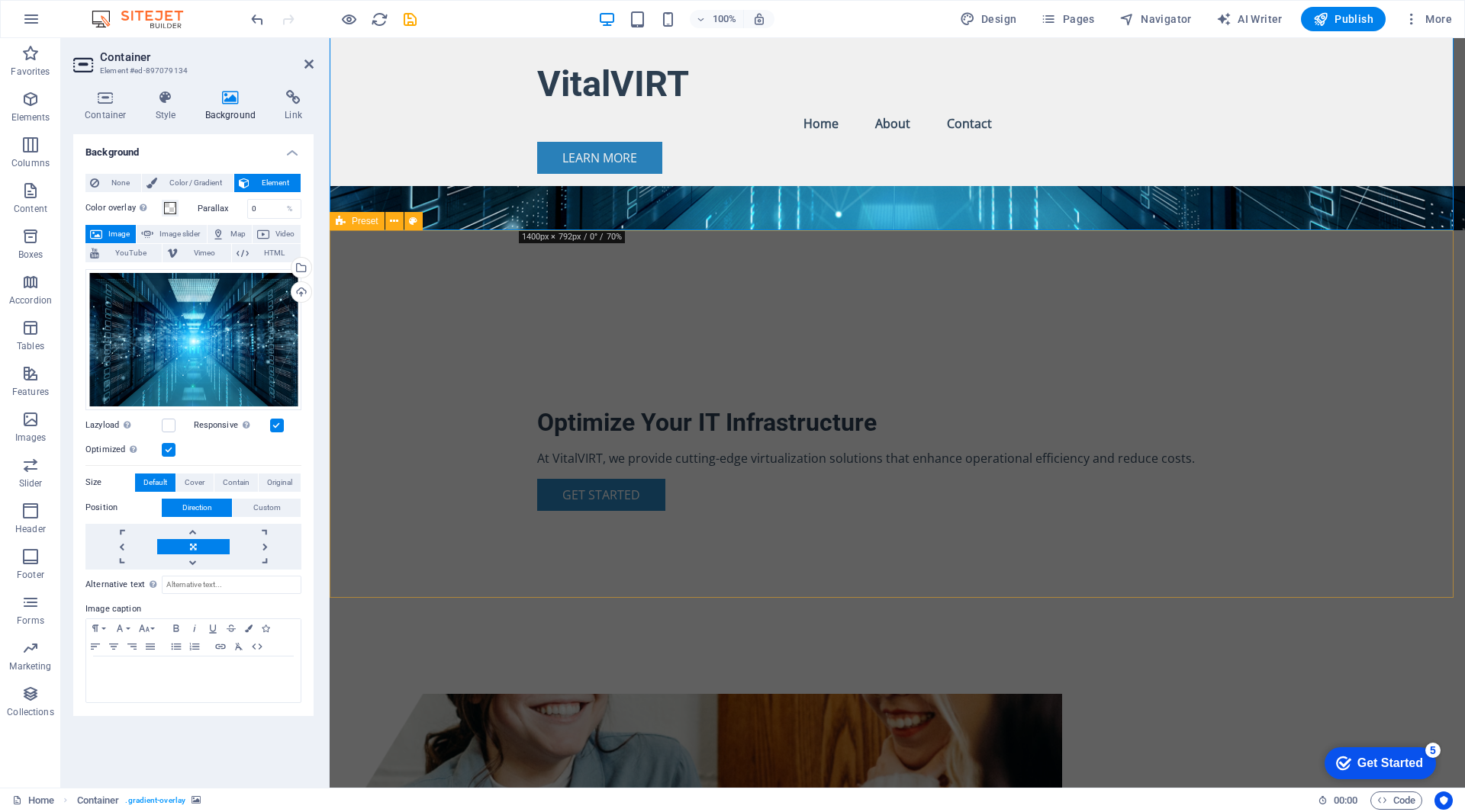
click at [797, 694] on figure at bounding box center [701, 817] width 720 height 246
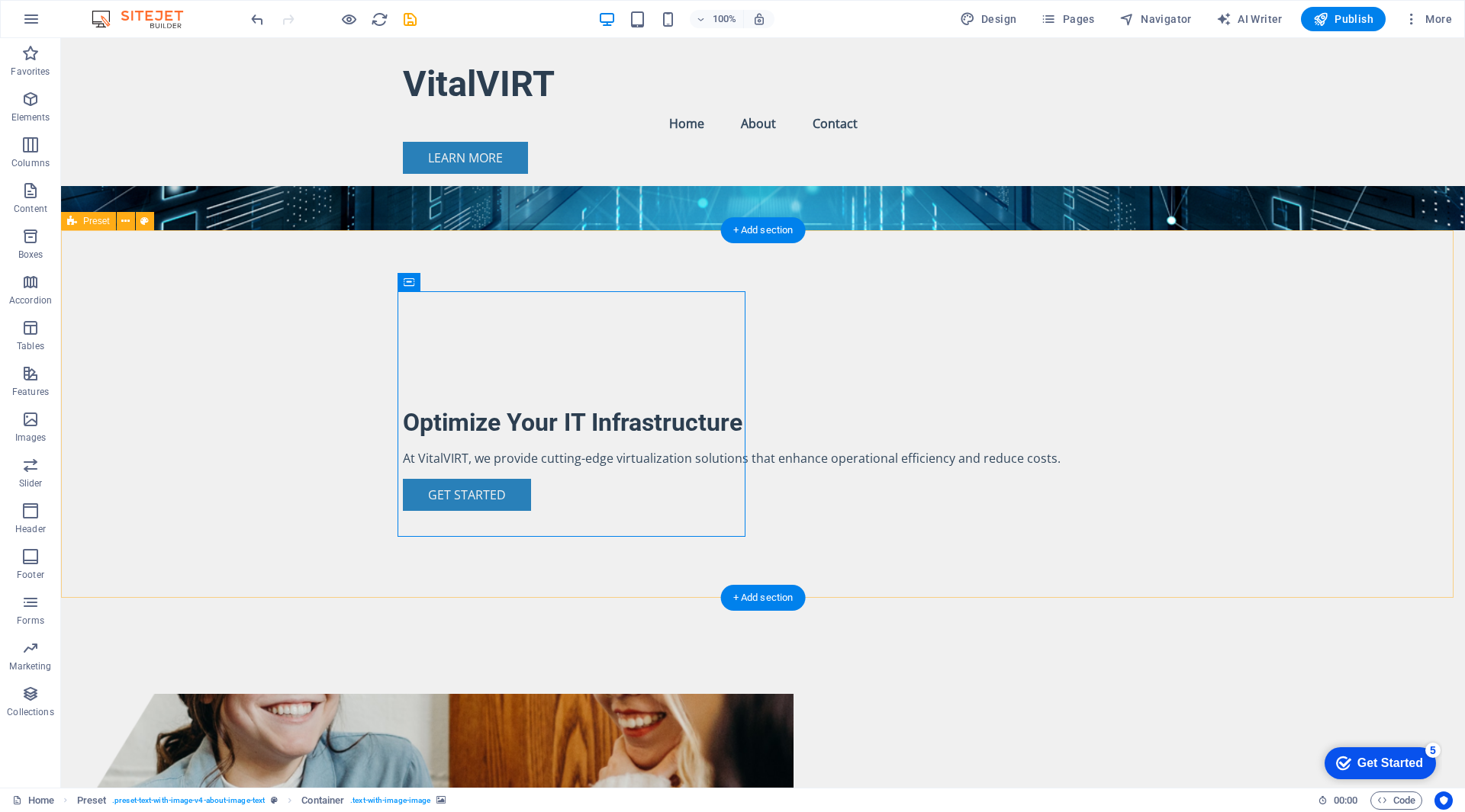
click at [673, 694] on figure at bounding box center [433, 817] width 720 height 246
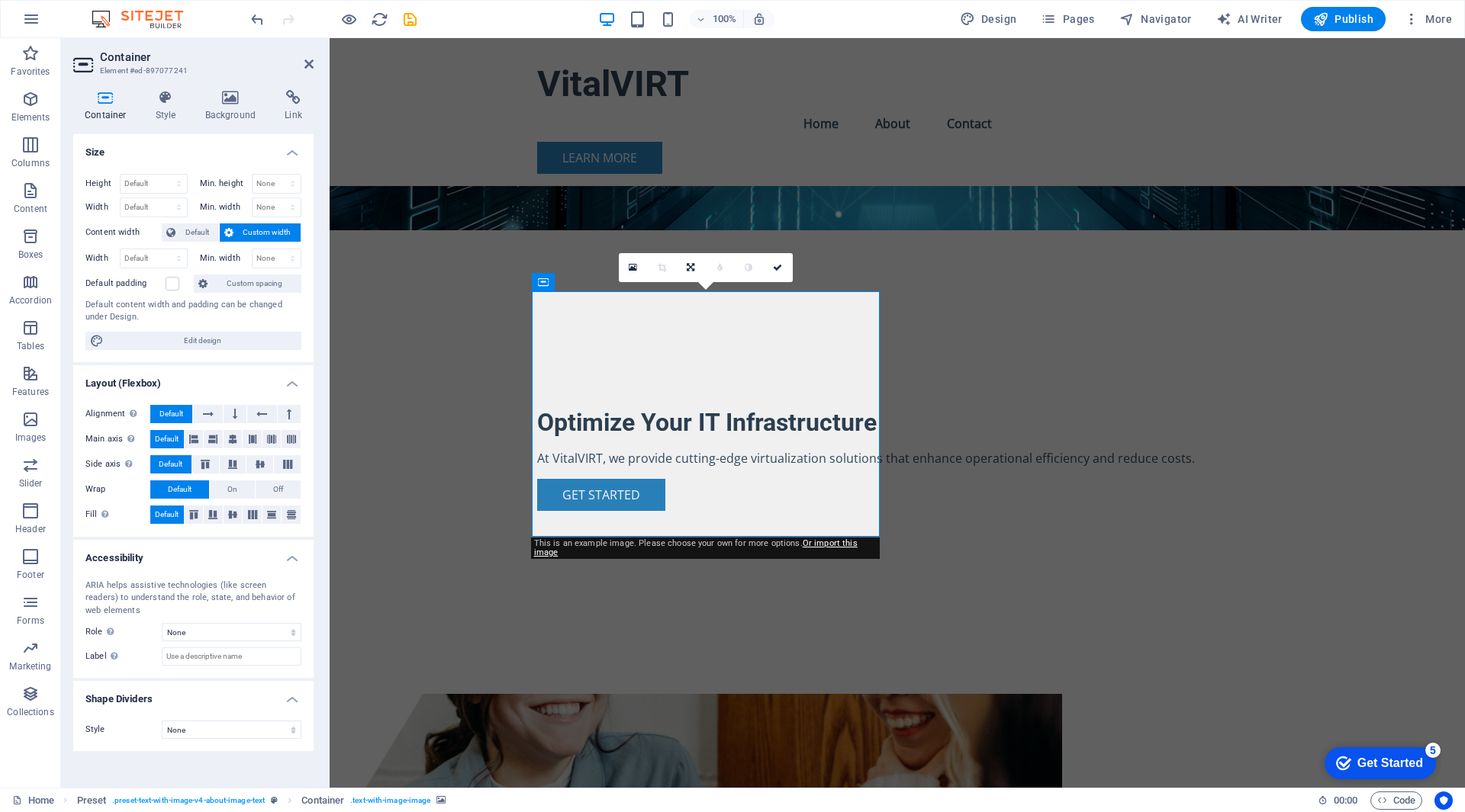
click at [668, 694] on figure at bounding box center [701, 817] width 720 height 246
click at [655, 694] on figure at bounding box center [701, 817] width 720 height 246
click at [638, 267] on link at bounding box center [632, 267] width 29 height 29
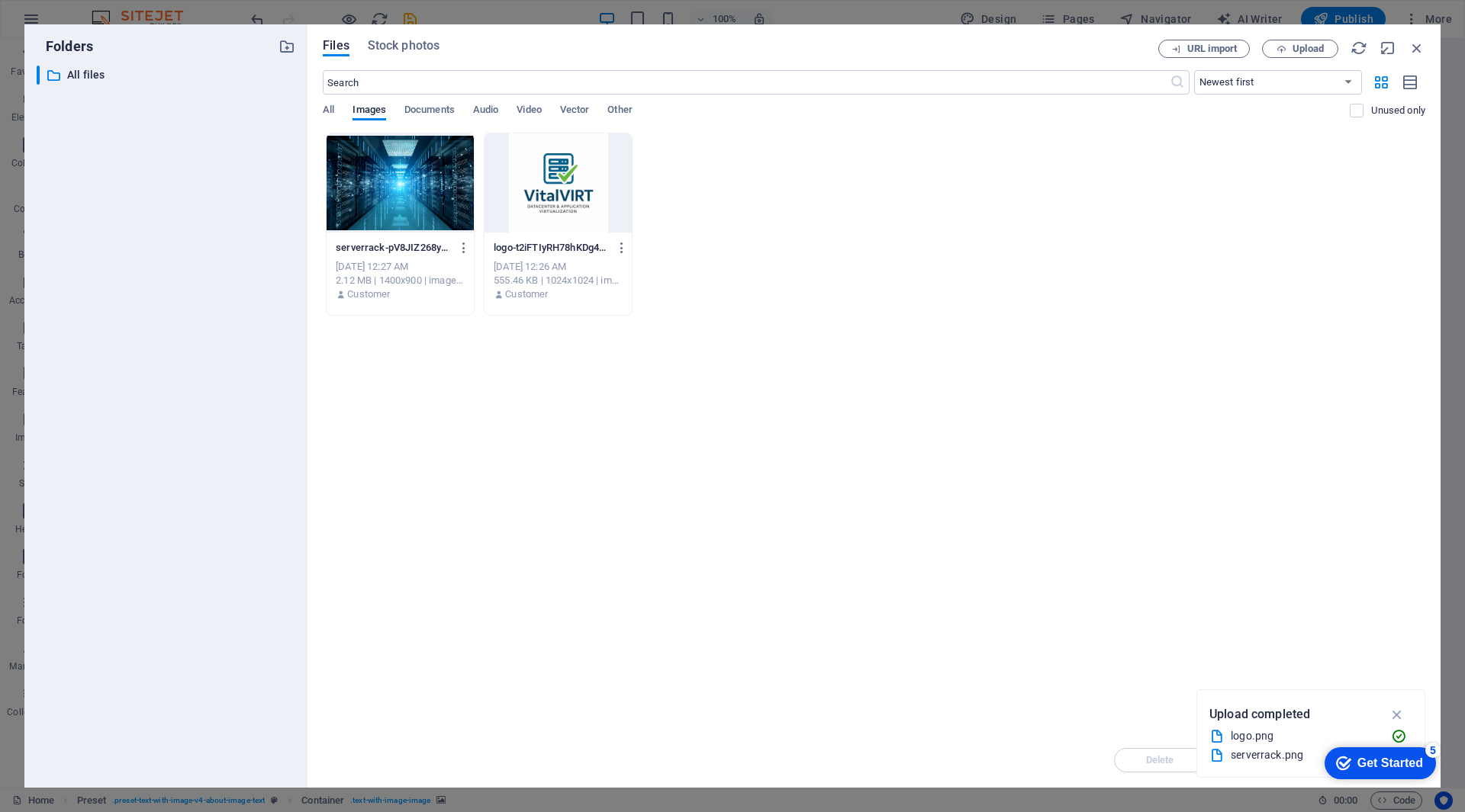
click at [574, 190] on div at bounding box center [558, 182] width 147 height 99
click at [574, 190] on div "1" at bounding box center [558, 182] width 147 height 99
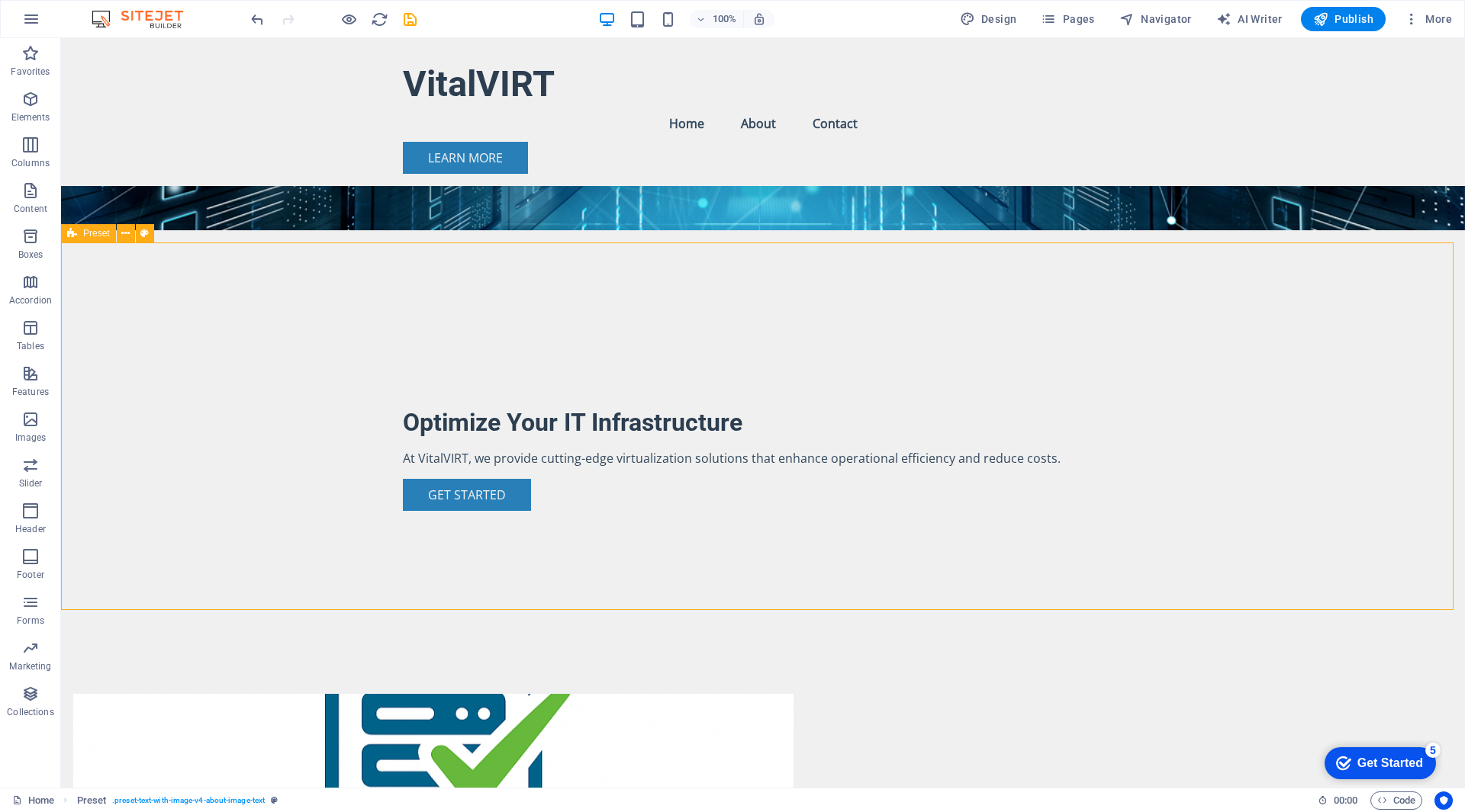
scroll to position [0, 0]
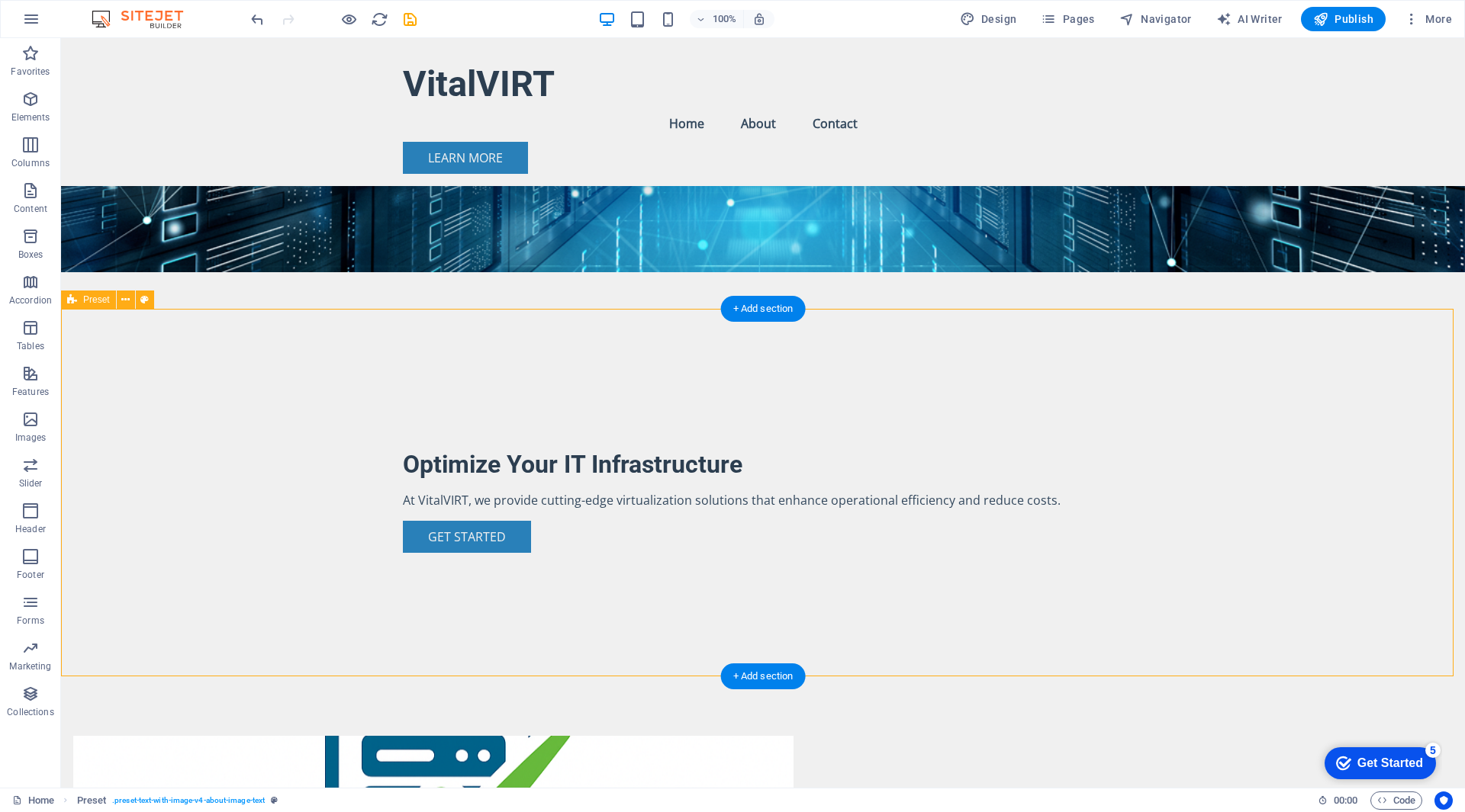
scroll to position [229, 0]
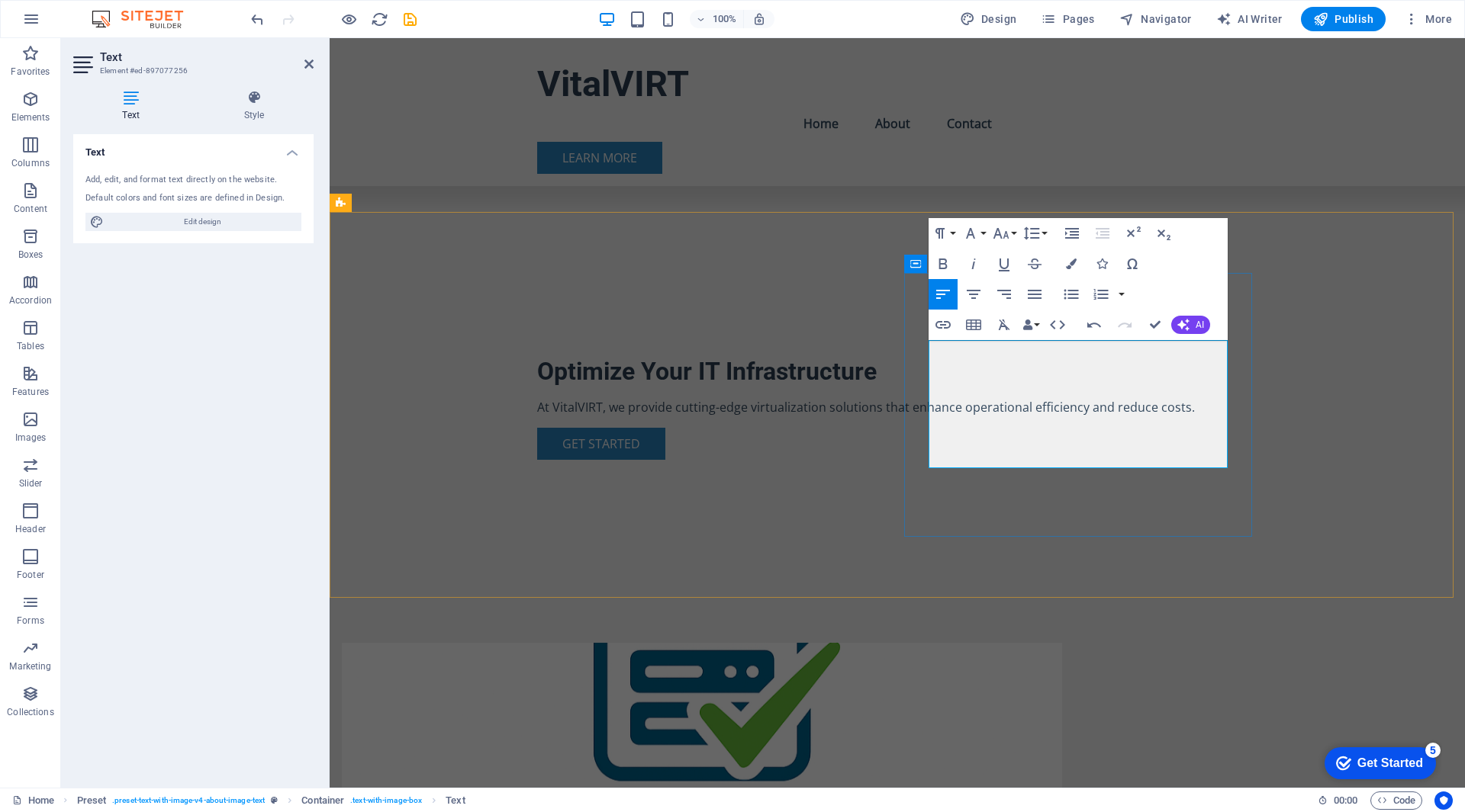
scroll to position [305, 0]
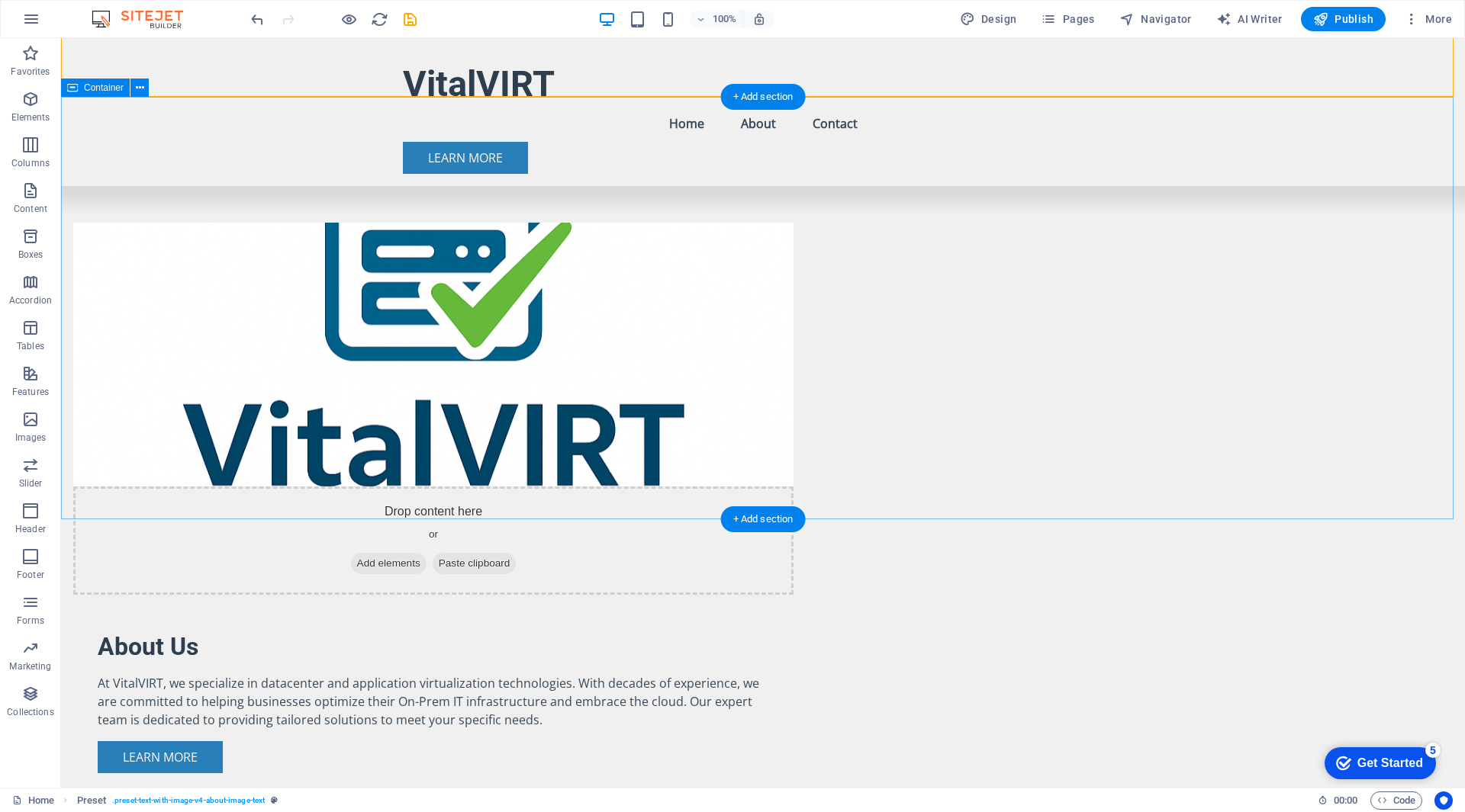
scroll to position [748, 0]
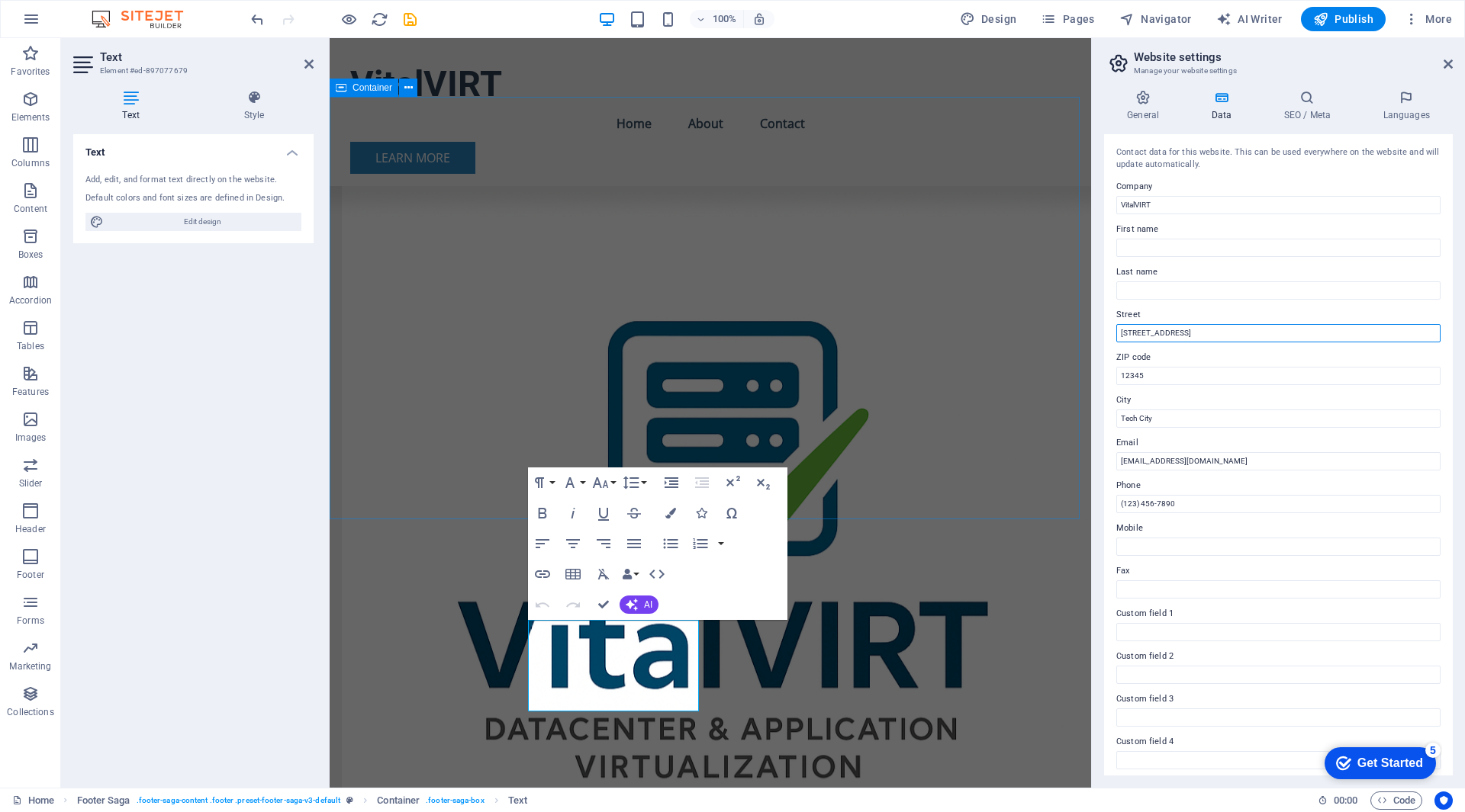
drag, startPoint x: 1540, startPoint y: 364, endPoint x: 1022, endPoint y: 329, distance: 519.2
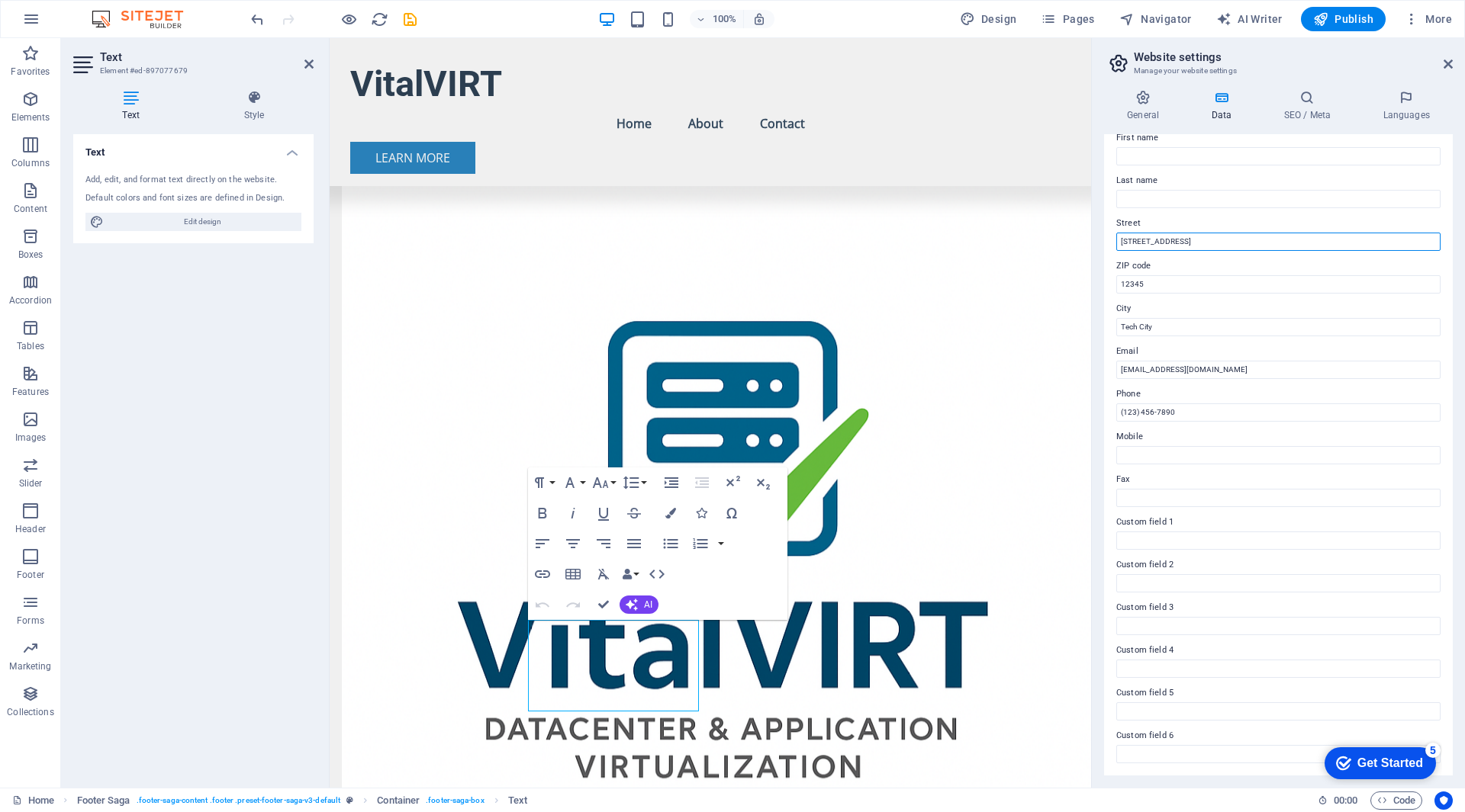
type input "[STREET_ADDRESS]"
type input "75201"
click at [1186, 332] on input "Tech City" at bounding box center [1278, 327] width 324 height 18
drag, startPoint x: 1186, startPoint y: 331, endPoint x: 1100, endPoint y: 343, distance: 86.8
click at [1100, 343] on div "General Data SEO / Meta Languages Website name [DOMAIN_NAME] Logo Drag files he…" at bounding box center [1278, 432] width 373 height 710
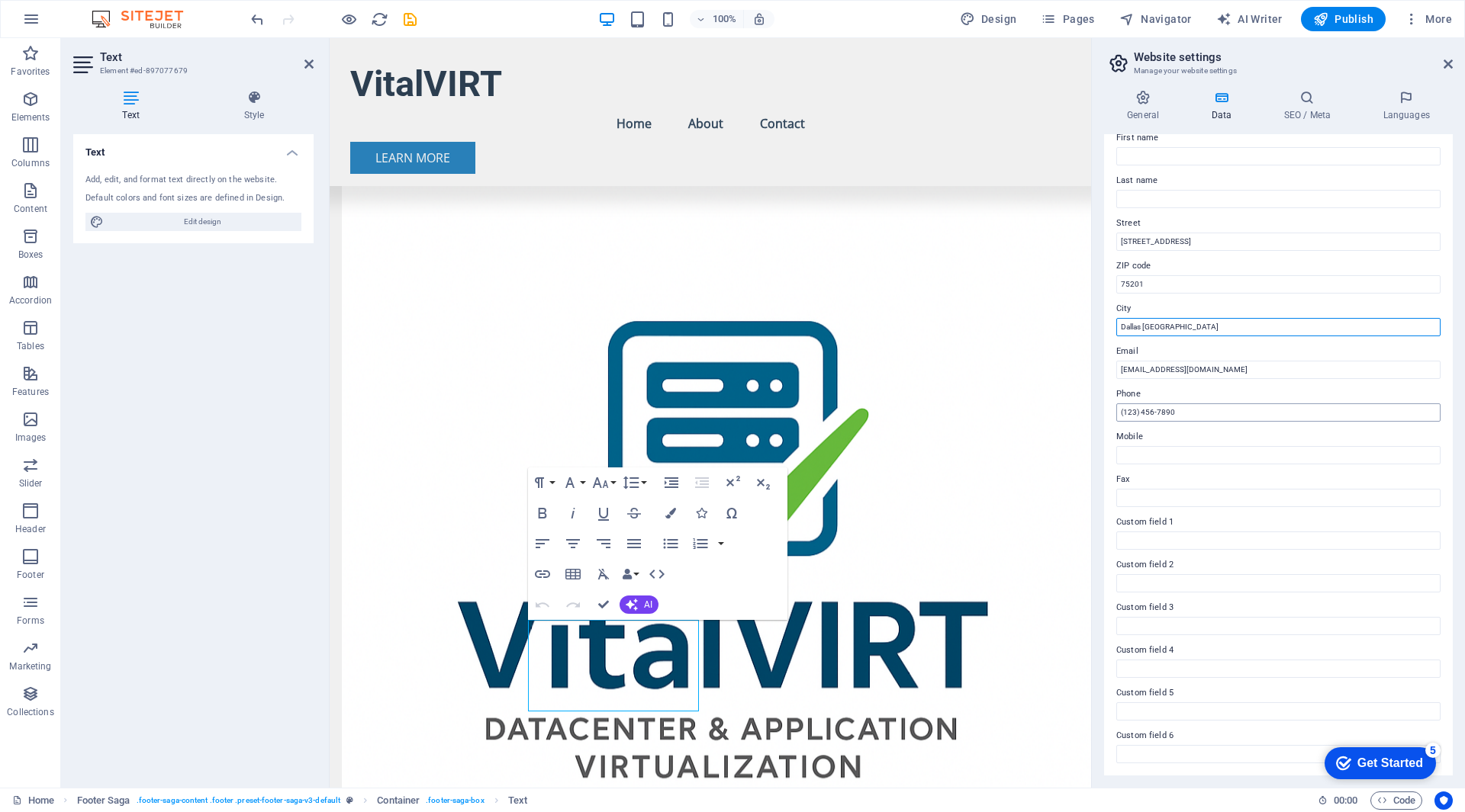
type input "Dallas [GEOGRAPHIC_DATA]"
drag, startPoint x: 1546, startPoint y: 451, endPoint x: 1046, endPoint y: 425, distance: 500.7
type input "2"
type input "1-800-VIRT-NOW"
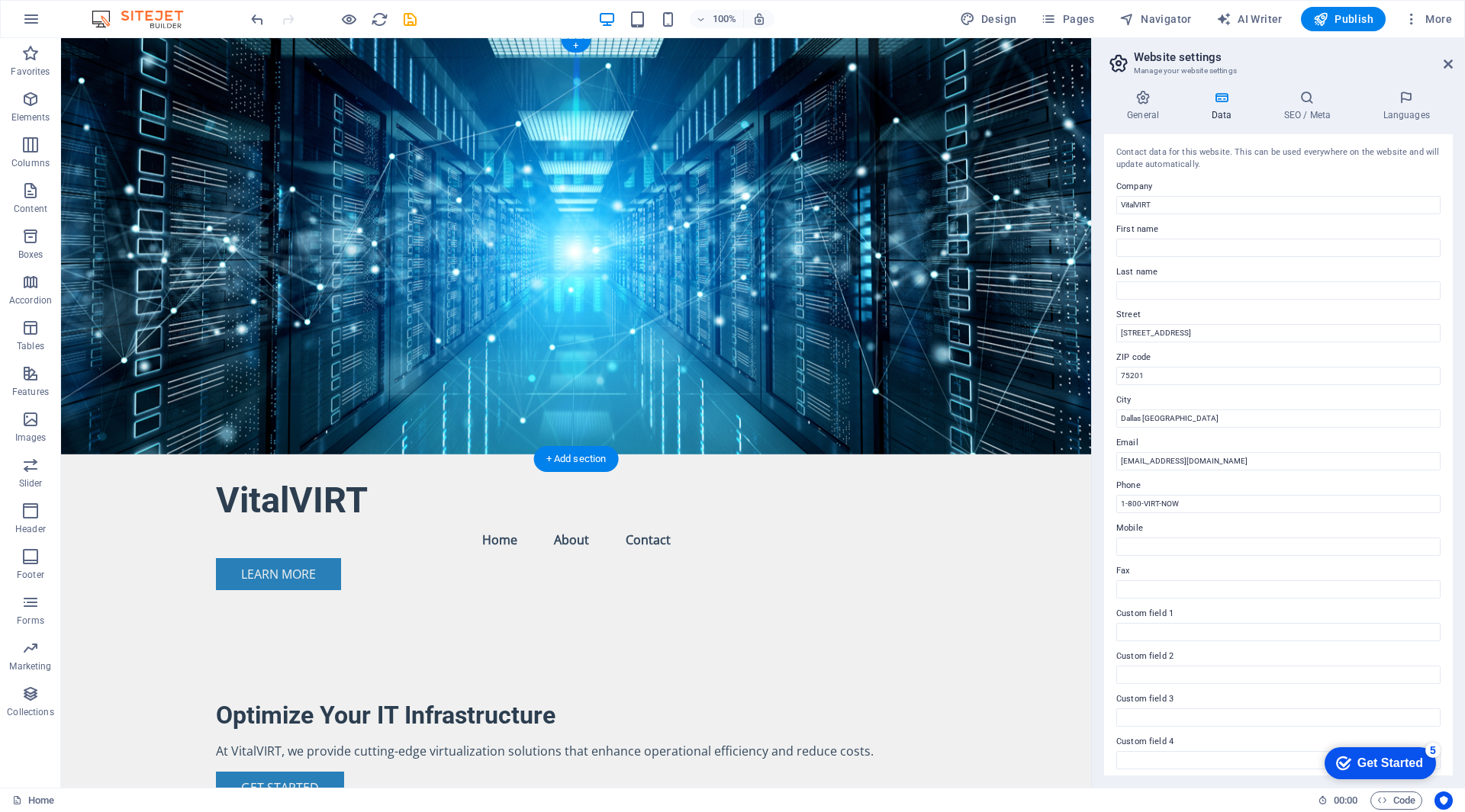
scroll to position [0, 0]
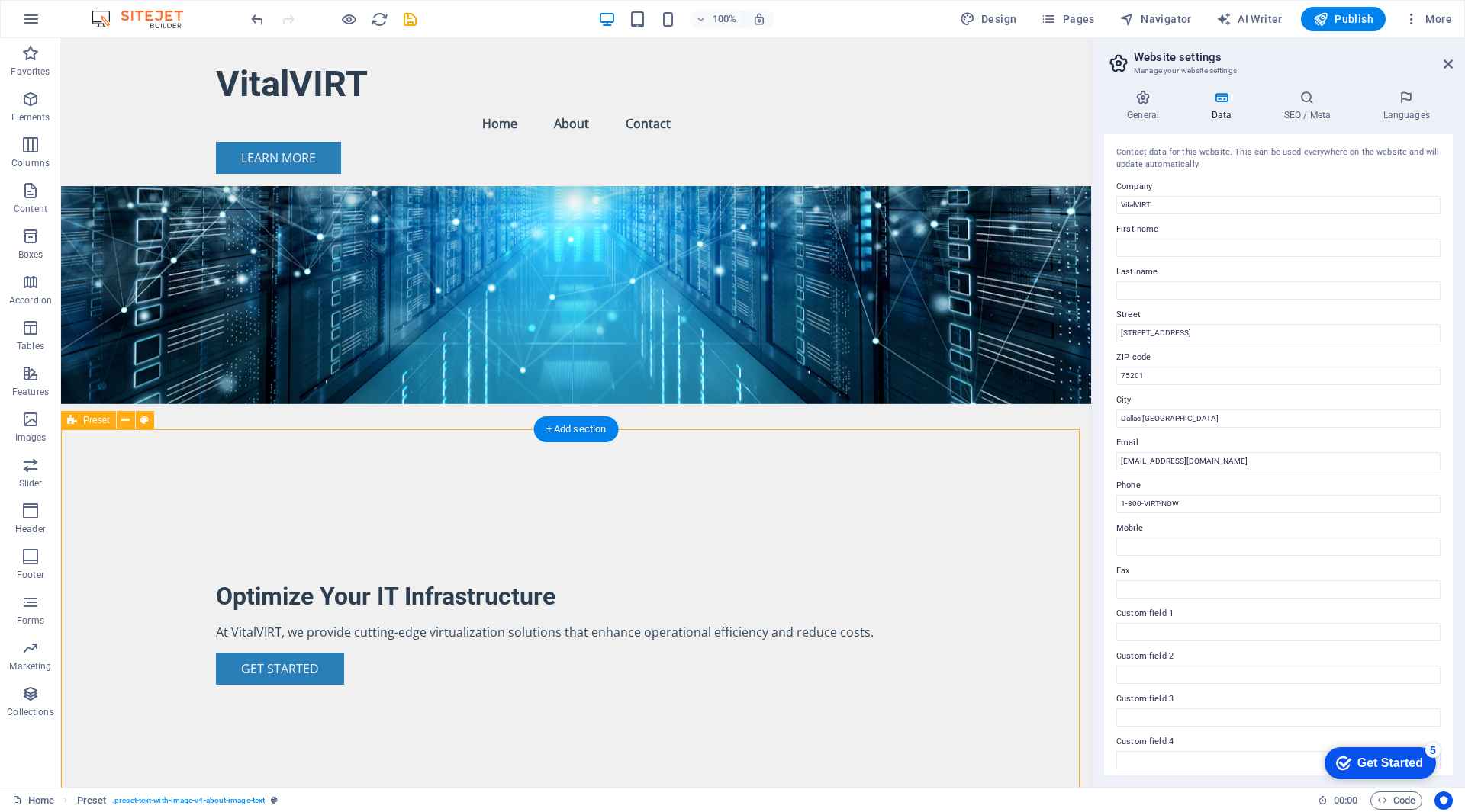
scroll to position [153, 0]
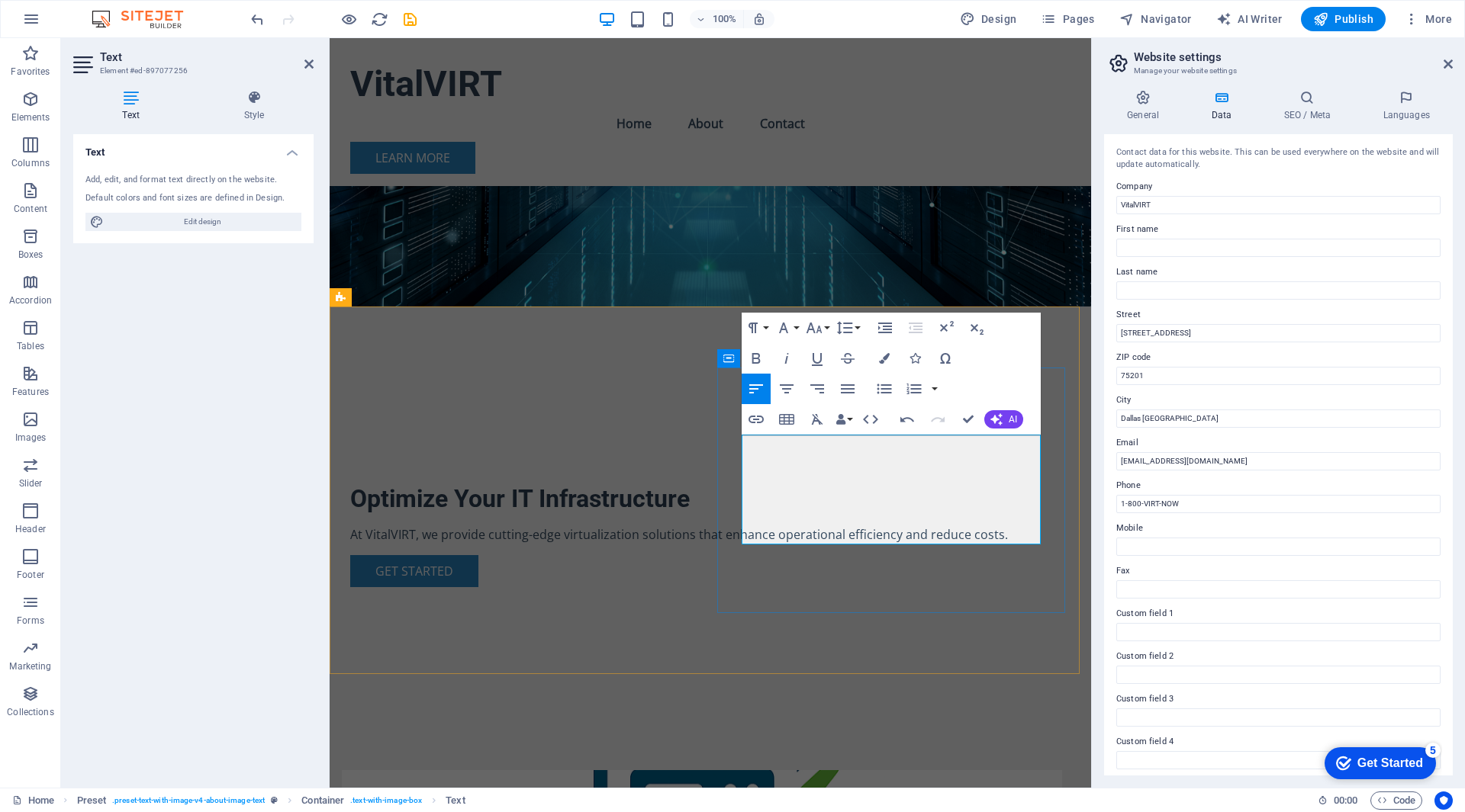
drag, startPoint x: 982, startPoint y: 501, endPoint x: 765, endPoint y: 522, distance: 218.0
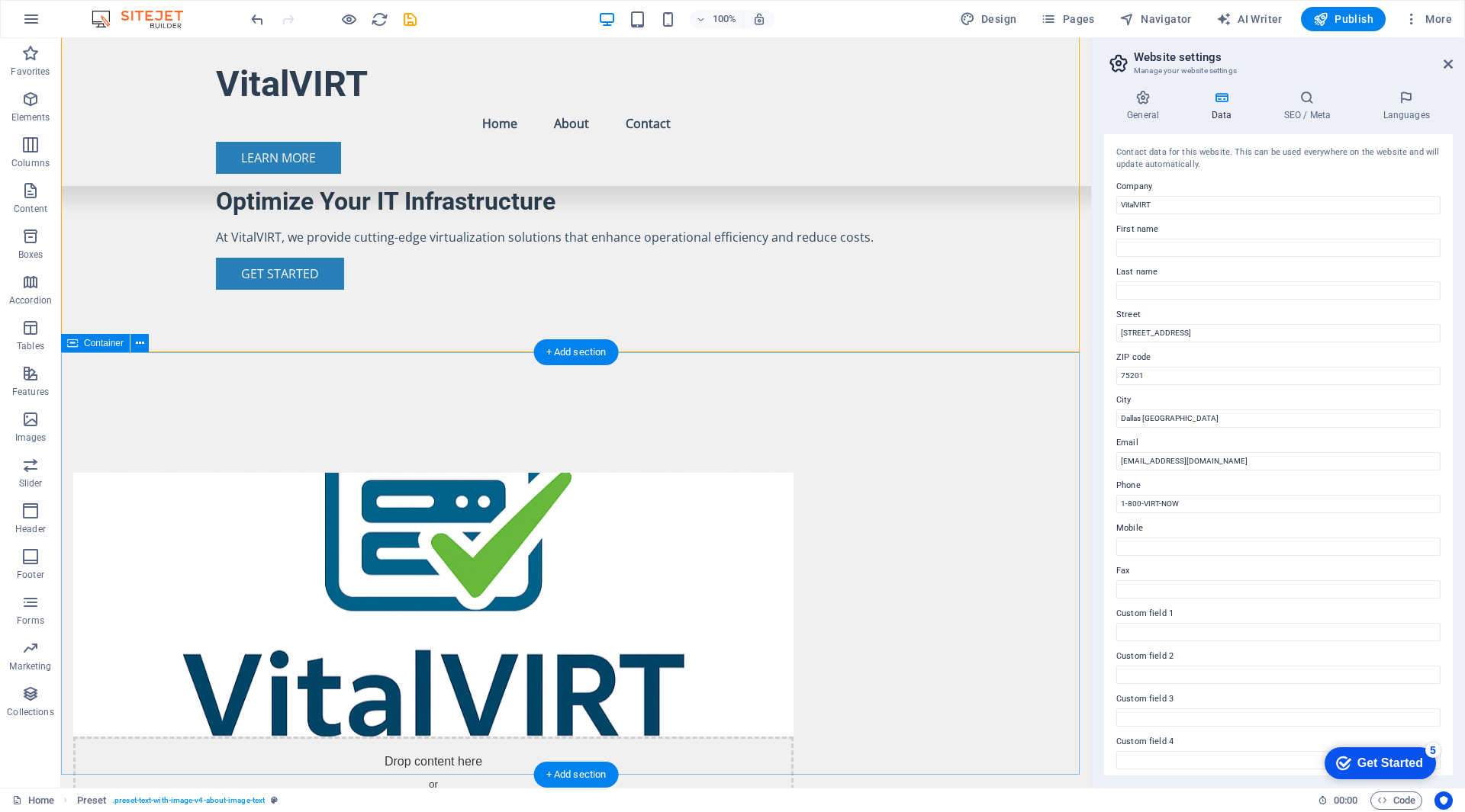
scroll to position [229, 0]
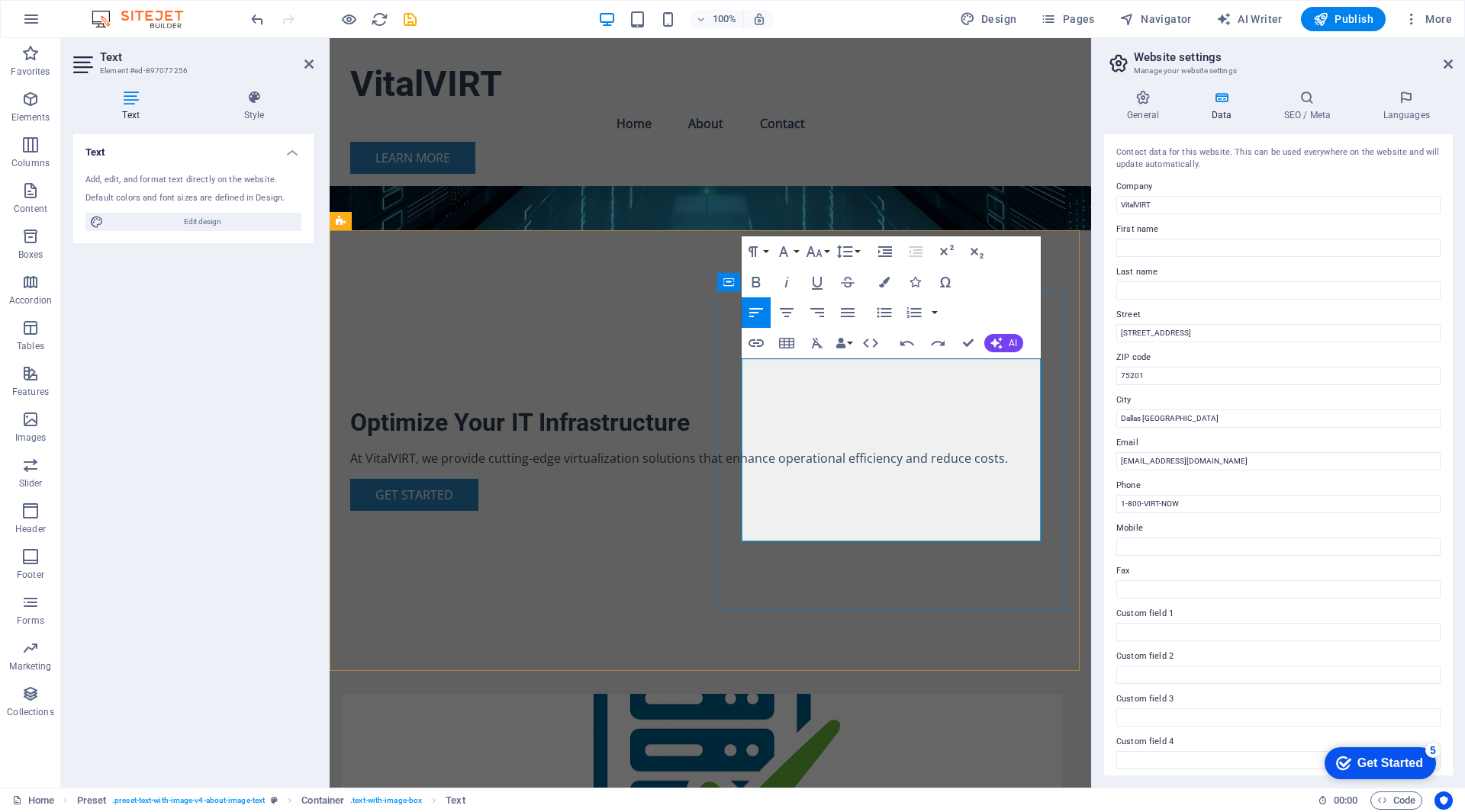
scroll to position [1660, 5]
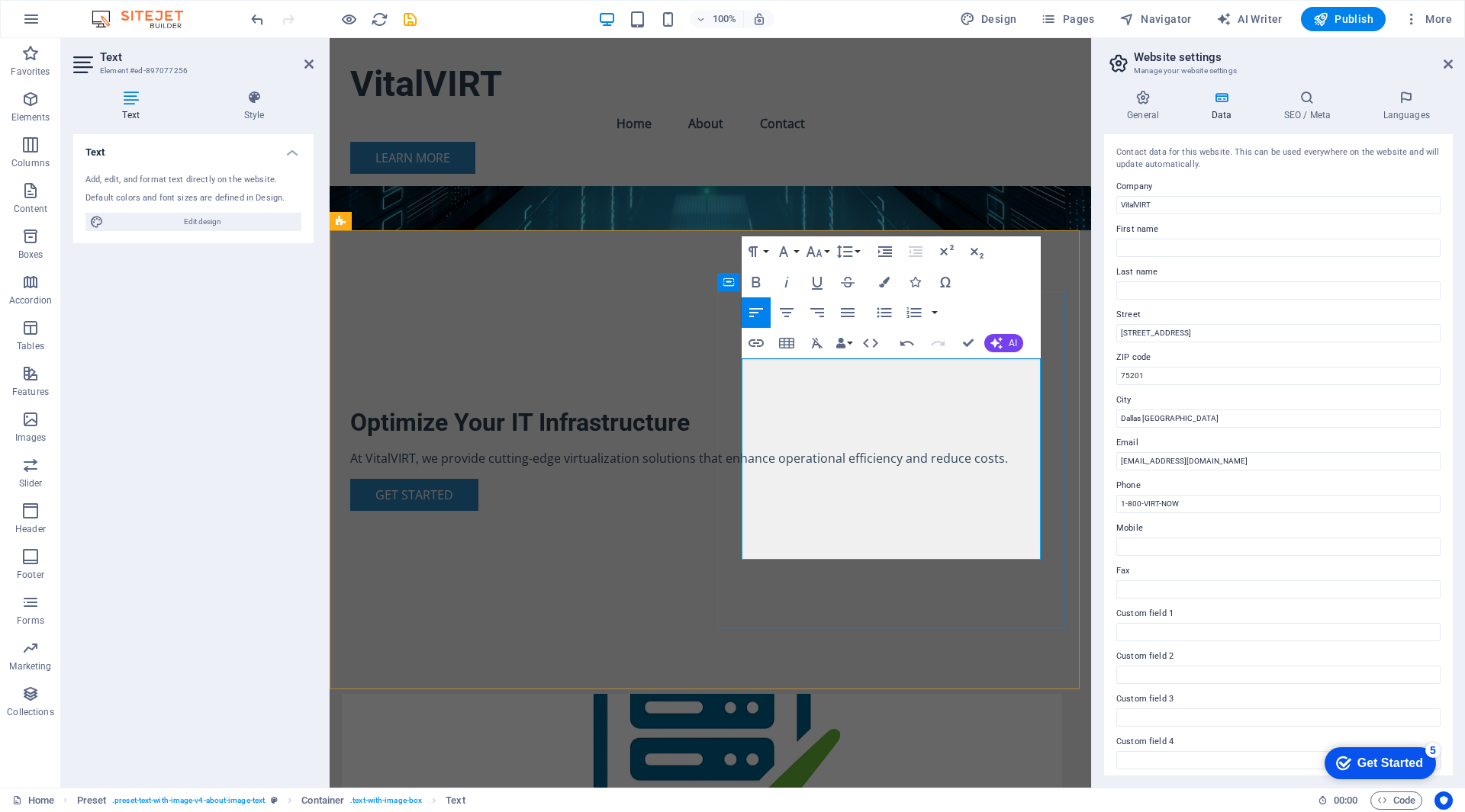
drag, startPoint x: 857, startPoint y: 492, endPoint x: 877, endPoint y: 512, distance: 28.3
drag, startPoint x: 929, startPoint y: 496, endPoint x: 940, endPoint y: 524, distance: 30.1
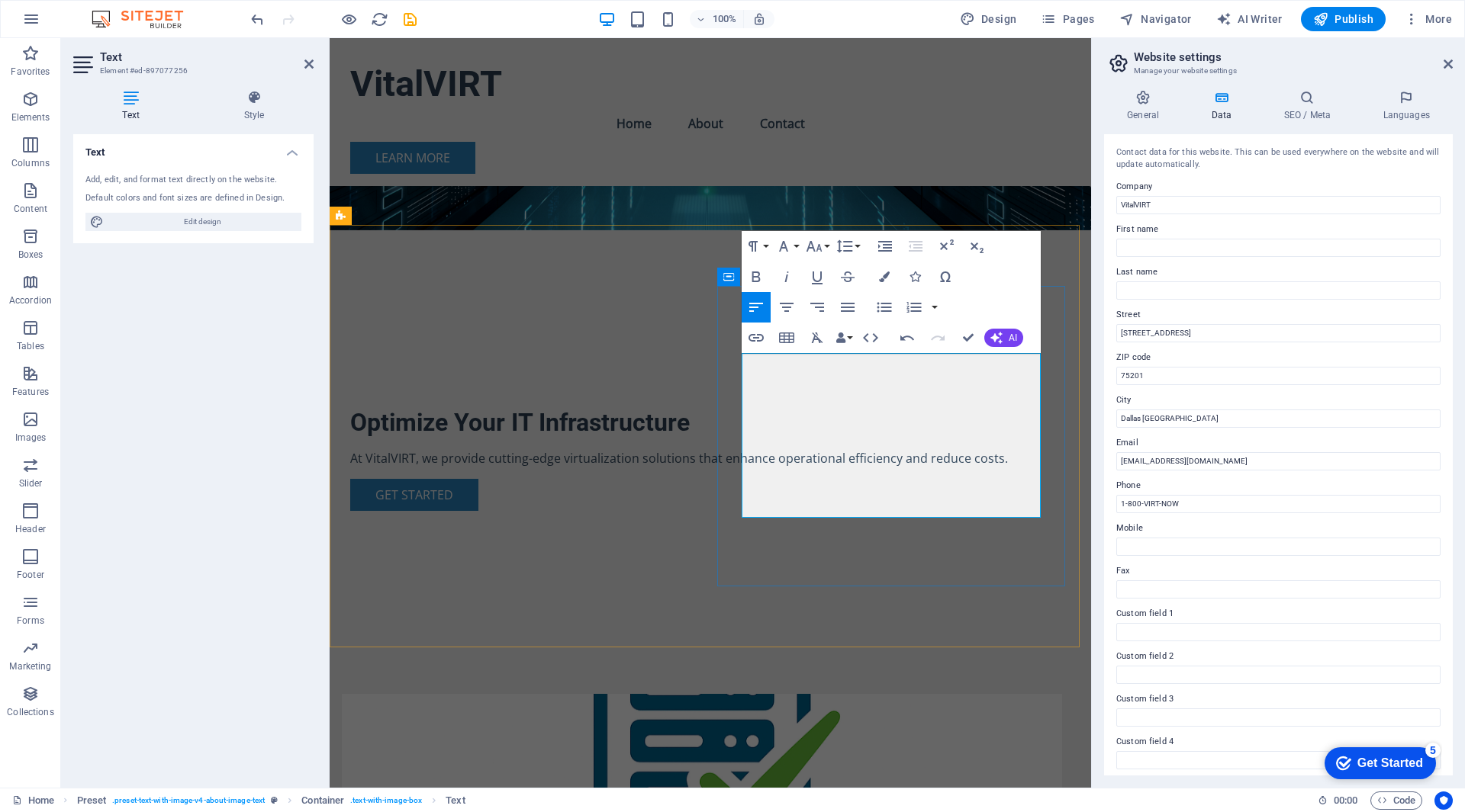
scroll to position [381, 0]
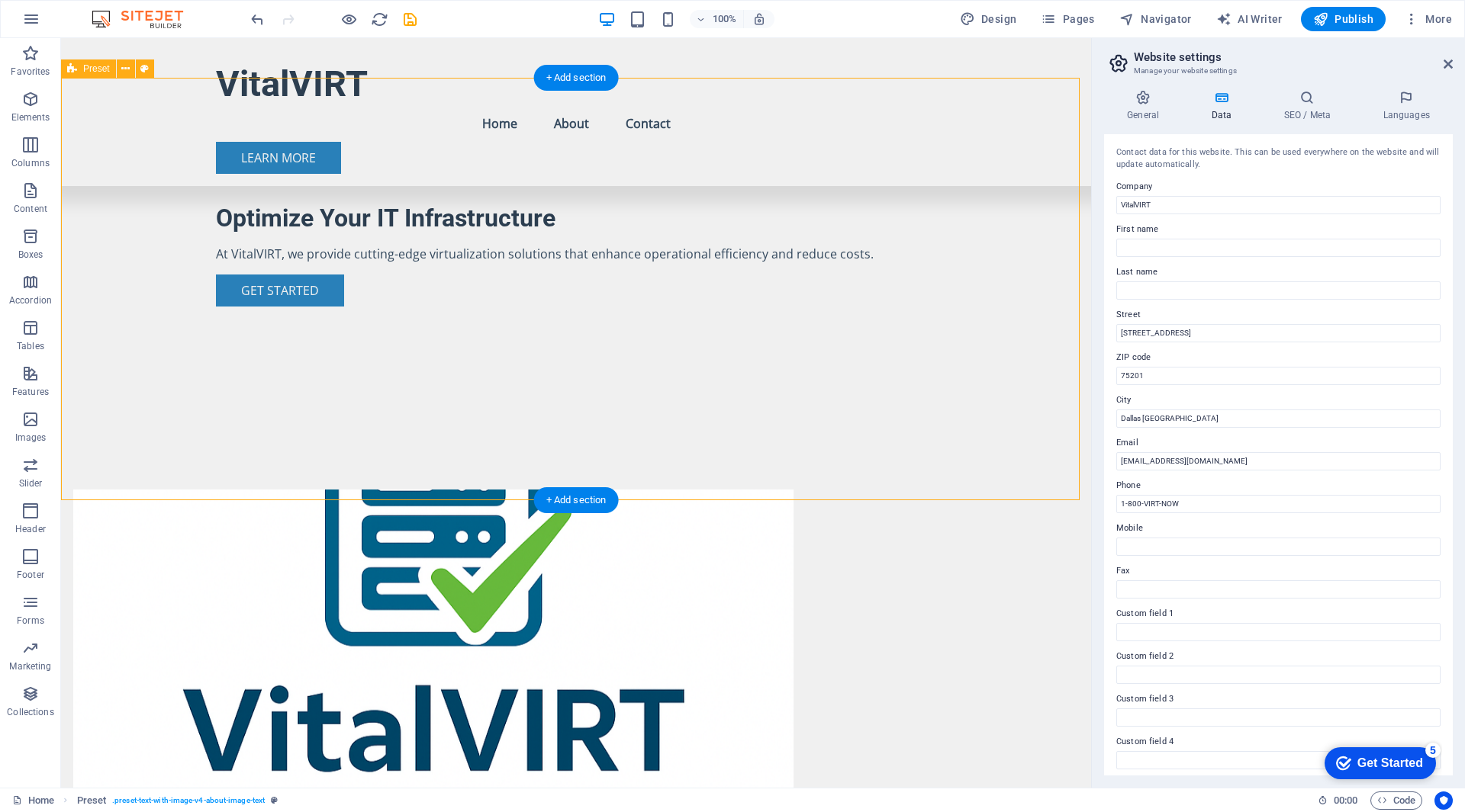
scroll to position [457, 0]
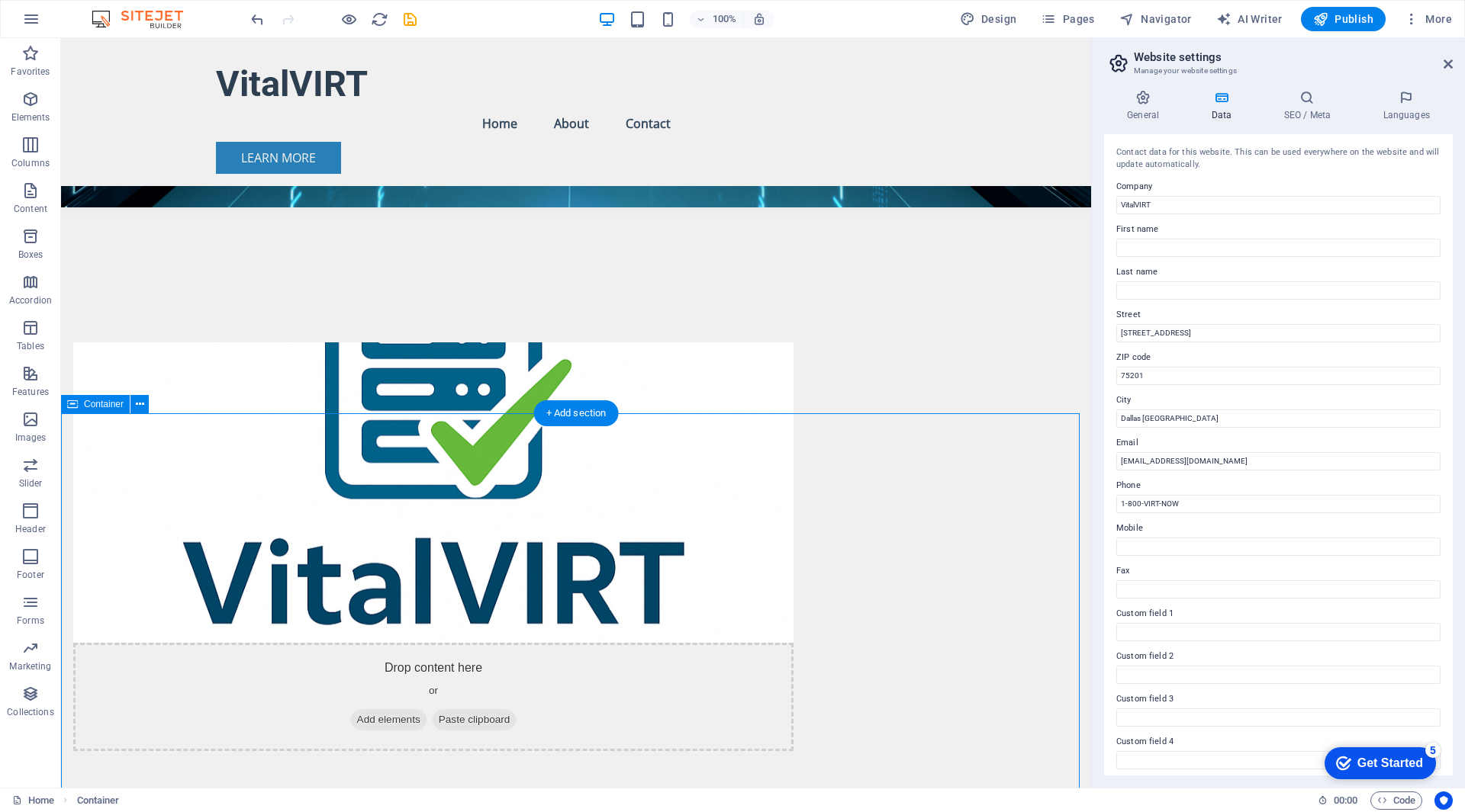
scroll to position [610, 0]
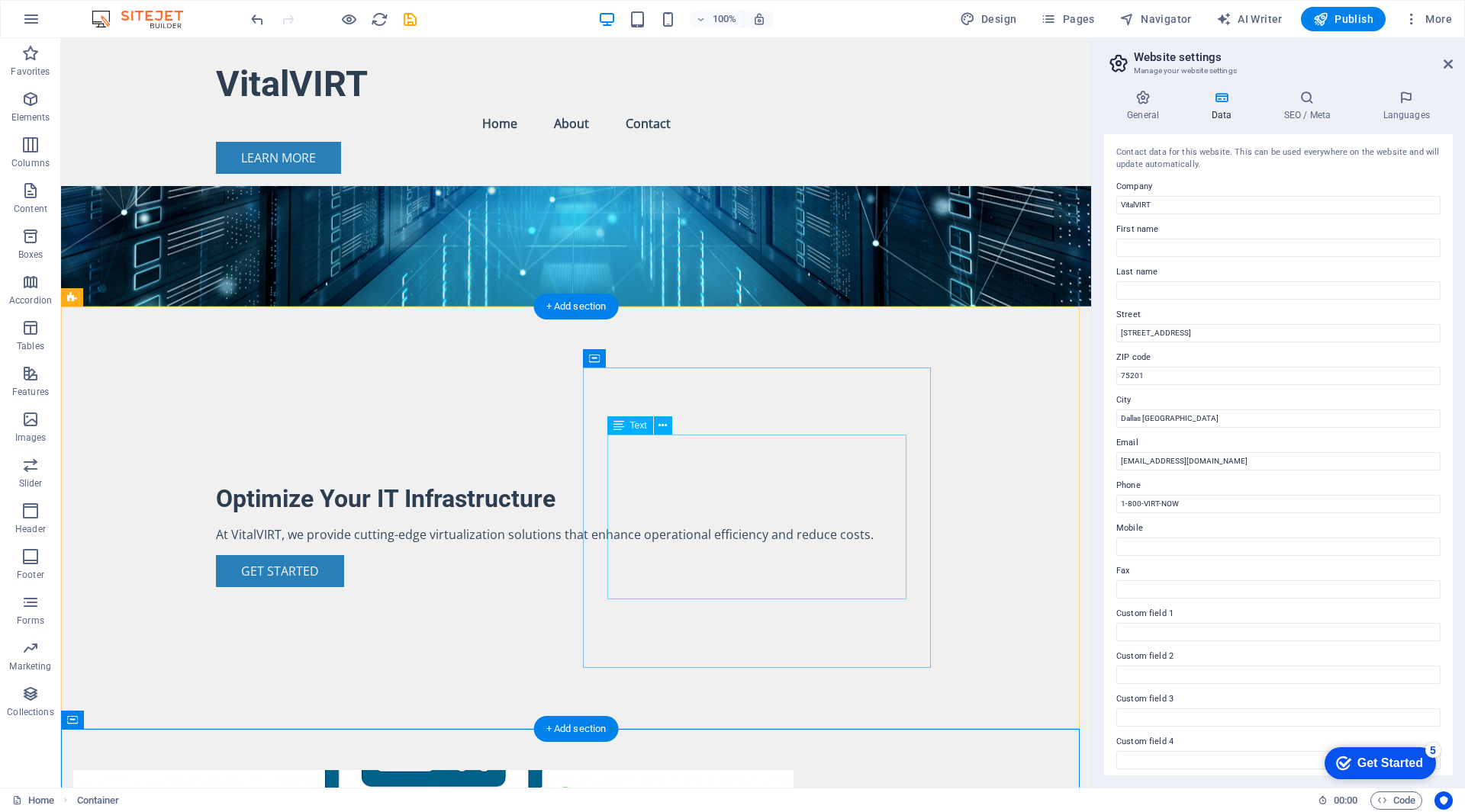
scroll to position [0, 0]
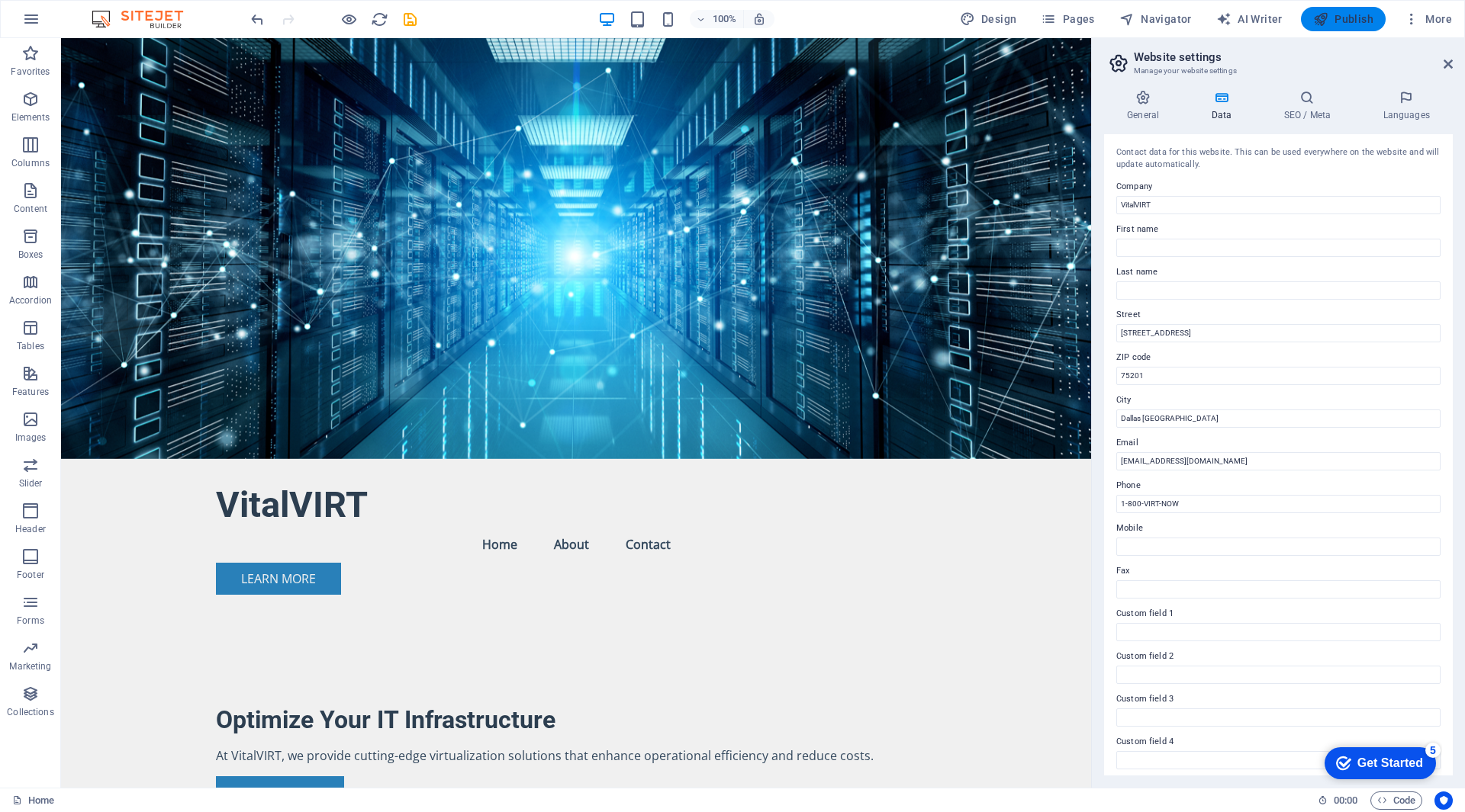
click at [1346, 17] on span "Publish" at bounding box center [1343, 19] width 60 height 16
